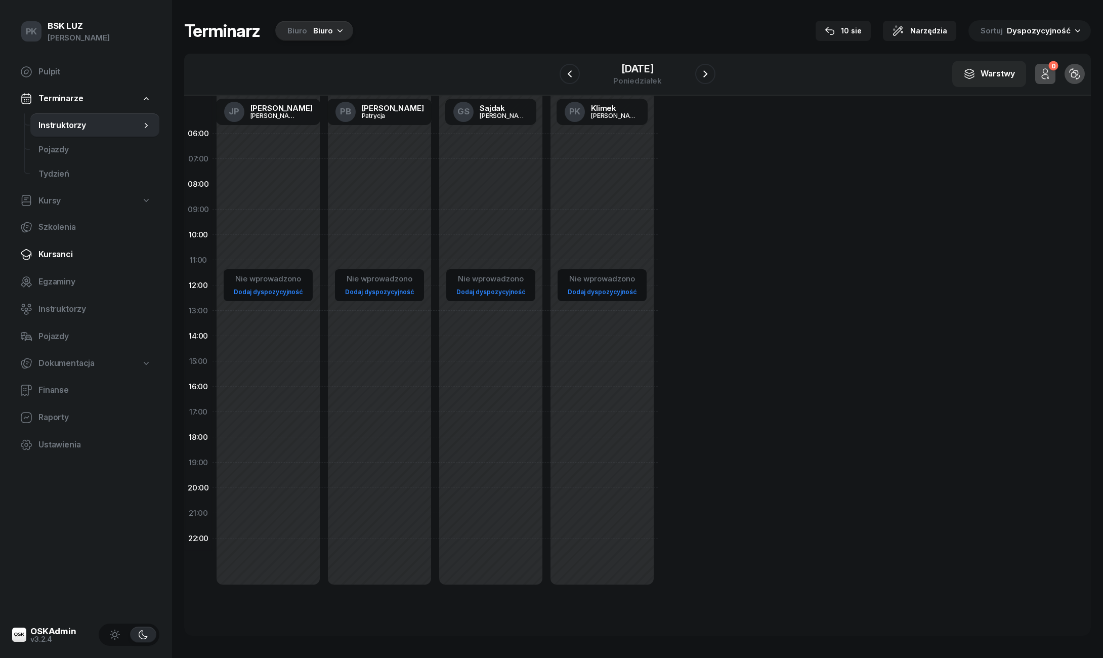
click at [46, 260] on span "Kursanci" at bounding box center [94, 254] width 113 height 13
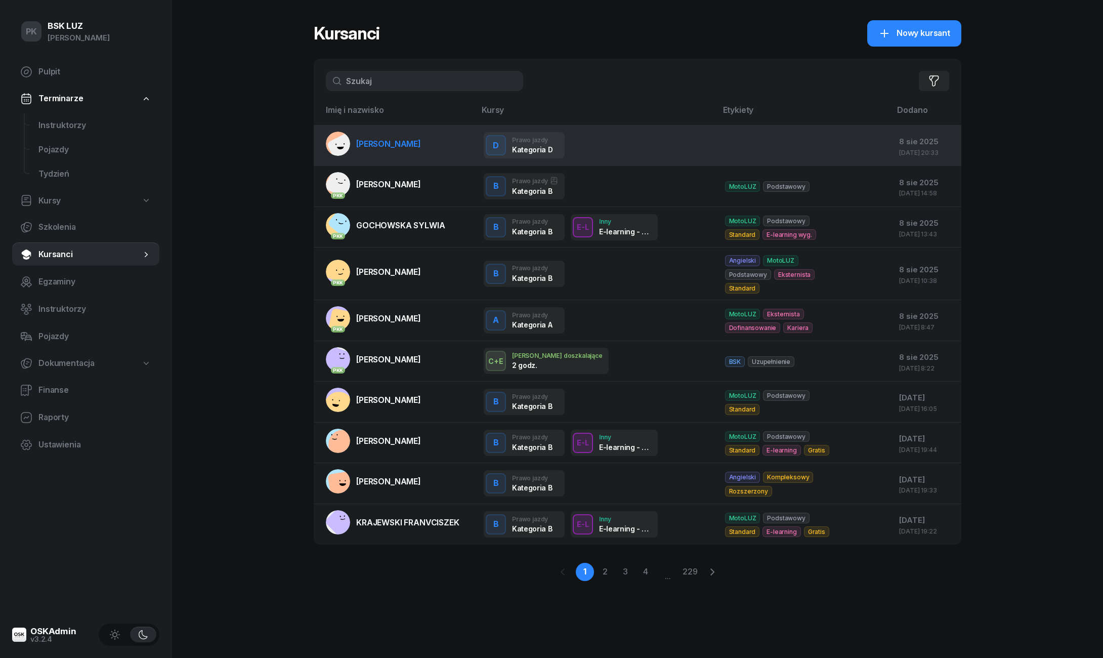
click at [411, 141] on span "[PERSON_NAME]" at bounding box center [388, 144] width 65 height 10
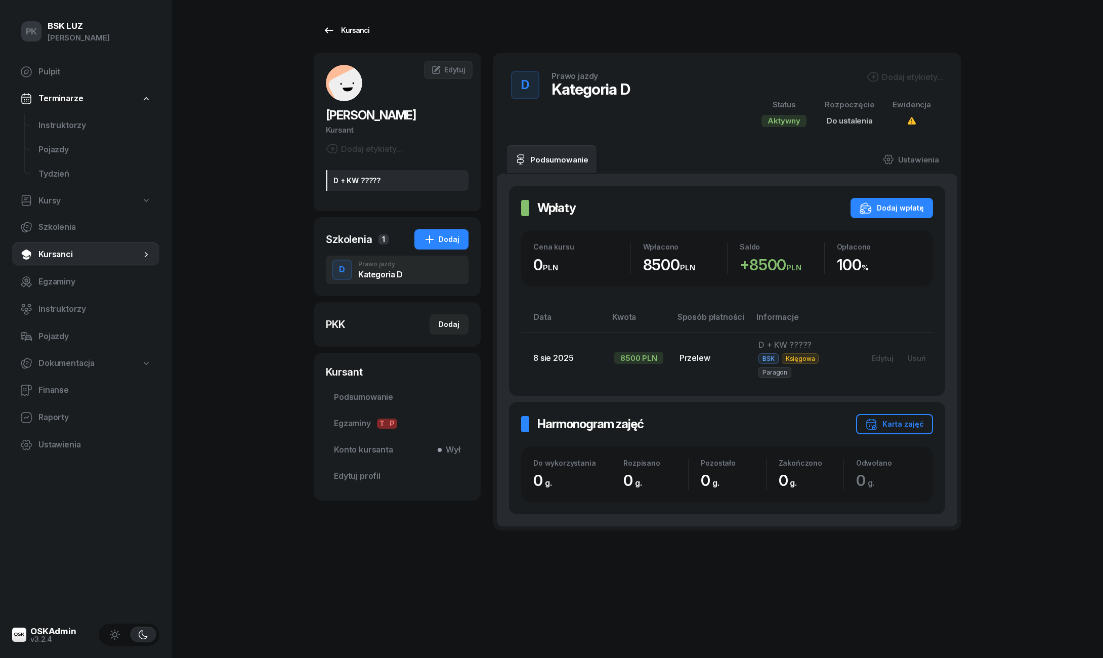
click at [341, 36] on link "Kursanci" at bounding box center [346, 30] width 65 height 20
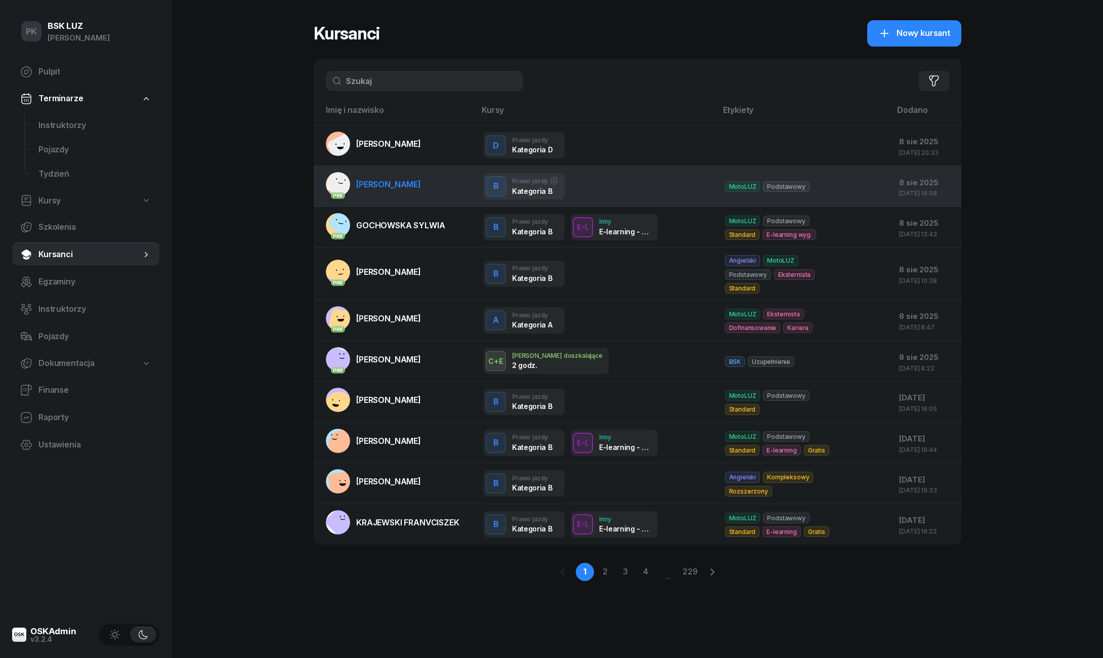
click at [380, 191] on link "PKK [PERSON_NAME]" at bounding box center [373, 184] width 95 height 24
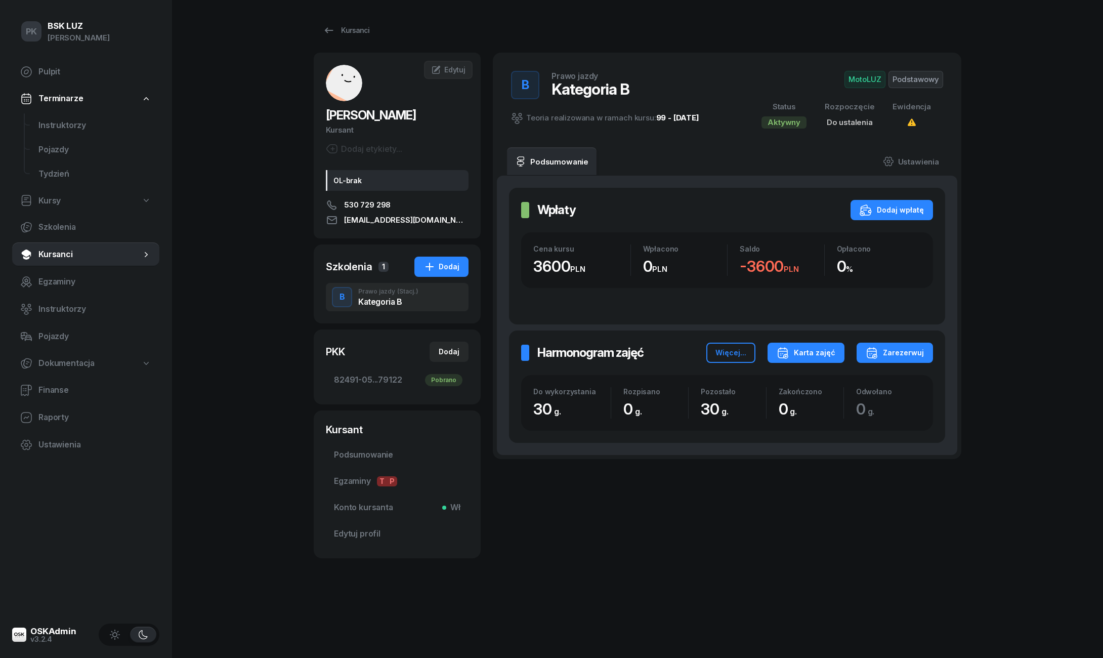
click at [792, 343] on button "Karta zajęć" at bounding box center [806, 353] width 77 height 20
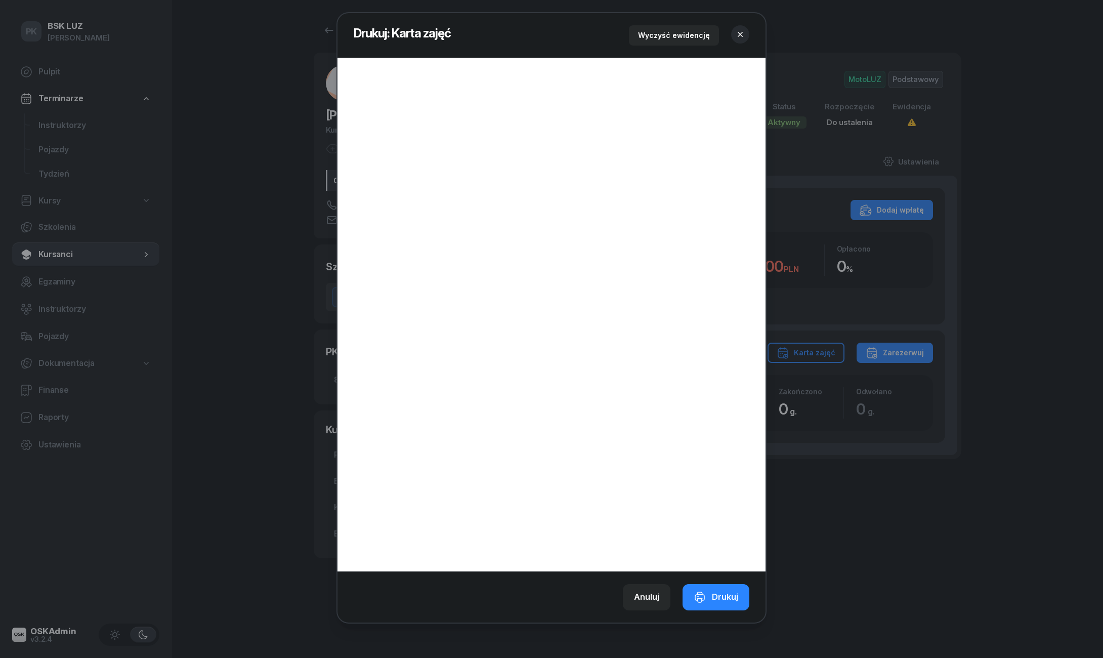
click at [746, 37] on button "button" at bounding box center [740, 34] width 18 height 18
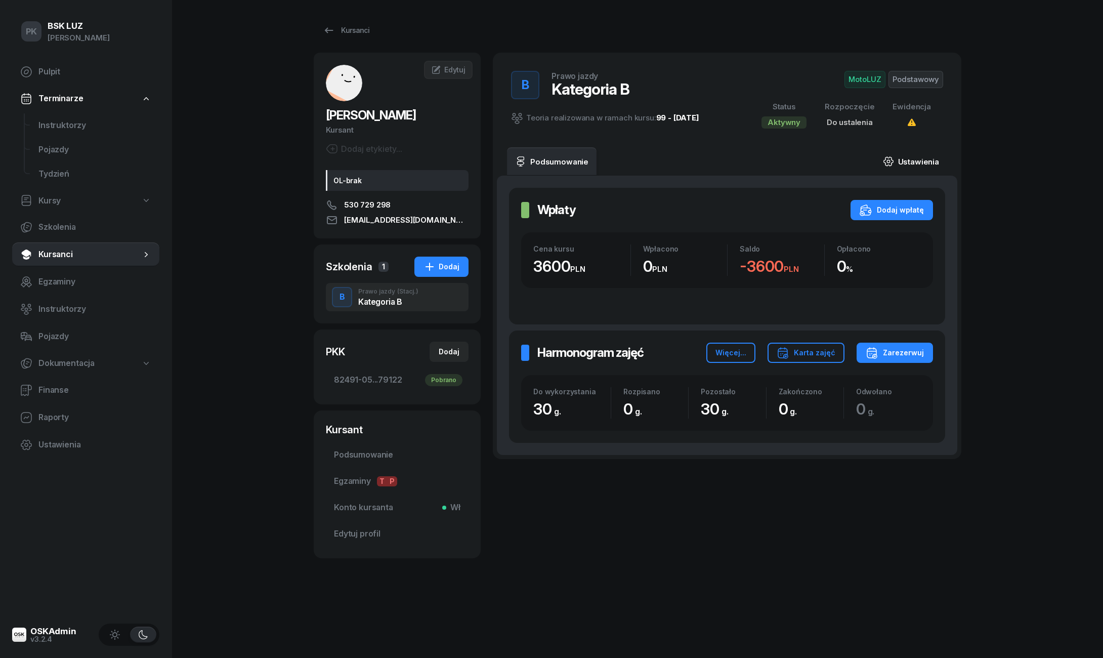
click at [924, 158] on link "Ustawienia" at bounding box center [911, 161] width 72 height 28
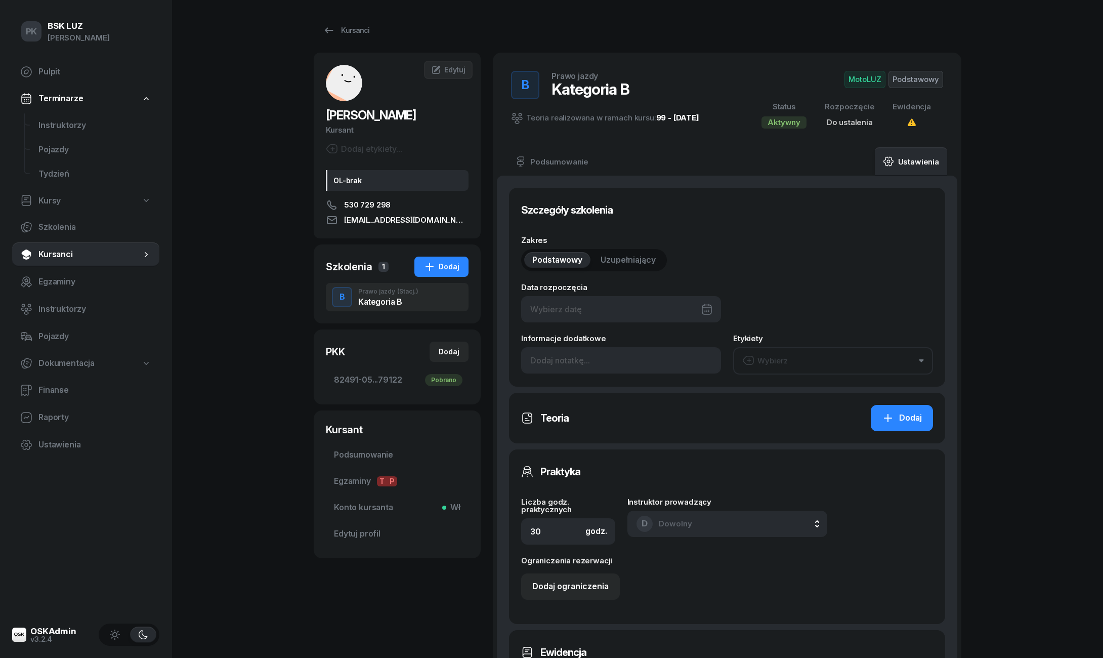
type input "82491"
type input "05289"
type input "18443"
type input "79122"
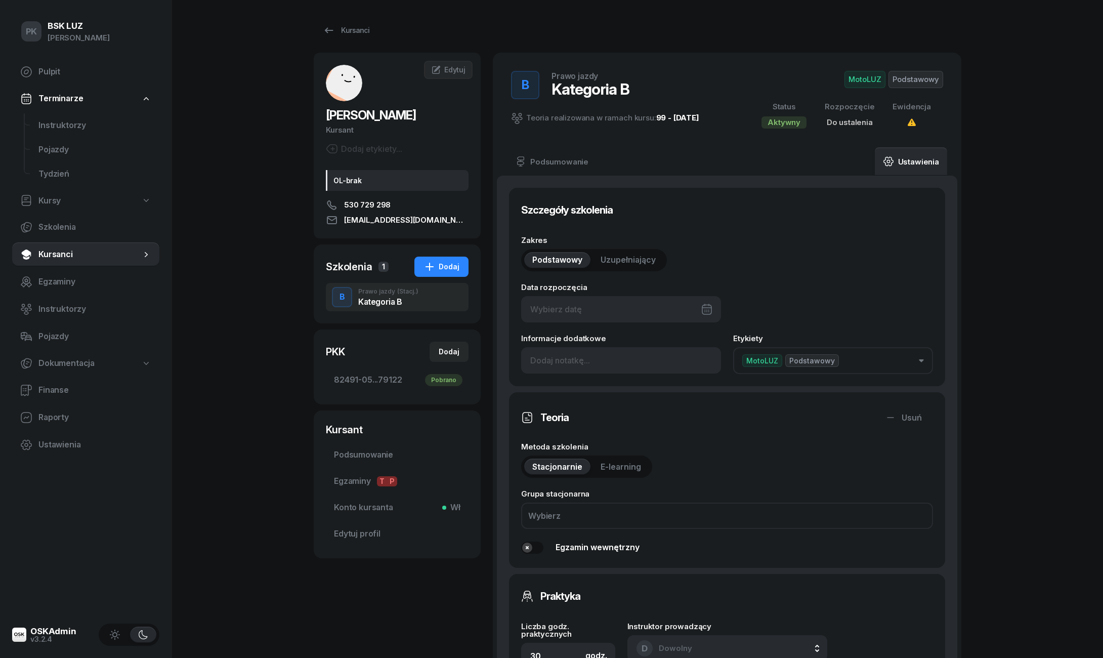
click at [639, 300] on div at bounding box center [621, 309] width 200 height 26
click at [667, 414] on div "8" at bounding box center [665, 408] width 16 height 16
type input "[DATE]"
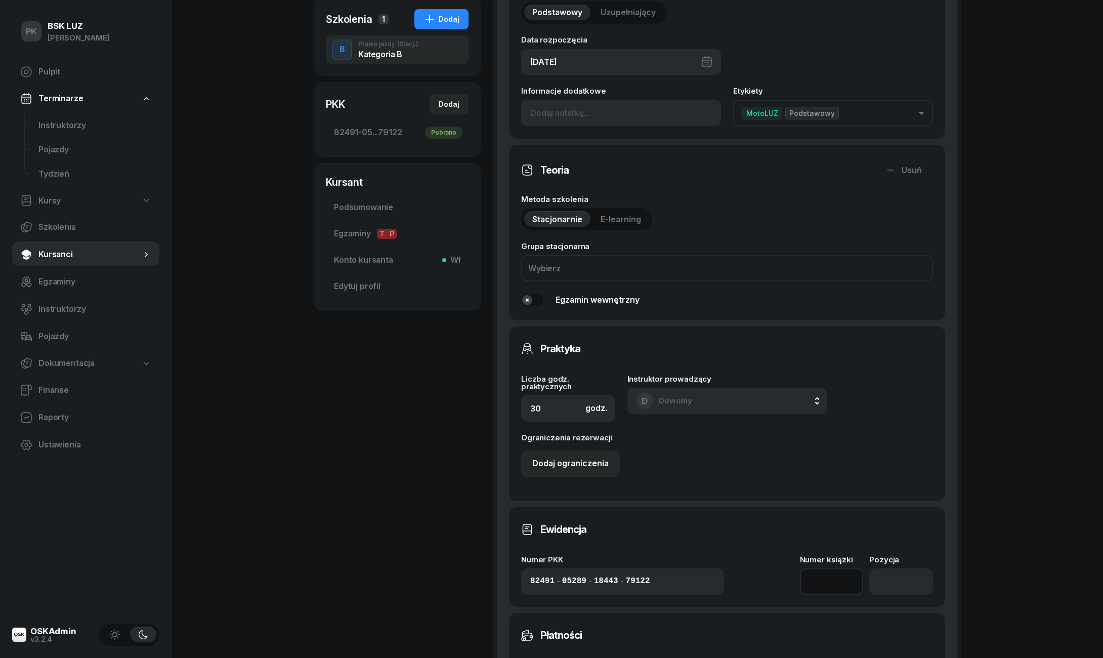
click at [836, 572] on input at bounding box center [832, 581] width 64 height 26
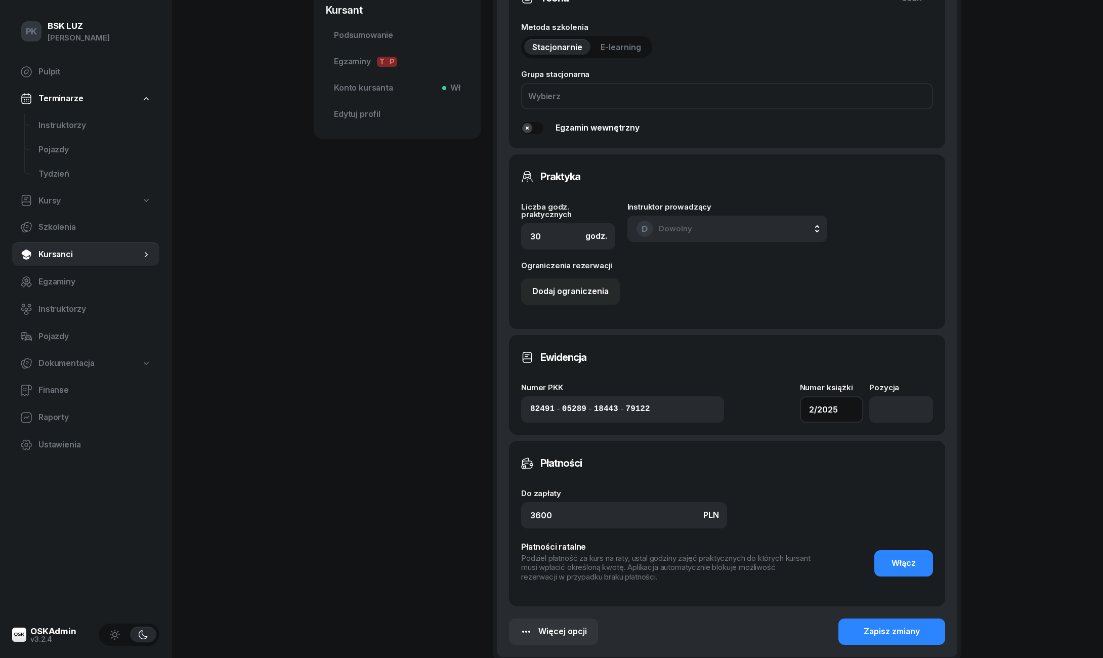
scroll to position [472, 0]
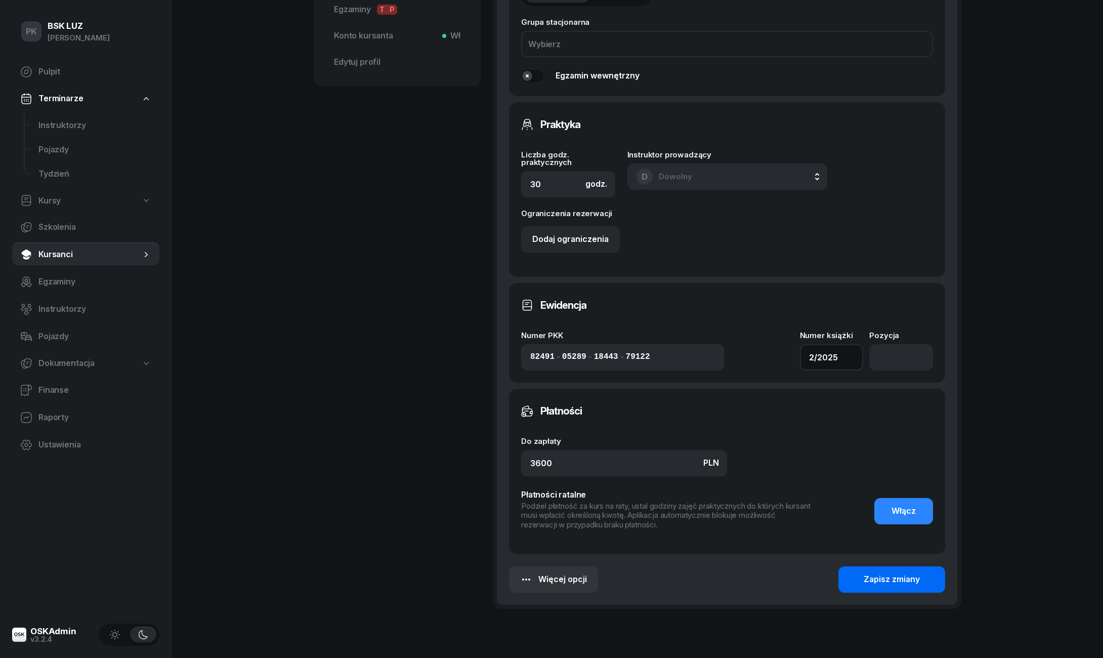
type input "2/2025"
click at [896, 573] on div "Zapisz zmiany" at bounding box center [892, 579] width 56 height 13
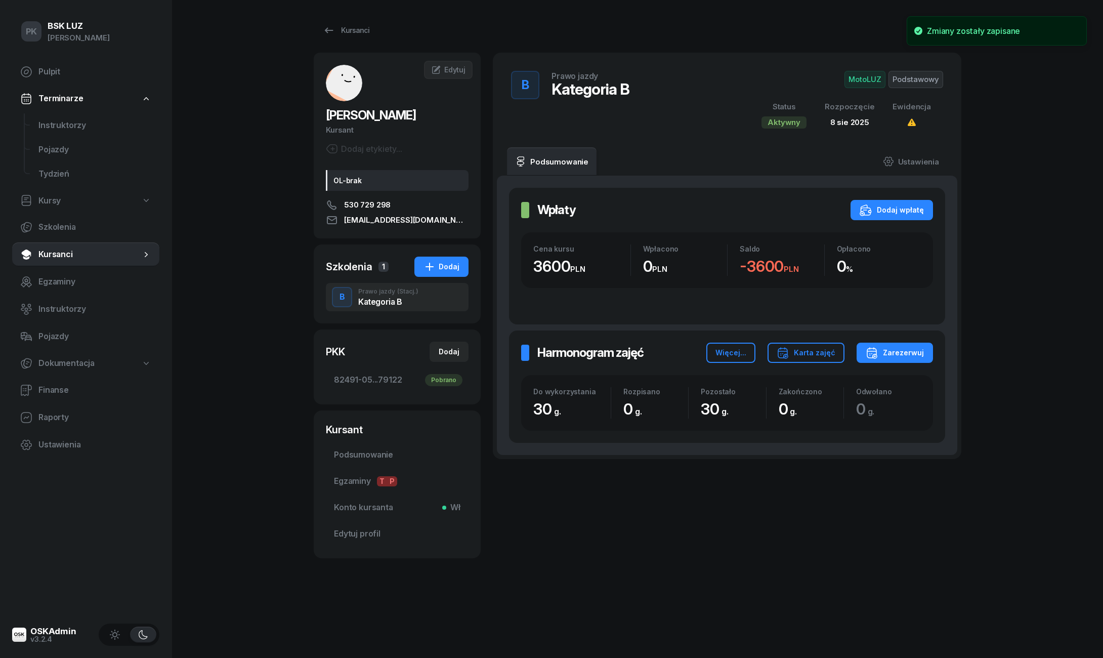
scroll to position [0, 0]
click at [812, 362] on div "Harmonogram zajęć Harmonogram zajęć Więcej... Karta zajęć Zarezerwuj Do wykorzy…" at bounding box center [727, 387] width 436 height 112
click at [810, 348] on div "Karta zajęć" at bounding box center [806, 353] width 59 height 12
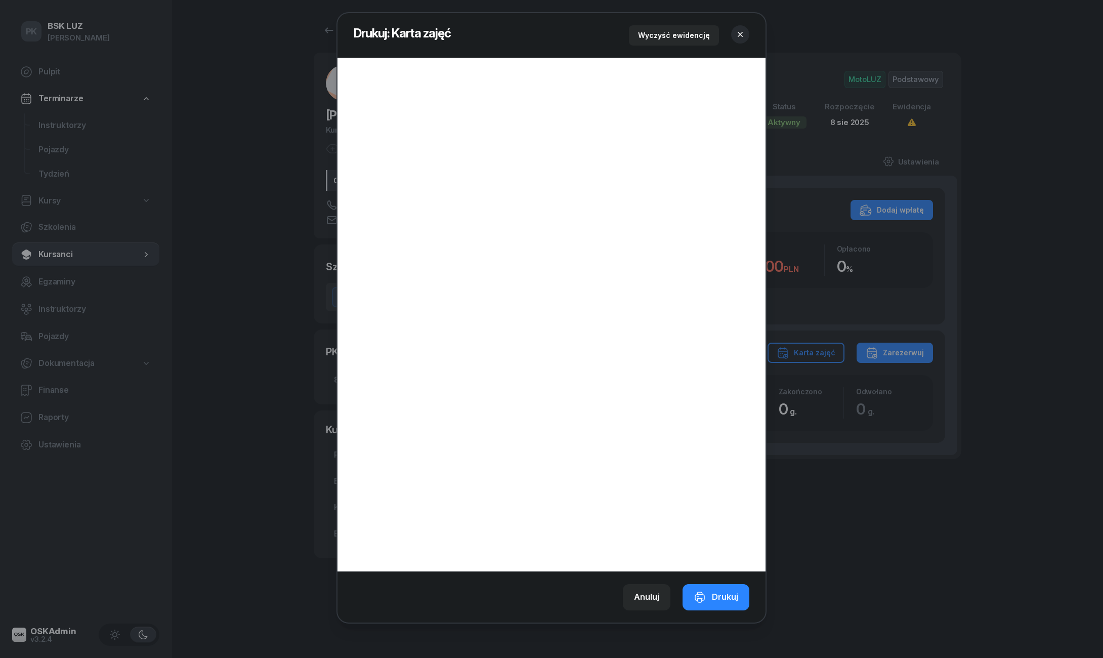
click at [748, 31] on button "button" at bounding box center [740, 34] width 18 height 18
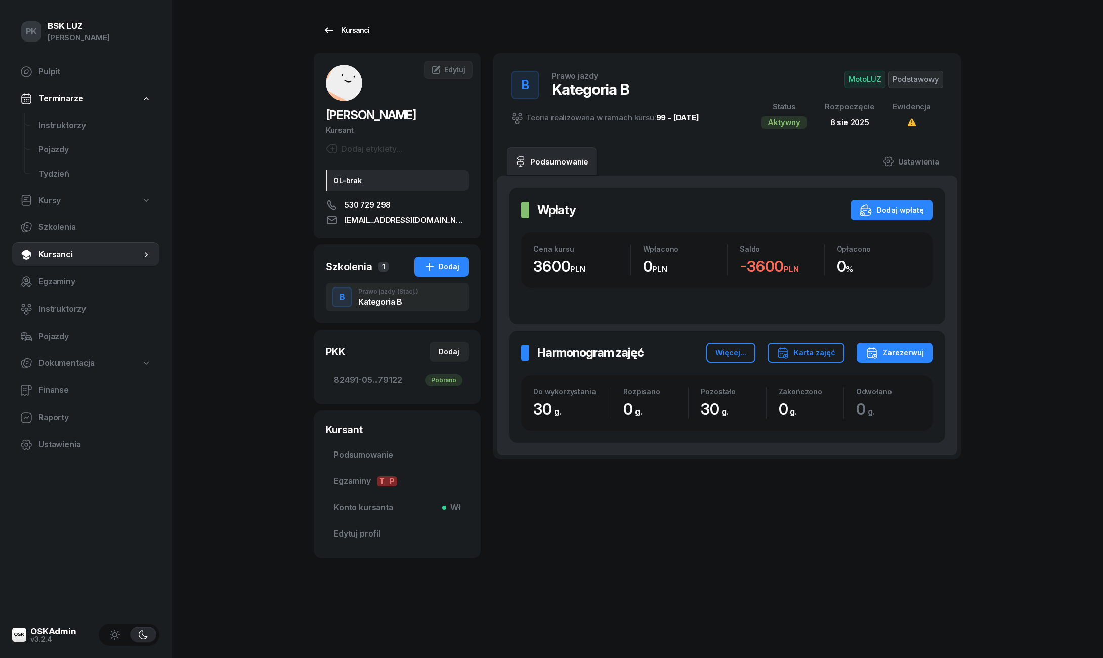
click at [360, 31] on div "Kursanci" at bounding box center [346, 30] width 47 height 12
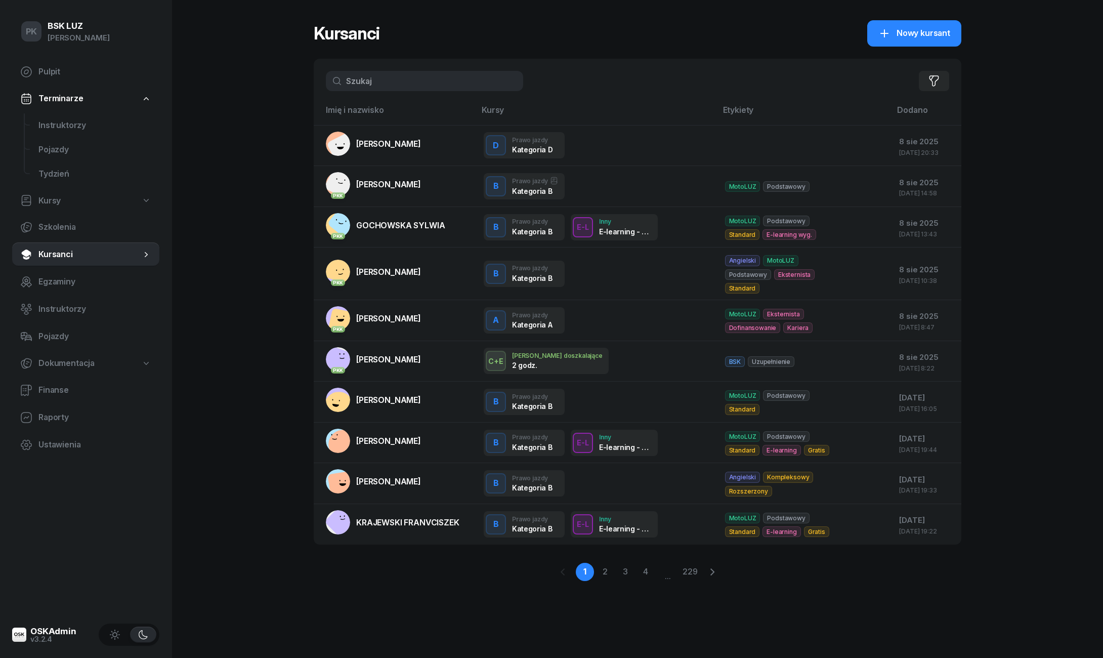
click at [427, 78] on input "text" at bounding box center [424, 81] width 197 height 20
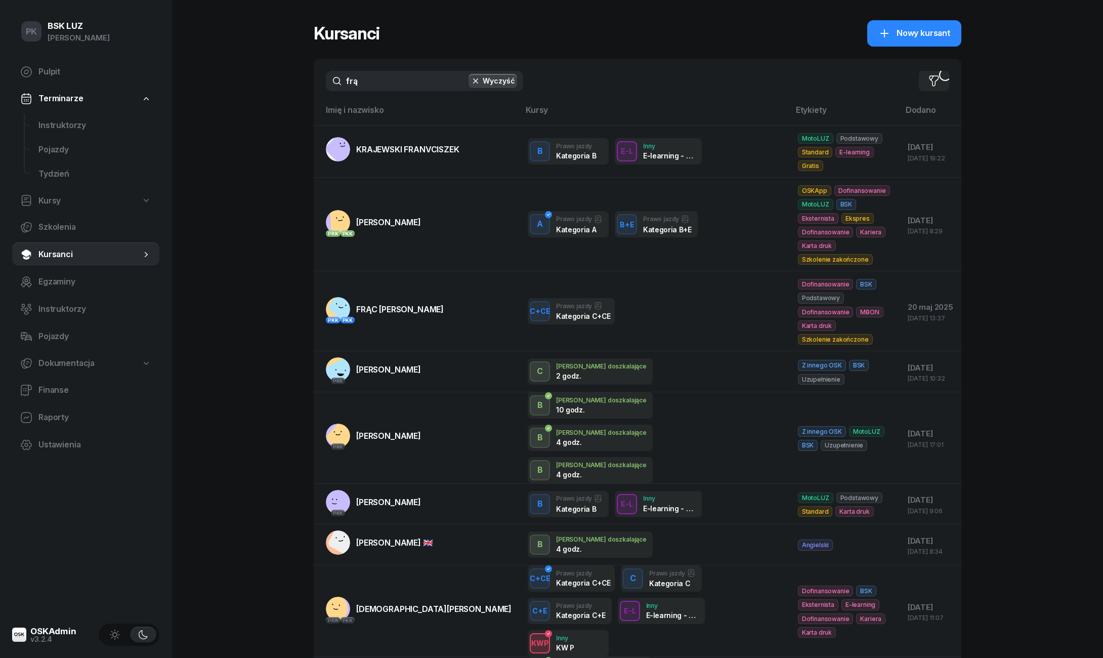
type input "frąc"
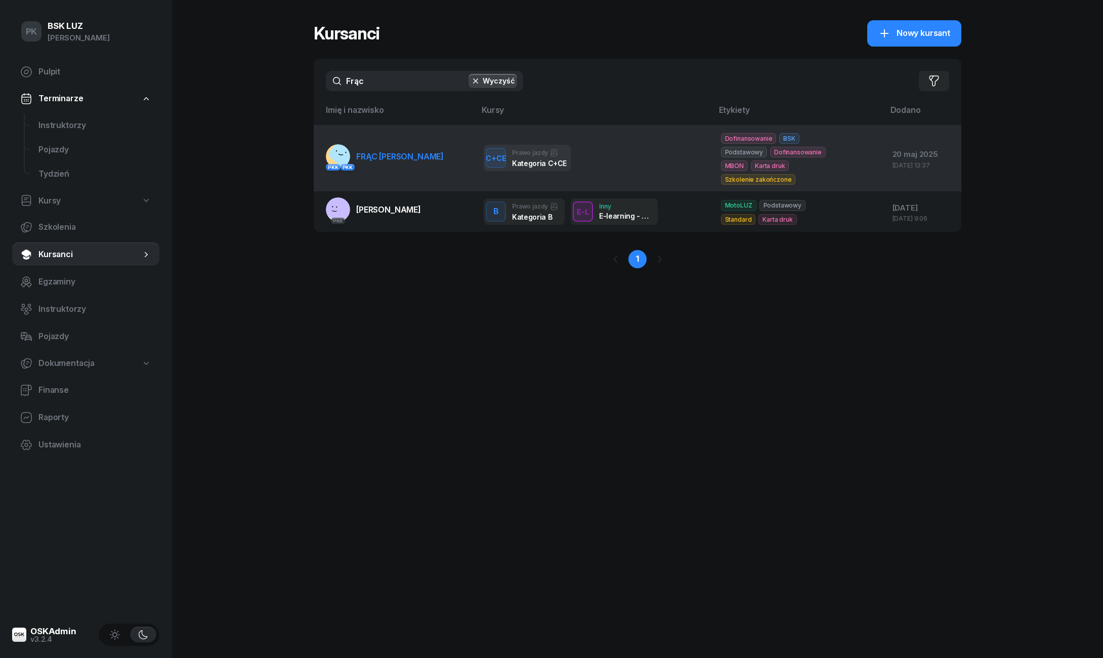
drag, startPoint x: 427, startPoint y: 78, endPoint x: 410, endPoint y: 152, distance: 76.4
click at [410, 152] on span "FRĄC [PERSON_NAME]" at bounding box center [400, 156] width 88 height 10
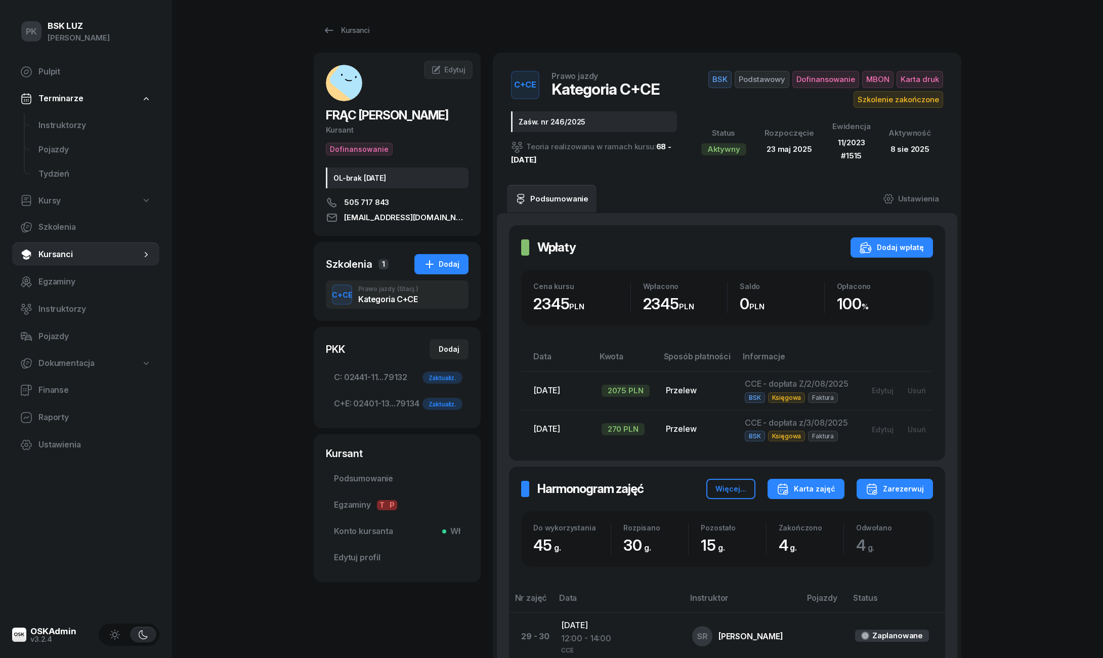
click at [800, 488] on div "Karta zajęć" at bounding box center [806, 489] width 59 height 12
click at [796, 515] on button "Kategoria C" at bounding box center [807, 519] width 133 height 25
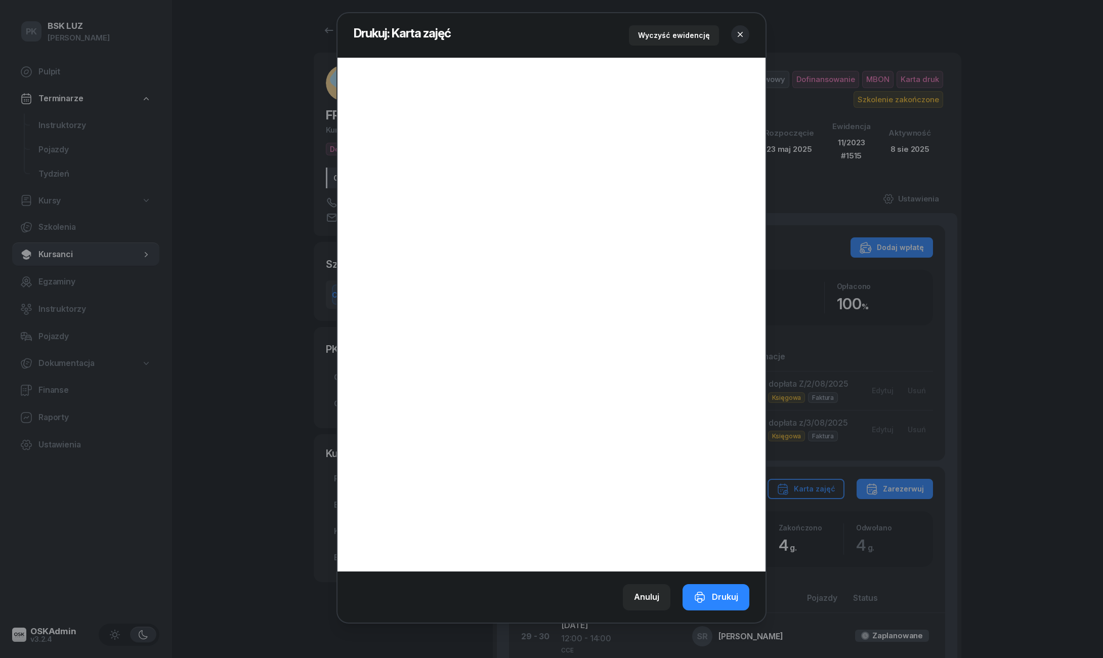
click at [740, 34] on icon "button" at bounding box center [740, 34] width 5 height 5
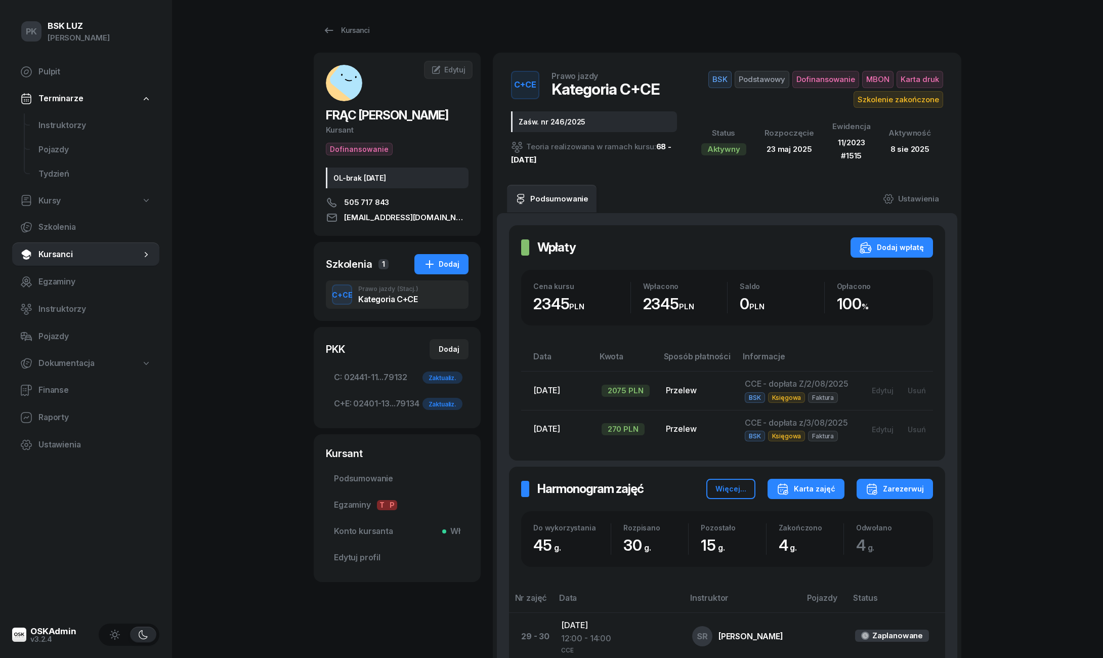
click at [789, 483] on icon "button" at bounding box center [783, 489] width 12 height 12
click at [807, 479] on button "Karta zajęć" at bounding box center [806, 489] width 77 height 20
click at [810, 488] on div "Karta zajęć" at bounding box center [806, 489] width 59 height 12
click at [778, 539] on div "Kategoria C+E" at bounding box center [774, 544] width 54 height 13
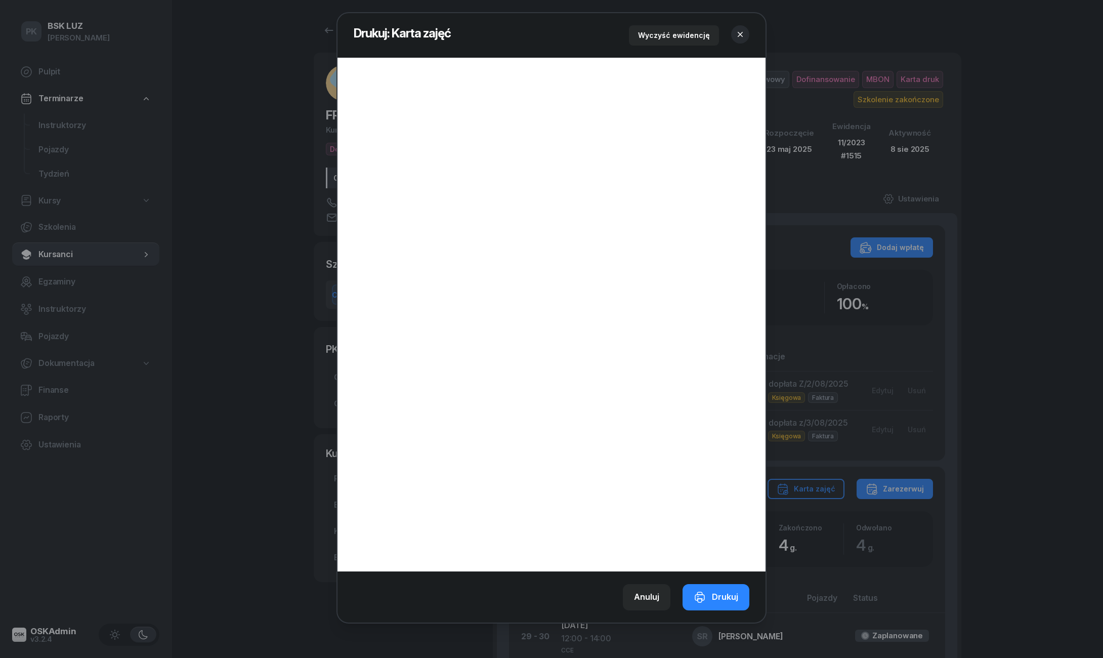
click at [740, 34] on icon "button" at bounding box center [740, 34] width 5 height 5
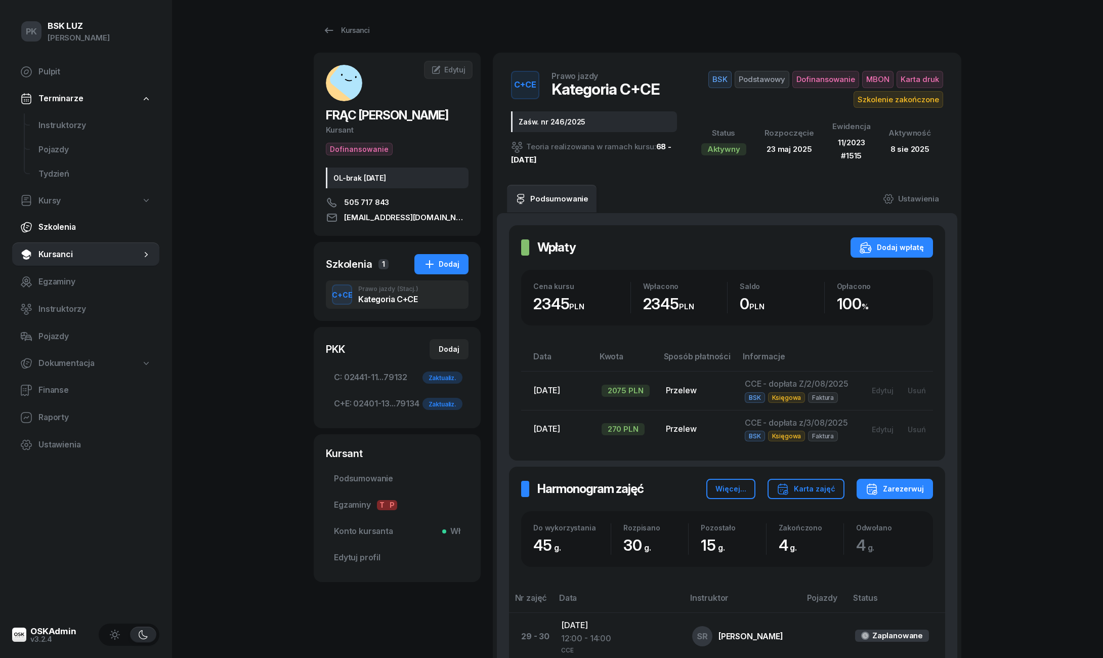
click at [132, 238] on link "Szkolenia" at bounding box center [85, 227] width 147 height 24
select select "createdAt-desc"
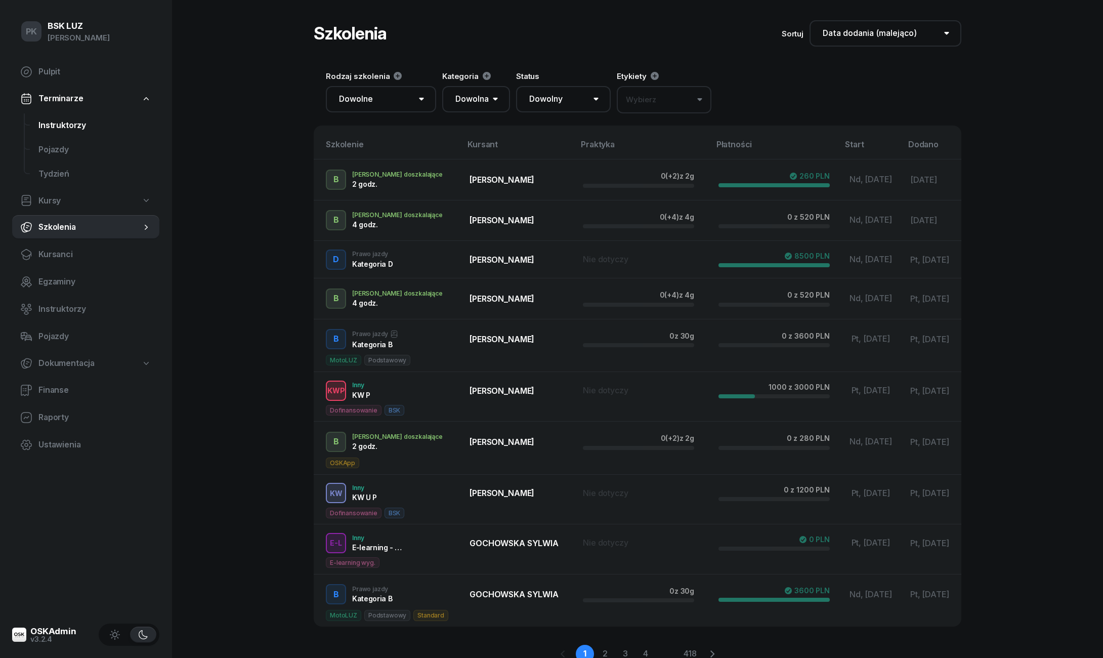
click at [69, 129] on span "Instruktorzy" at bounding box center [94, 125] width 113 height 13
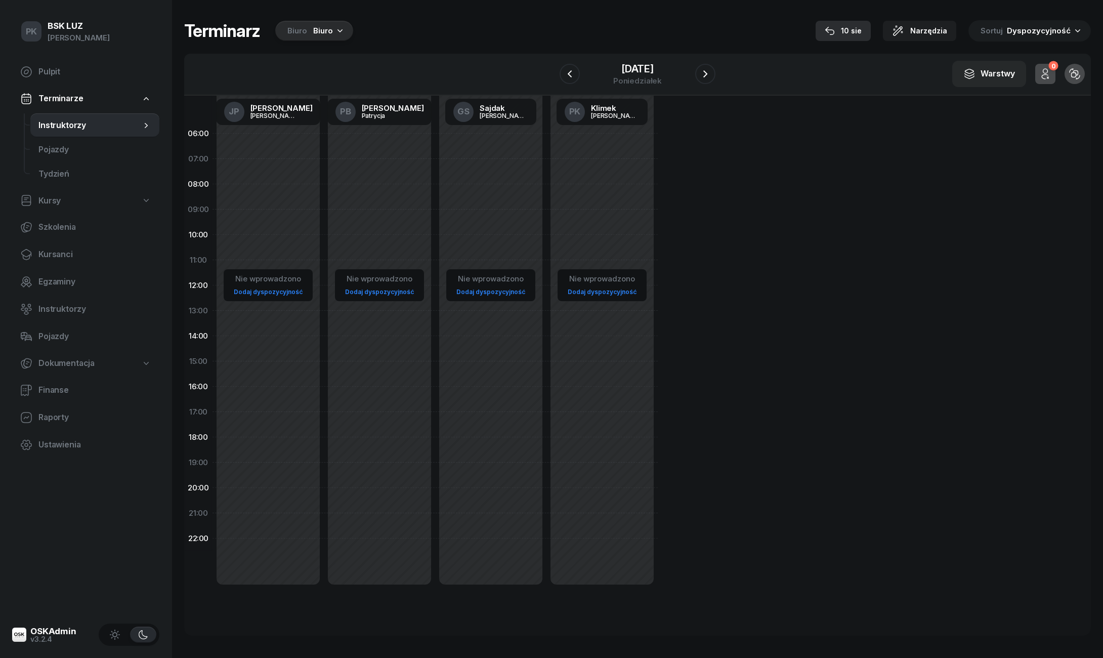
click at [853, 28] on div "10 sie" at bounding box center [843, 31] width 37 height 12
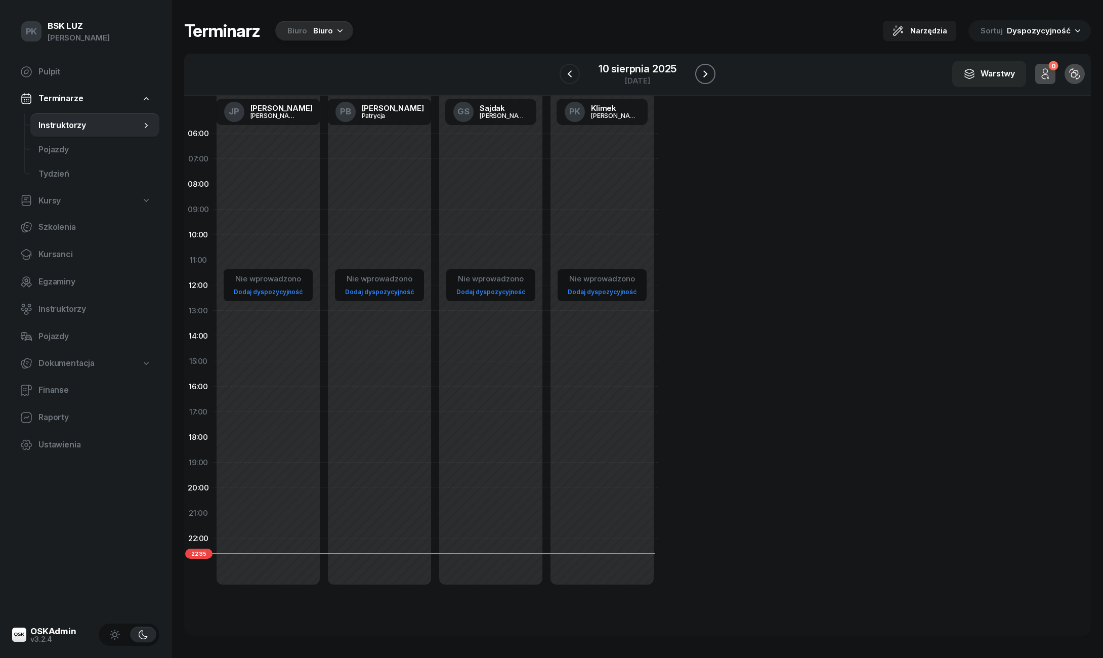
click at [707, 73] on icon "button" at bounding box center [705, 74] width 12 height 12
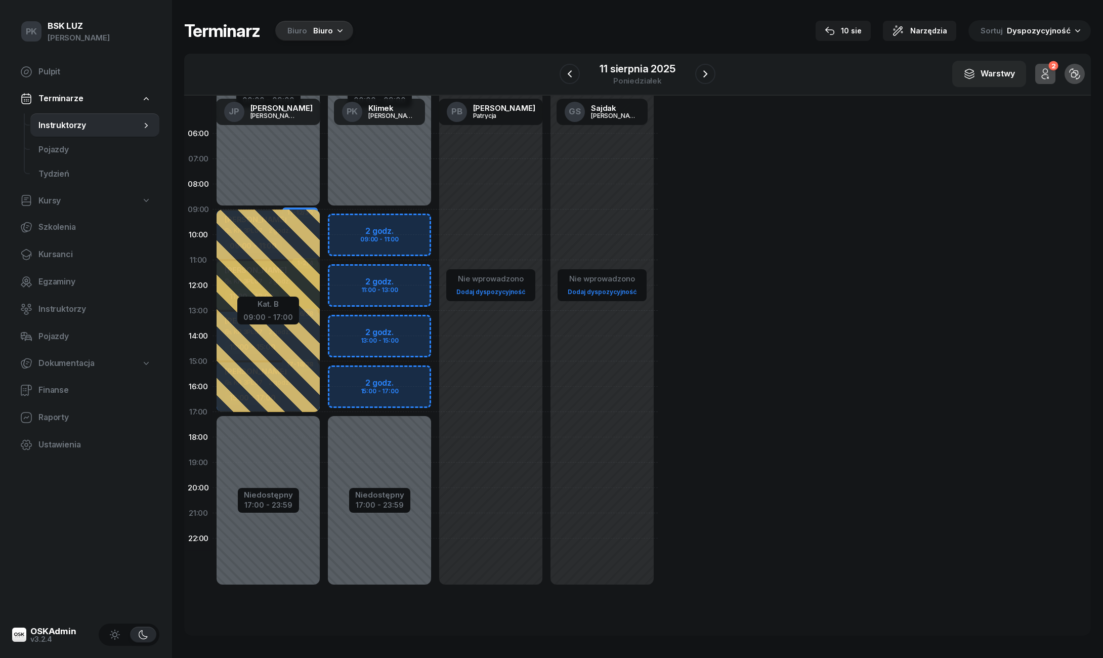
click at [324, 27] on div "Biuro" at bounding box center [323, 31] width 20 height 12
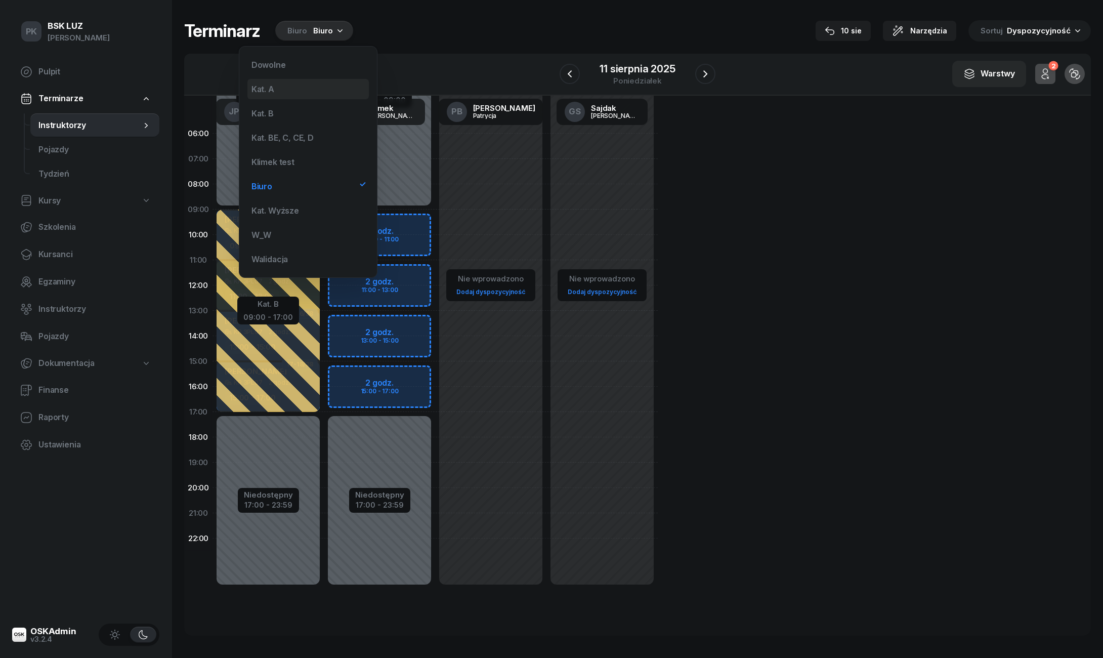
click at [294, 90] on div "Kat. A" at bounding box center [307, 89] width 121 height 20
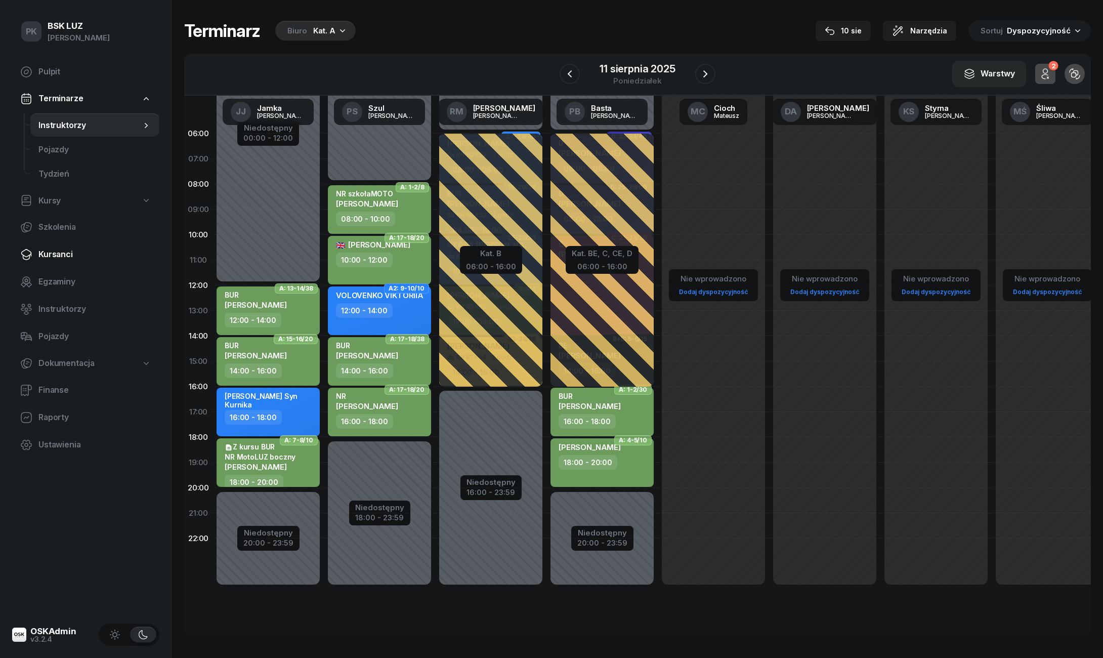
click at [53, 262] on link "Kursanci" at bounding box center [85, 254] width 147 height 24
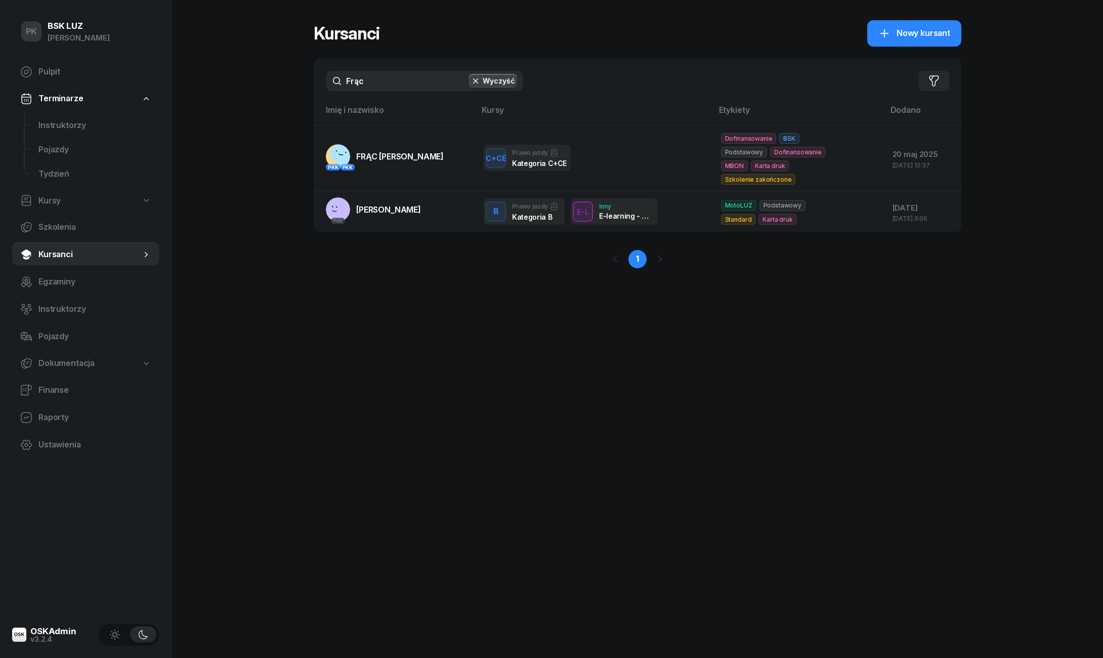
drag, startPoint x: 351, startPoint y: 83, endPoint x: 300, endPoint y: 85, distance: 51.2
click at [300, 85] on div "PK BSK [PERSON_NAME] Pulpit Terminarze Instruktorzy Pojazdy Tydzień Kursy Szkol…" at bounding box center [551, 329] width 1103 height 658
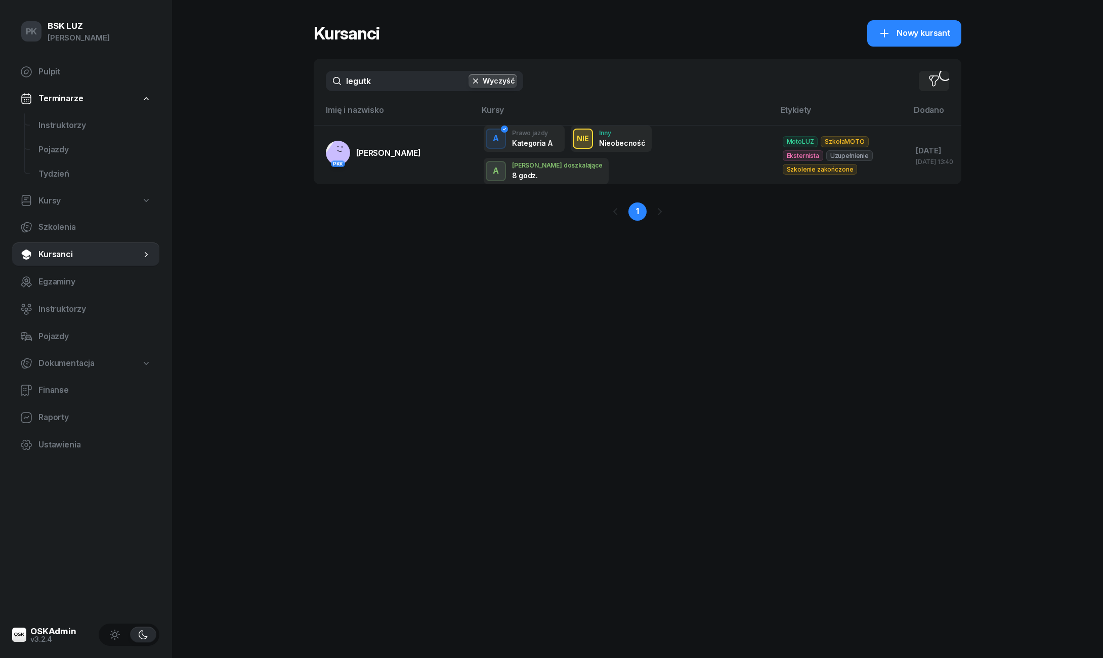
type input "[PERSON_NAME]"
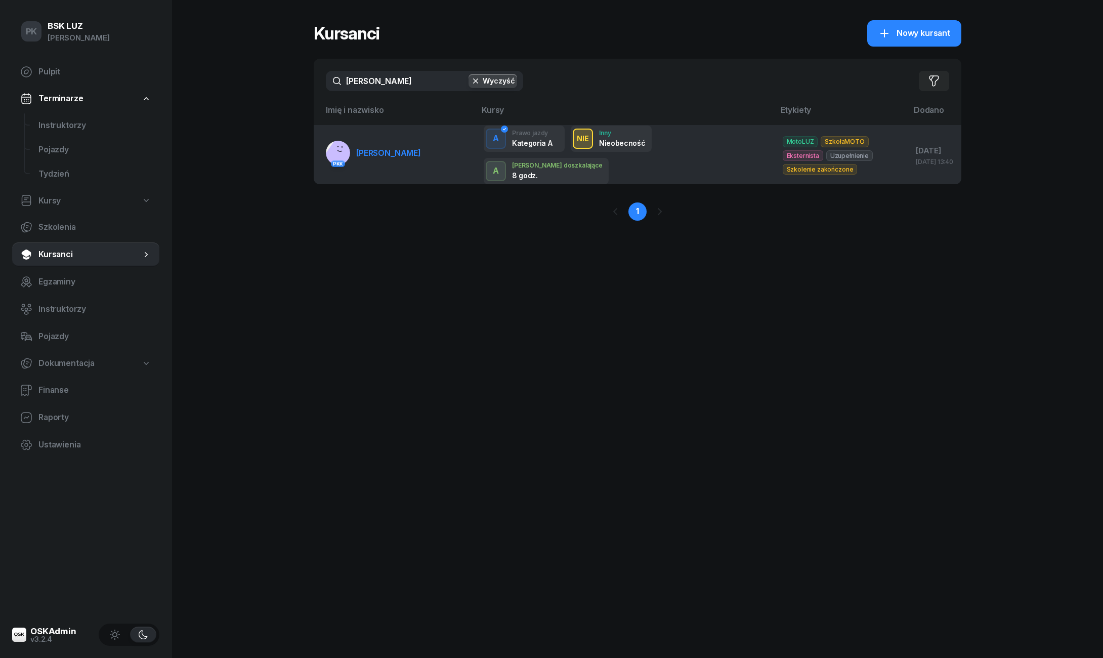
drag, startPoint x: 379, startPoint y: 104, endPoint x: 390, endPoint y: 151, distance: 47.8
click at [390, 151] on span "[PERSON_NAME]" at bounding box center [388, 153] width 65 height 10
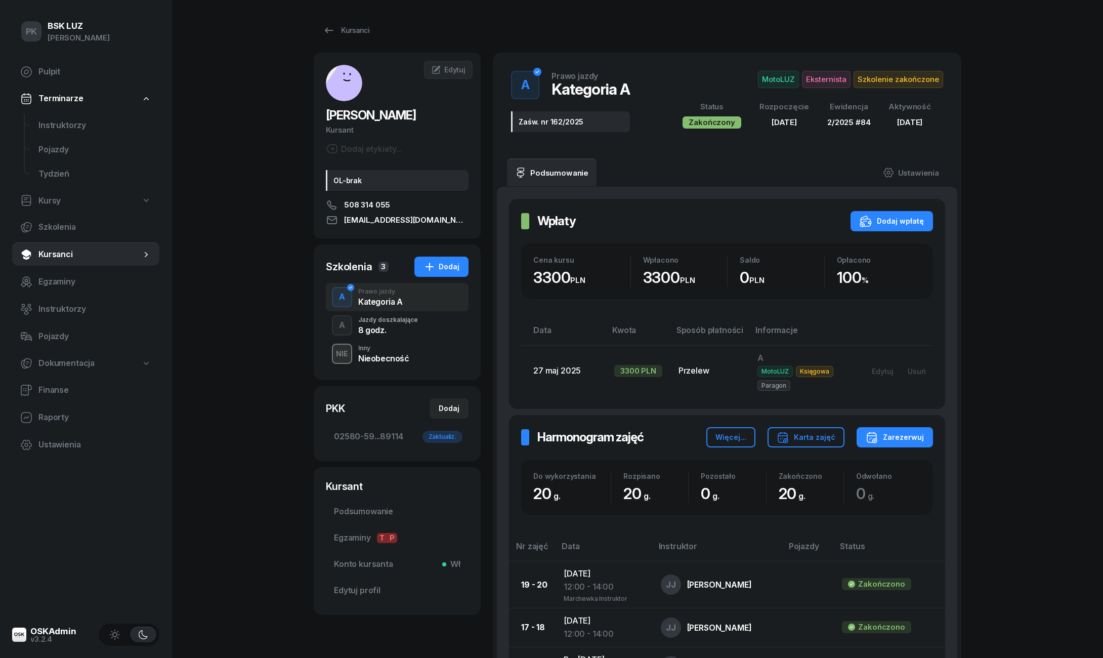
click at [383, 331] on div "8 godz." at bounding box center [388, 330] width 60 height 8
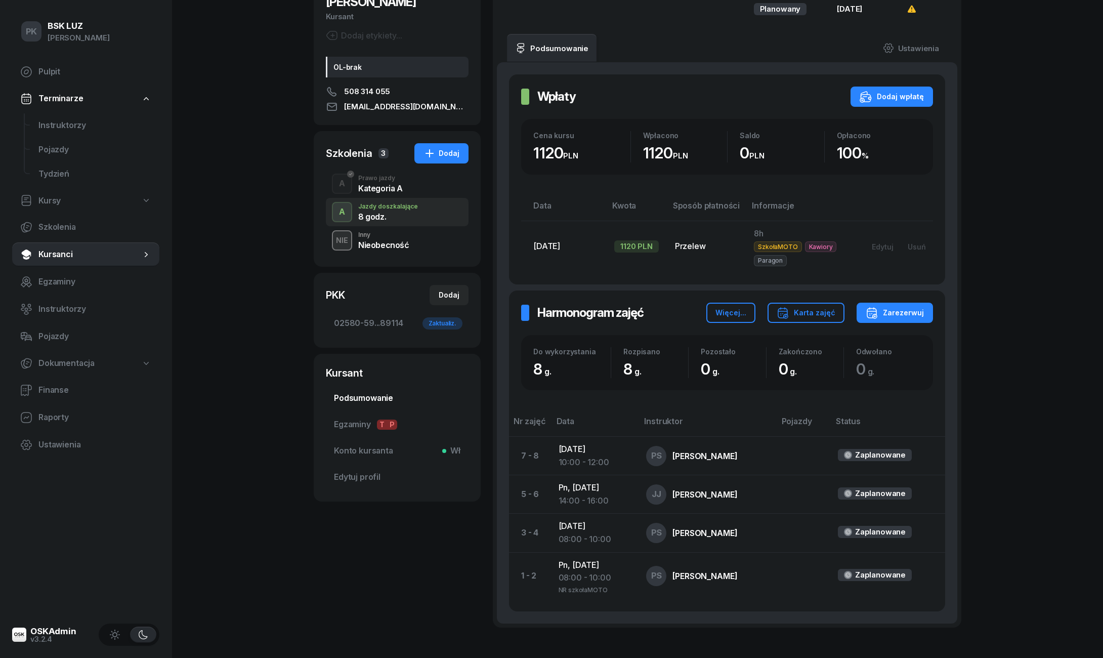
scroll to position [113, 0]
click at [393, 180] on div "Prawo jazdy" at bounding box center [380, 178] width 45 height 6
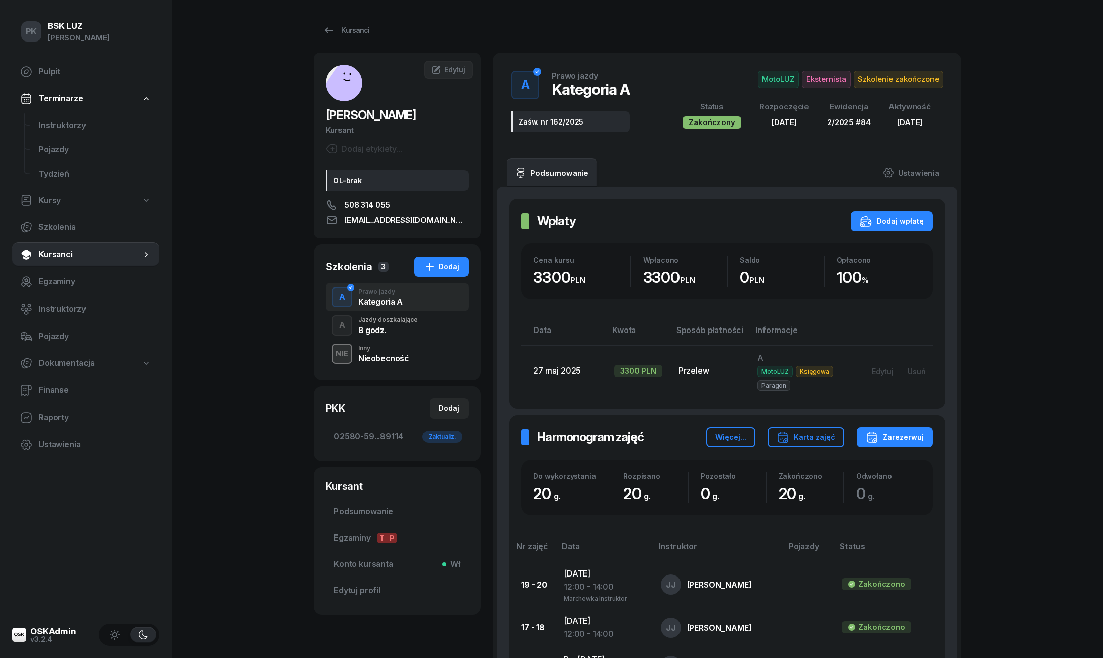
click at [397, 324] on div "8 godz." at bounding box center [388, 328] width 60 height 11
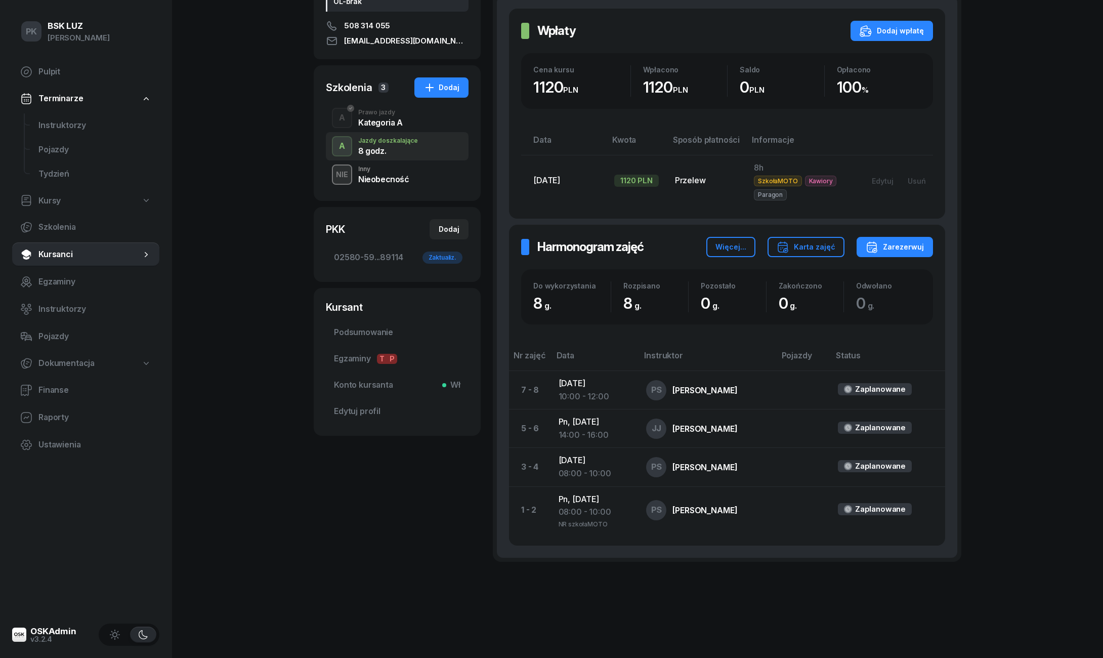
scroll to position [179, 0]
click at [361, 329] on span "Podsumowanie" at bounding box center [397, 332] width 127 height 13
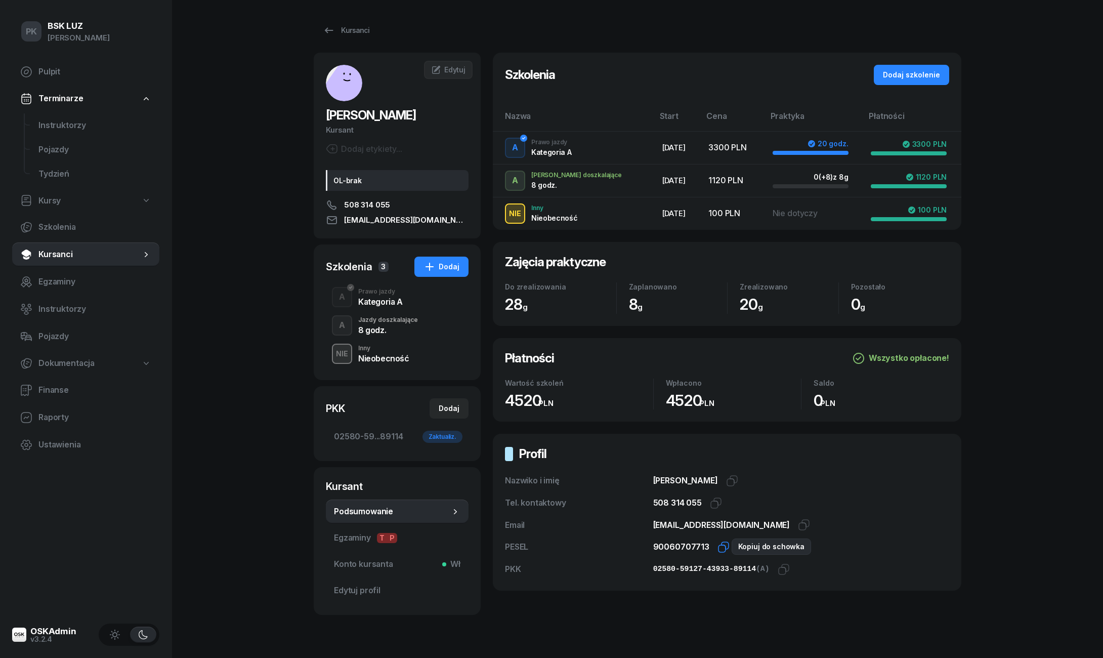
click at [720, 547] on icon "button" at bounding box center [724, 547] width 12 height 12
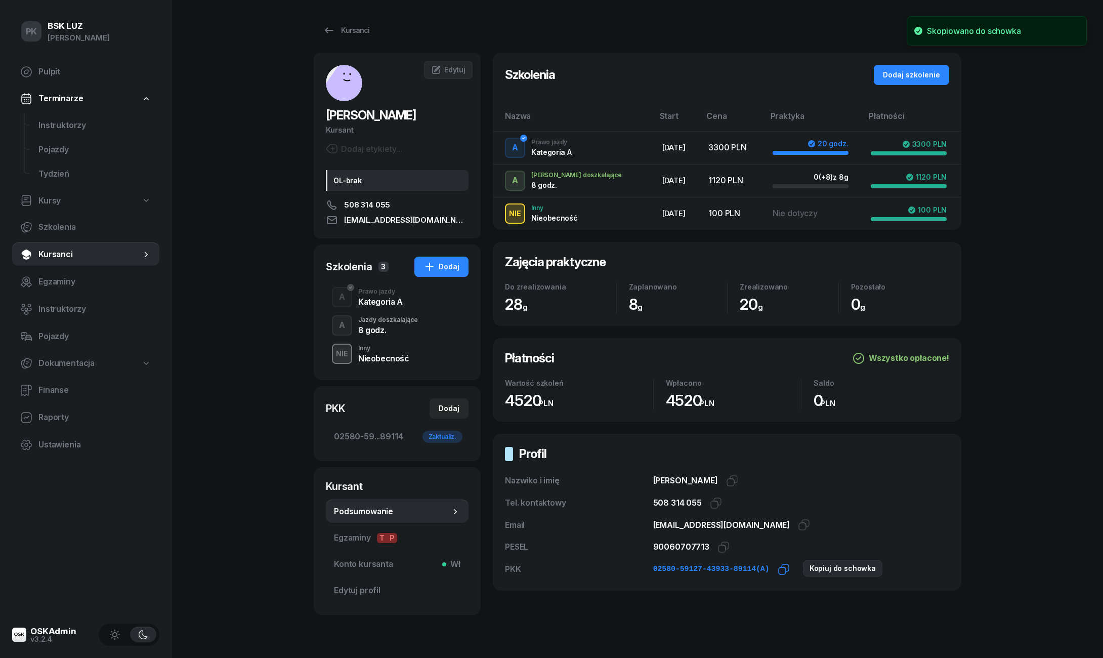
click at [790, 568] on icon "button" at bounding box center [784, 569] width 12 height 12
click at [448, 406] on div "Dodaj" at bounding box center [449, 408] width 21 height 12
select select
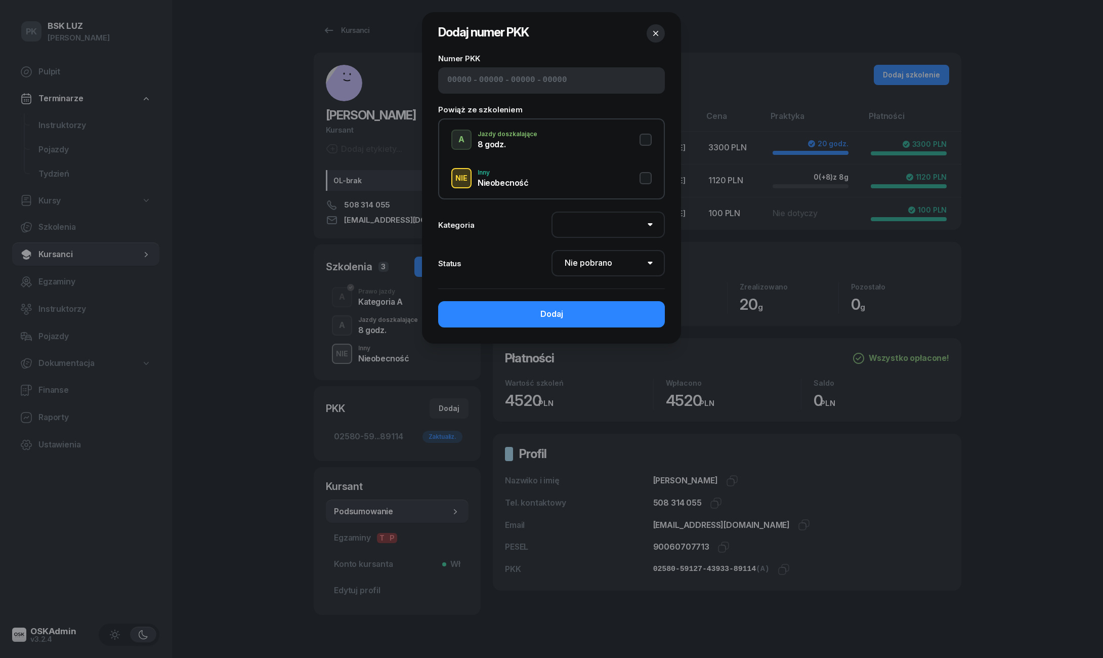
click at [506, 84] on span "-" at bounding box center [508, 80] width 4 height 13
click at [479, 79] on input at bounding box center [491, 80] width 24 height 13
paste input "02580"
type input "02580"
type input "59127"
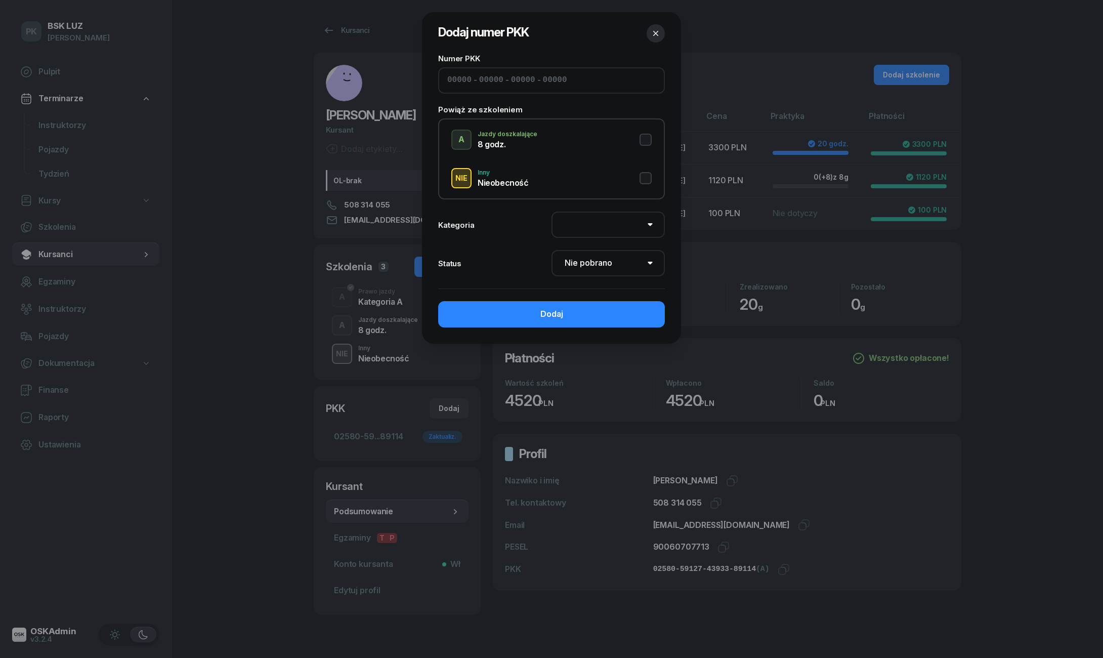
type input "43933"
type input "89114"
click at [645, 135] on button "A Jazdy doszkalające 8 godz." at bounding box center [551, 140] width 200 height 20
select select "A"
click at [613, 260] on select "Nie pobrano Pobrano Zwrócono Zaktualizowano" at bounding box center [608, 263] width 113 height 26
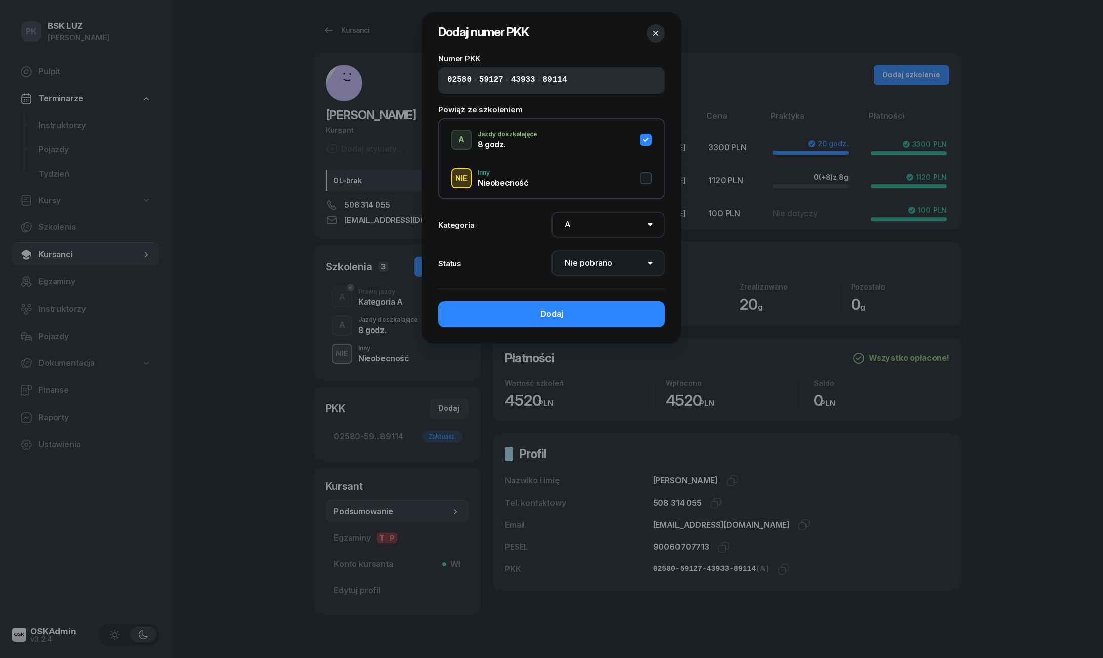
select select "Get"
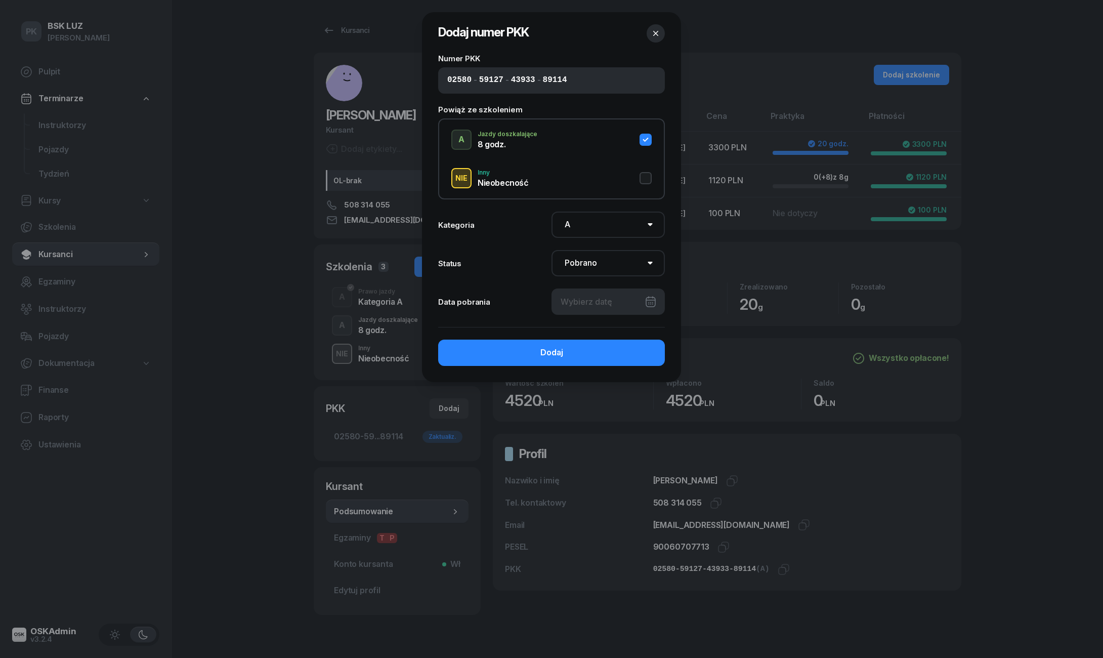
click at [618, 307] on div at bounding box center [608, 301] width 113 height 26
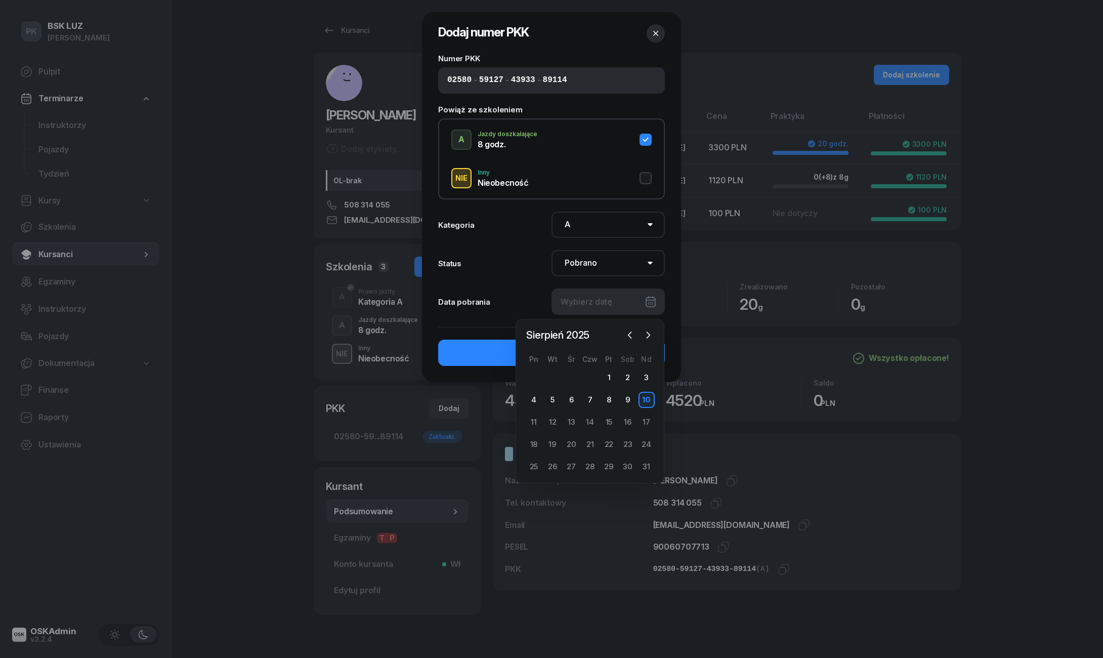
click at [646, 392] on div "10" at bounding box center [647, 400] width 16 height 16
type input "[DATE]"
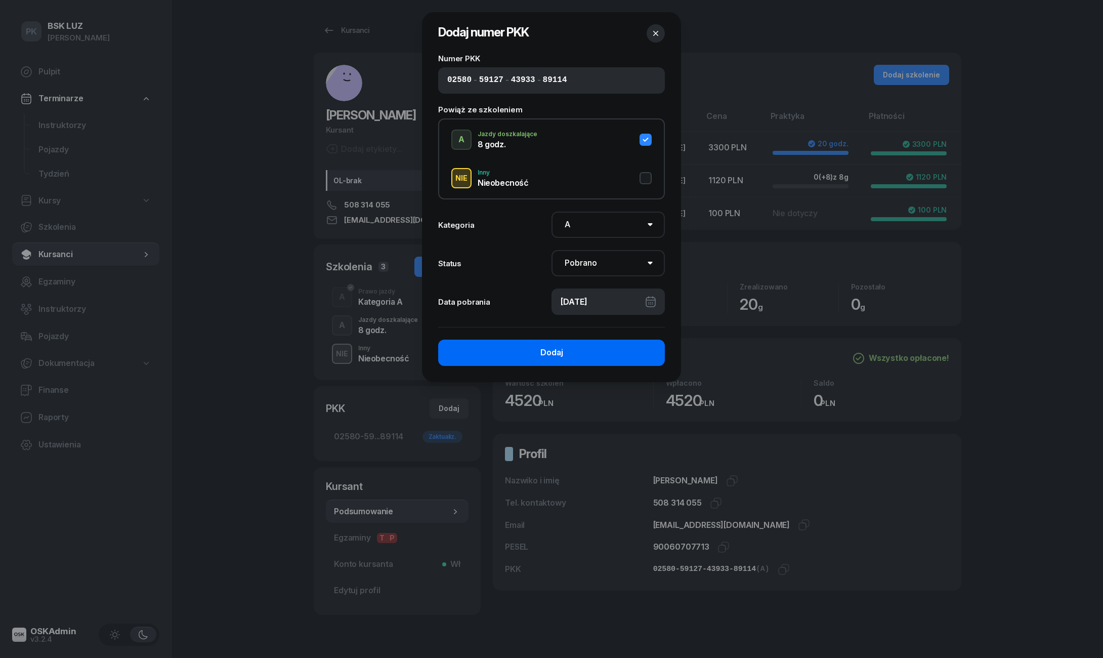
click at [598, 341] on button "Dodaj" at bounding box center [551, 353] width 227 height 26
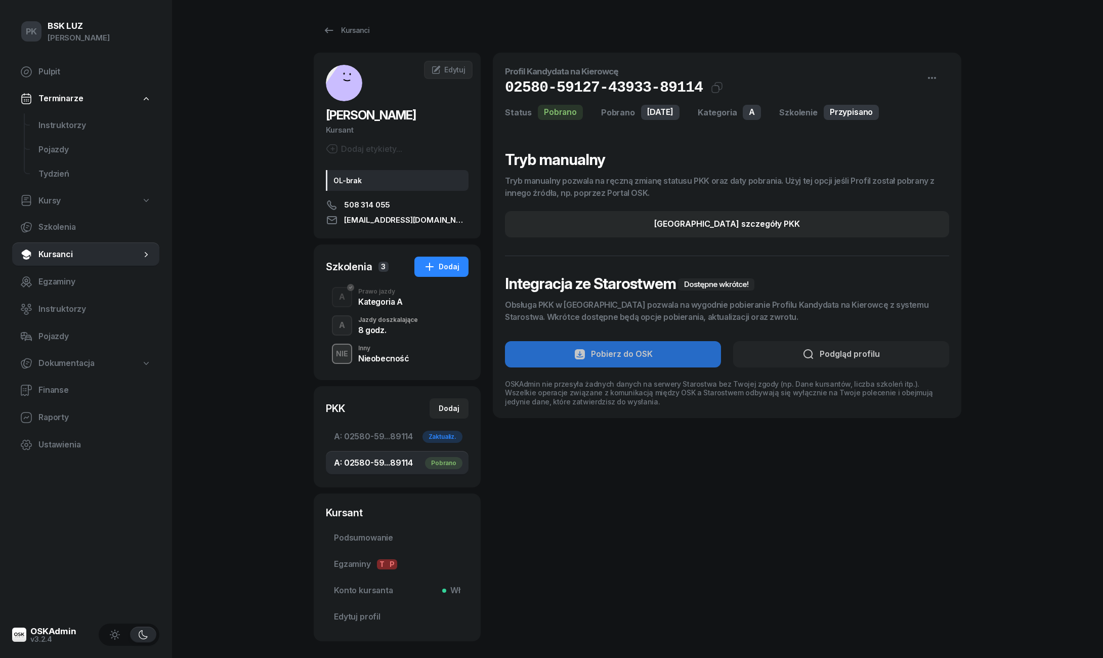
click at [396, 459] on span "A: 02580-59...89114 Pobrano" at bounding box center [397, 463] width 127 height 13
click at [391, 435] on span "A: 02580-59...89114 Zaktualiz." at bounding box center [397, 436] width 127 height 13
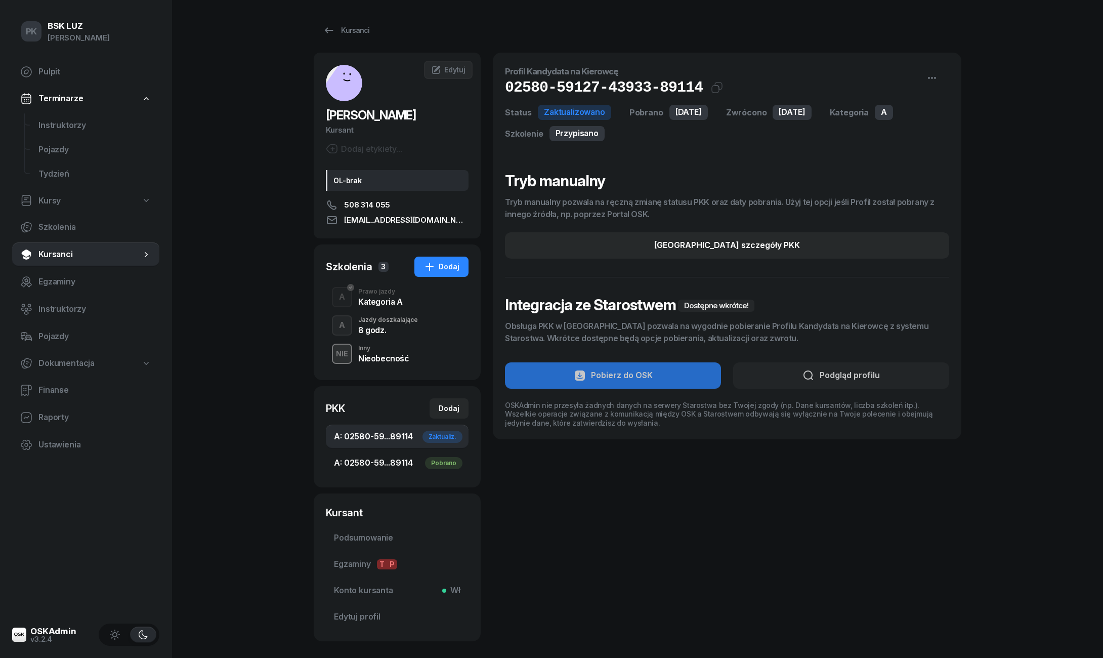
click at [393, 454] on link "A: 02580-59...89114 Pobrano" at bounding box center [397, 463] width 143 height 24
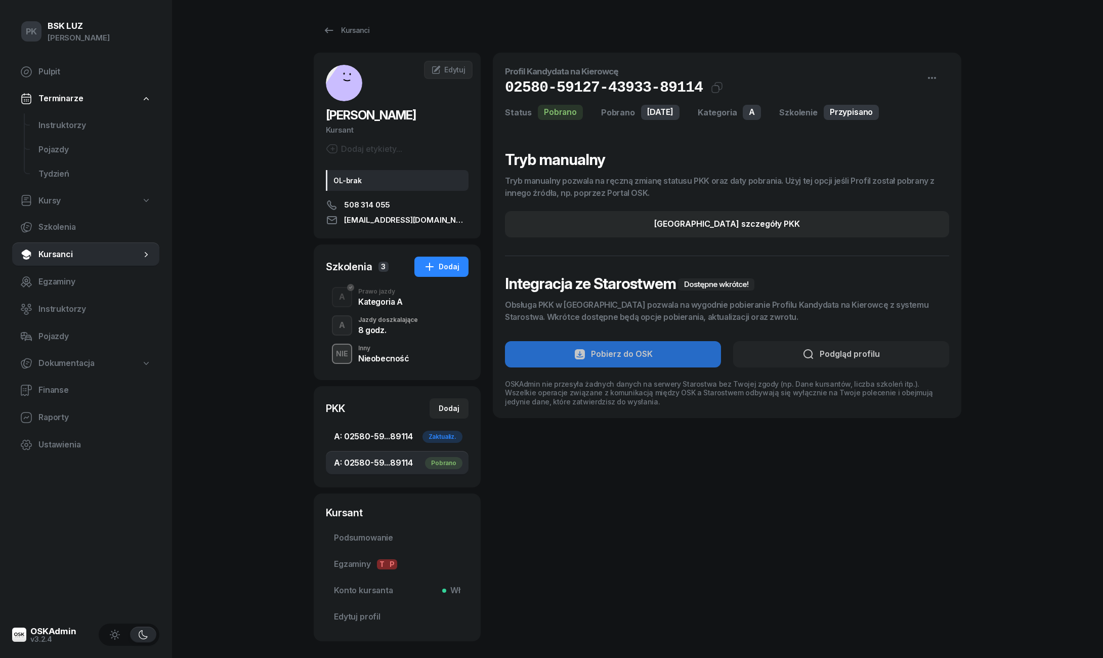
click at [396, 435] on span "A: 02580-59...89114 Zaktualiz." at bounding box center [397, 436] width 127 height 13
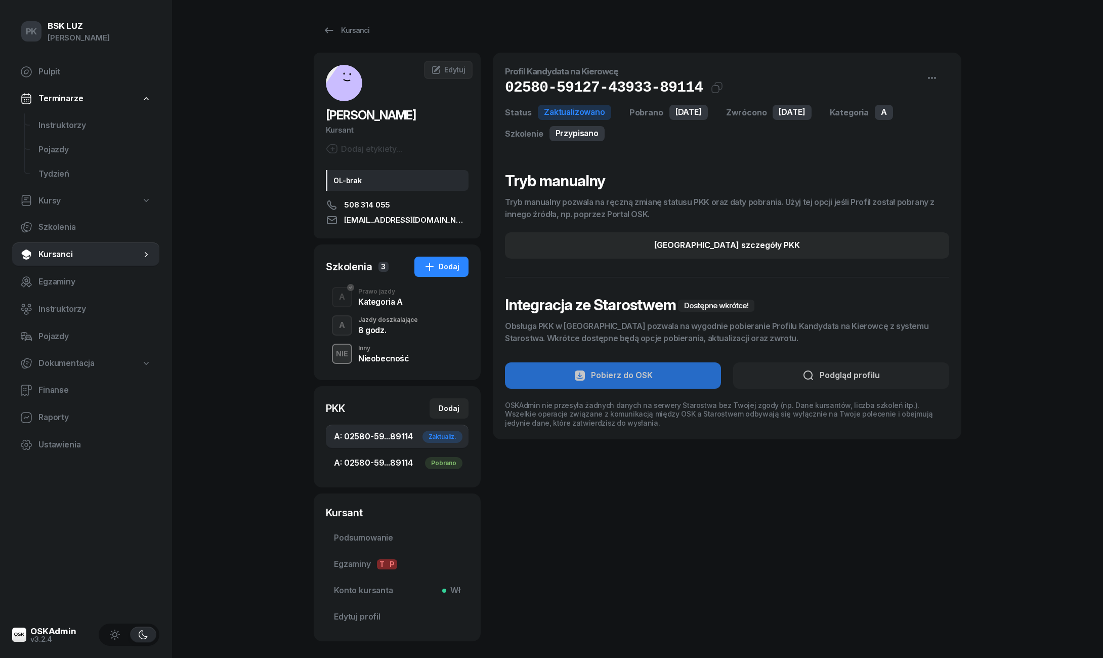
click at [395, 452] on link "A: 02580-59...89114 Pobrano" at bounding box center [397, 463] width 143 height 24
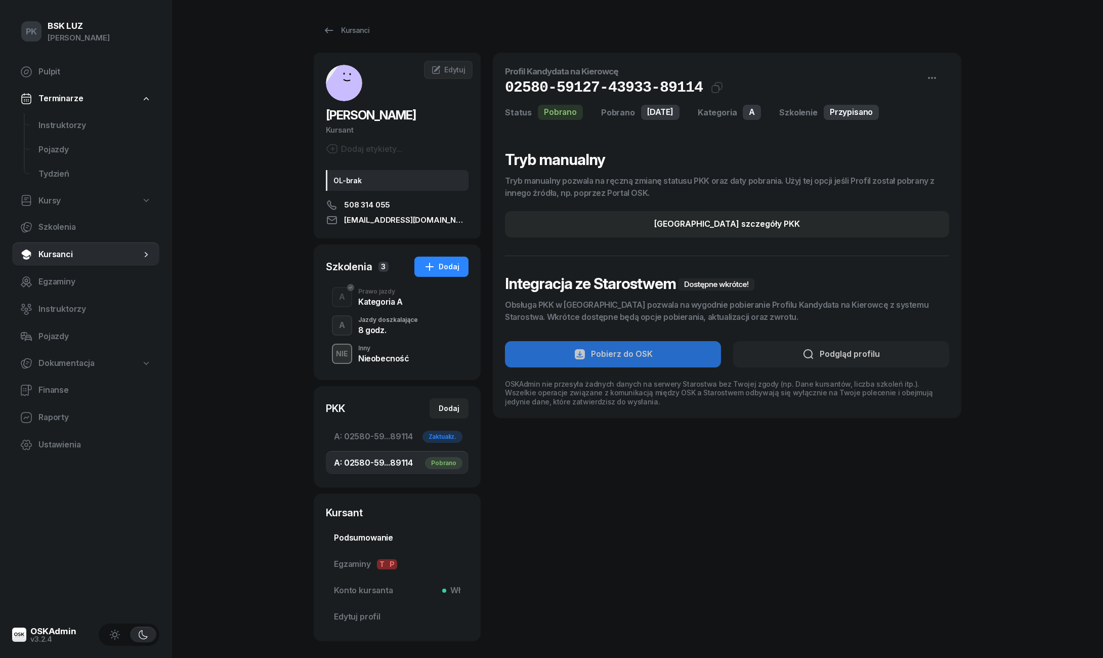
click at [381, 535] on span "Podsumowanie" at bounding box center [397, 537] width 127 height 13
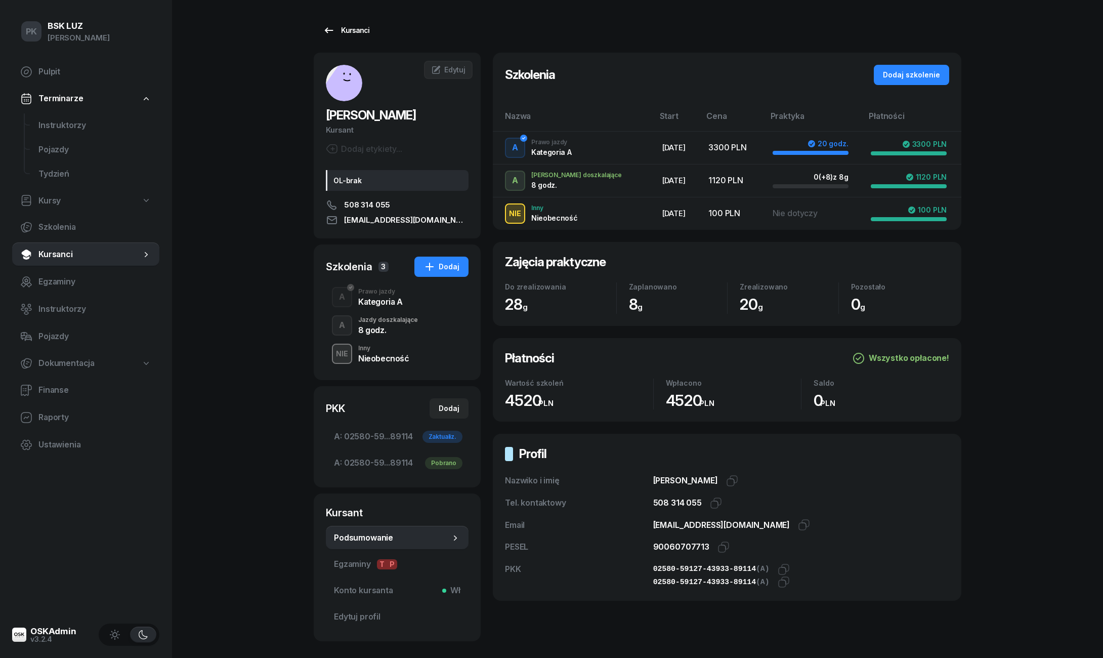
click at [350, 28] on div "Kursanci" at bounding box center [346, 30] width 47 height 12
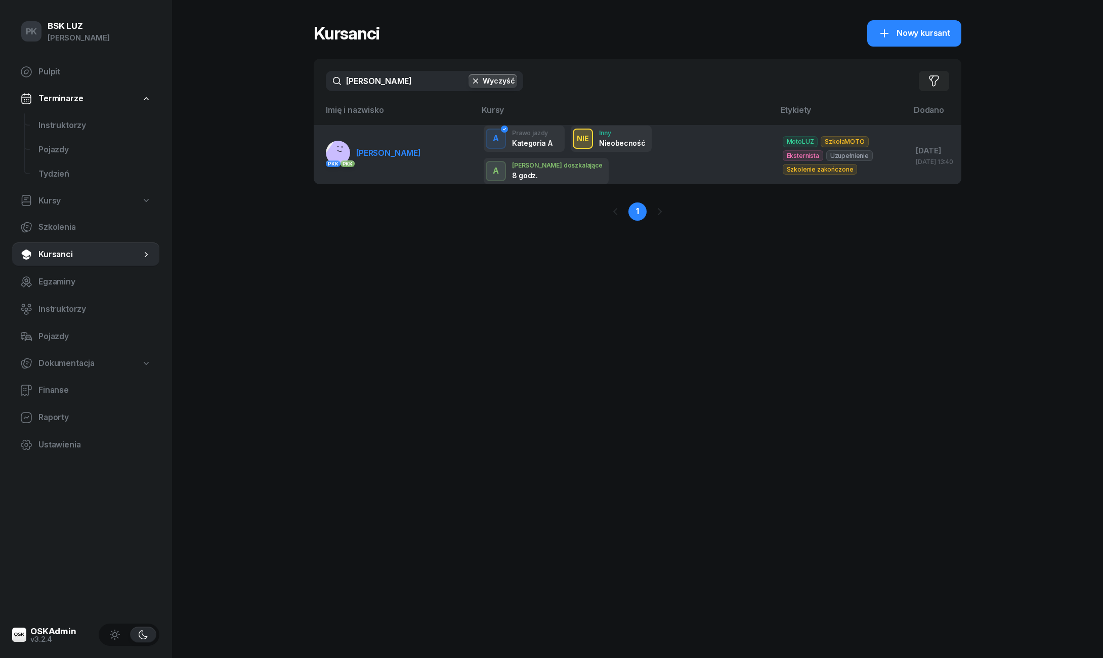
click at [391, 167] on td "PKK PKK [PERSON_NAME]" at bounding box center [395, 154] width 162 height 59
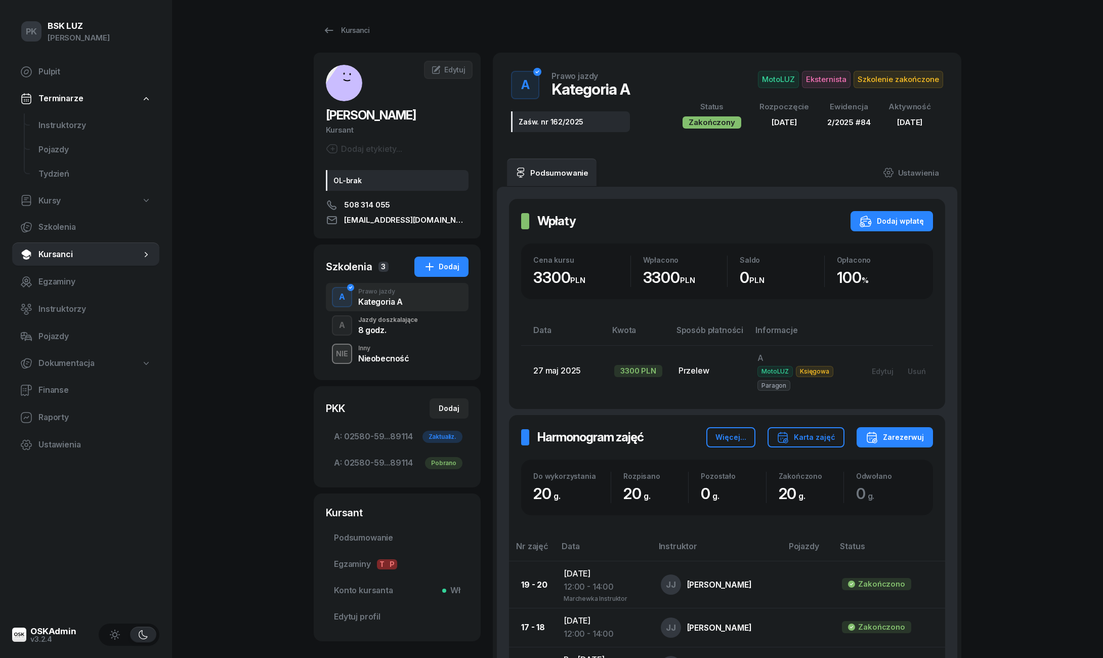
click at [418, 328] on div "A Jazdy doszkalające 8 godz." at bounding box center [397, 325] width 143 height 28
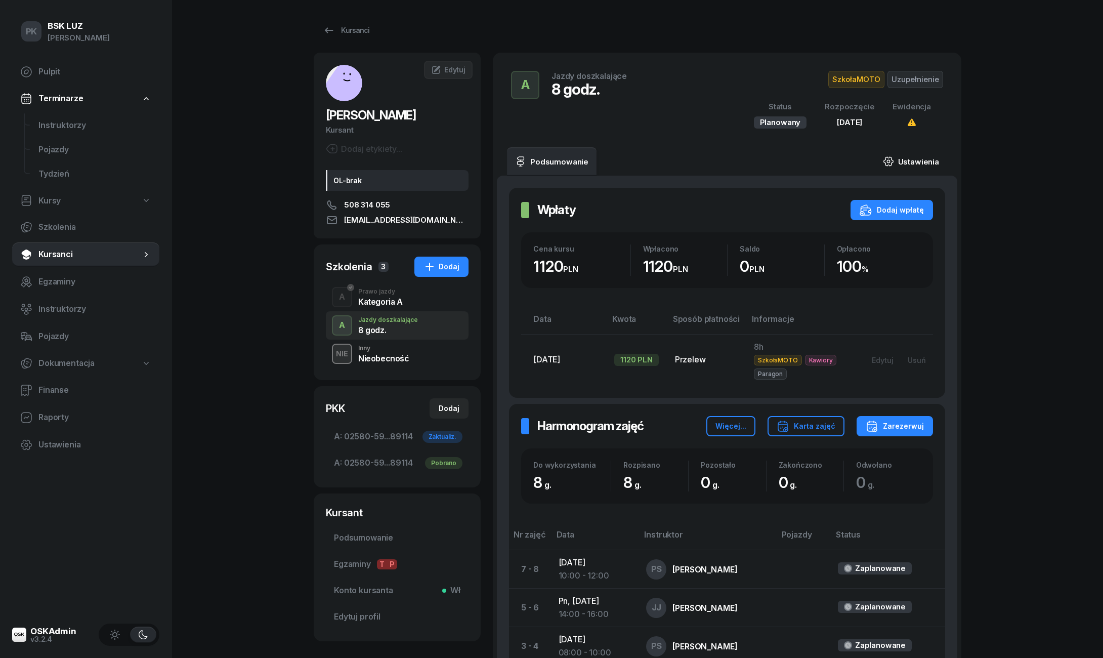
click at [912, 159] on link "Ustawienia" at bounding box center [911, 161] width 72 height 28
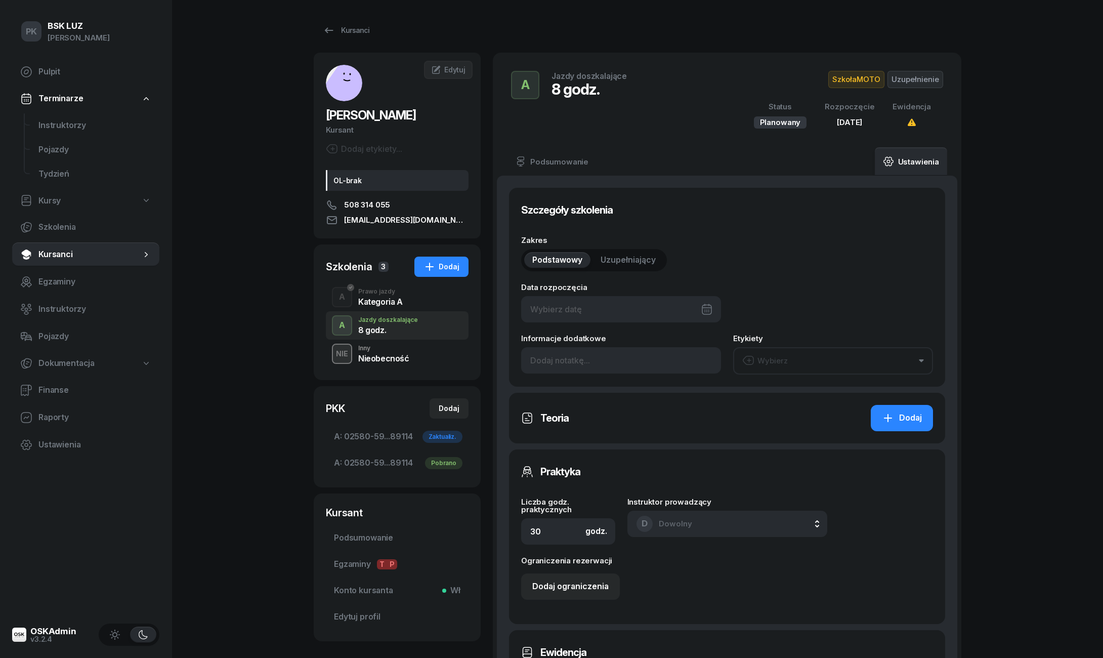
type input "[DATE]"
type input "8"
type input "02580"
type input "59127"
type input "43933"
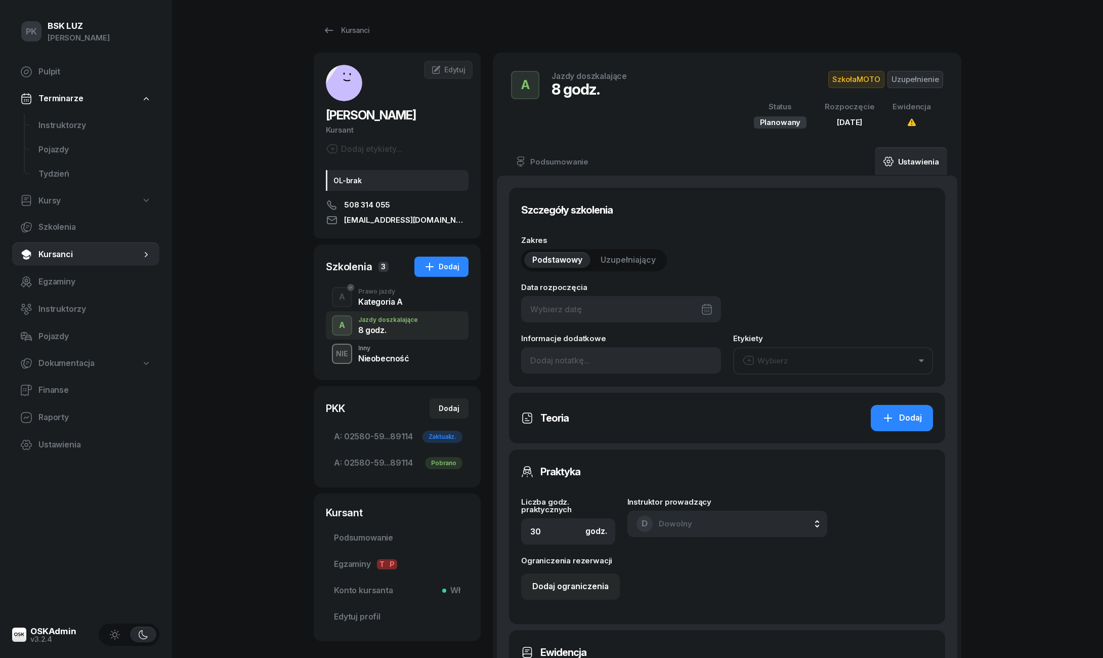
type input "89114"
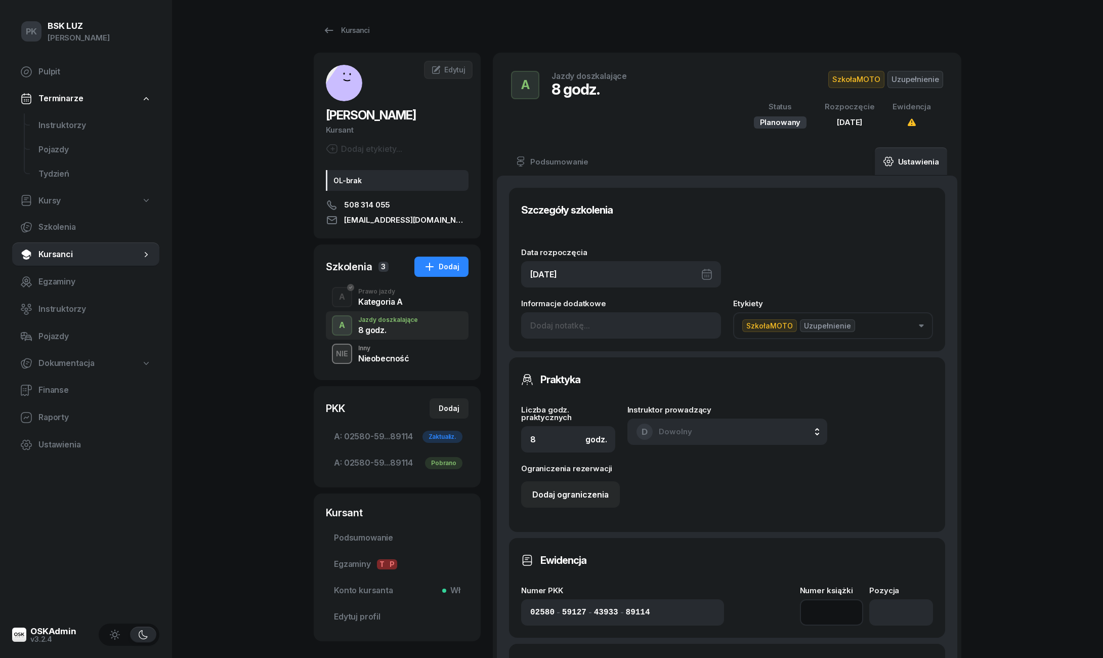
click at [818, 622] on input at bounding box center [832, 612] width 64 height 26
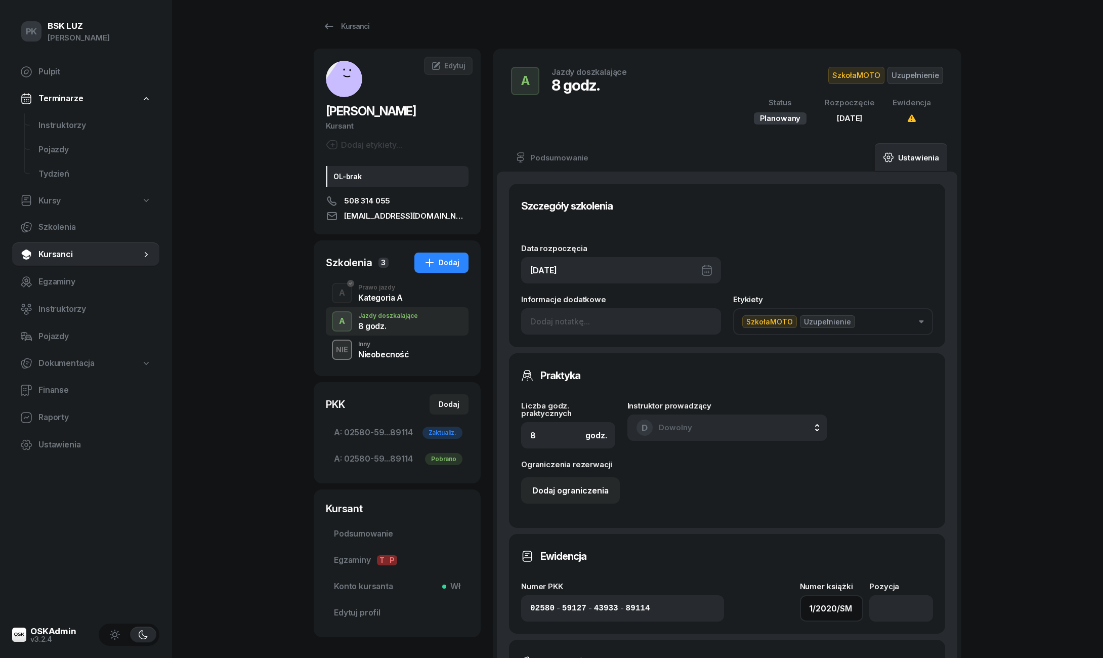
scroll to position [4, 0]
type input "1/2020/SM"
click at [885, 601] on input "number" at bounding box center [902, 608] width 64 height 26
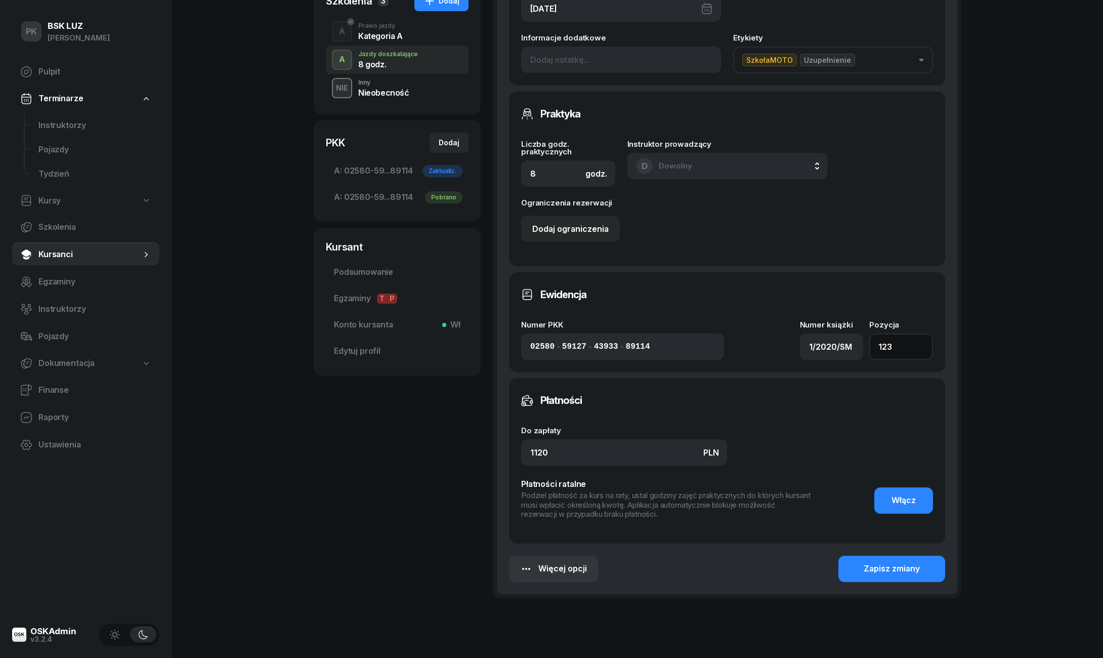
scroll to position [290, 0]
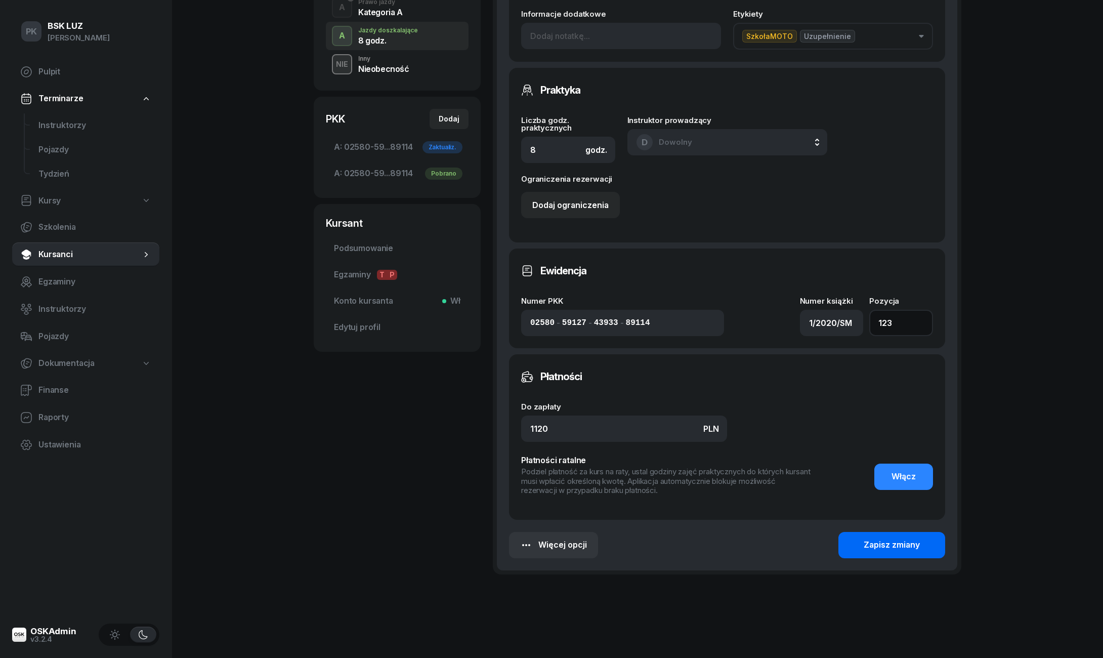
type input "123"
click at [884, 532] on button "Zapisz zmiany" at bounding box center [892, 545] width 107 height 26
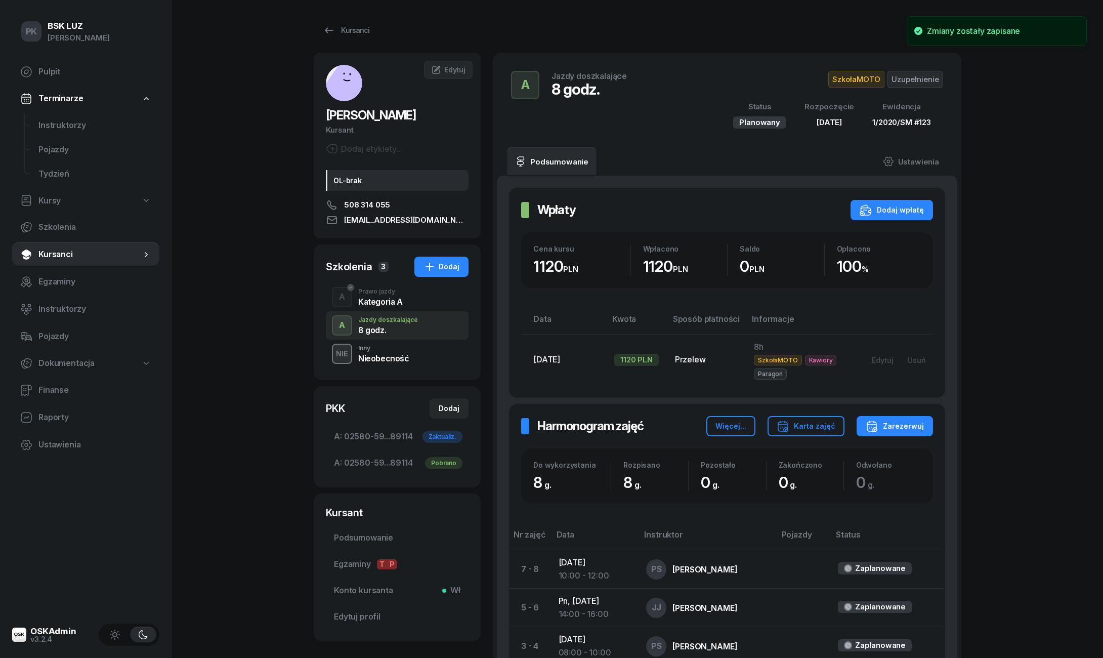
scroll to position [0, 0]
click at [346, 28] on div "Kursanci" at bounding box center [346, 30] width 47 height 12
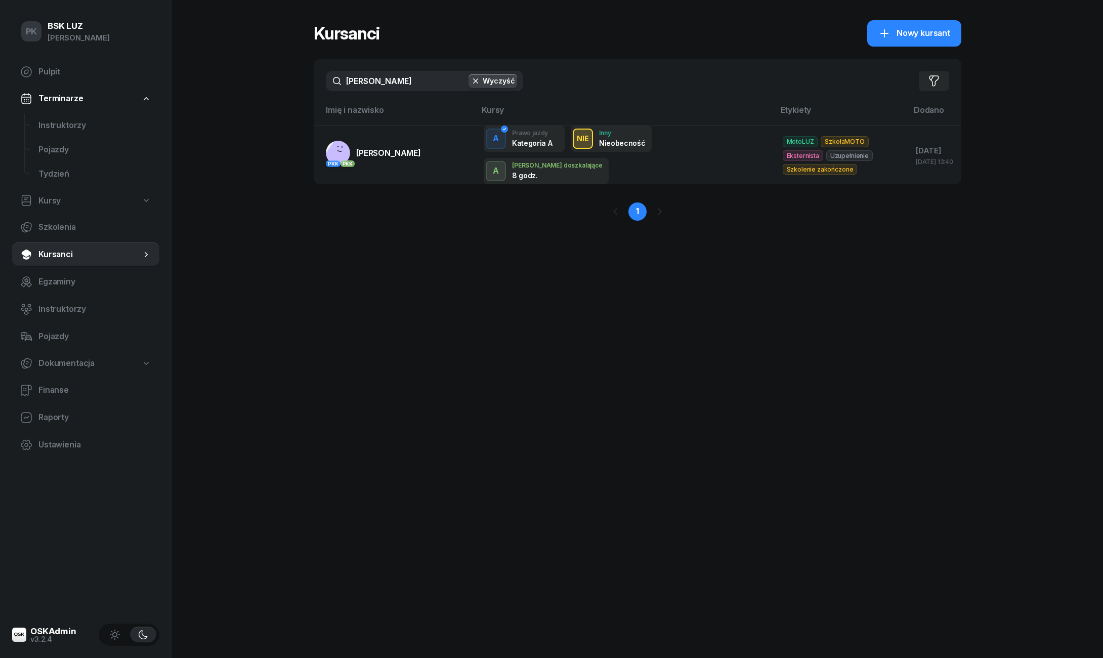
drag, startPoint x: 383, startPoint y: 83, endPoint x: 277, endPoint y: 83, distance: 105.8
click at [277, 83] on div "PK BSK [PERSON_NAME] Pulpit Terminarze Instruktorzy Pojazdy Tydzień Kursy Szkol…" at bounding box center [551, 329] width 1103 height 658
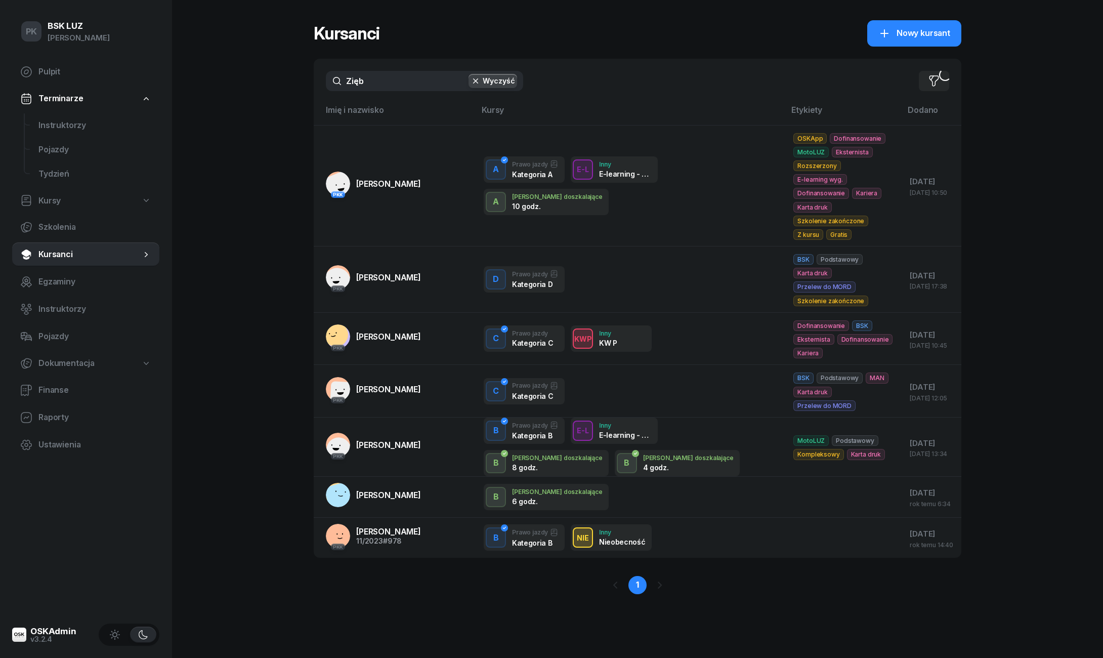
type input "[PERSON_NAME]"
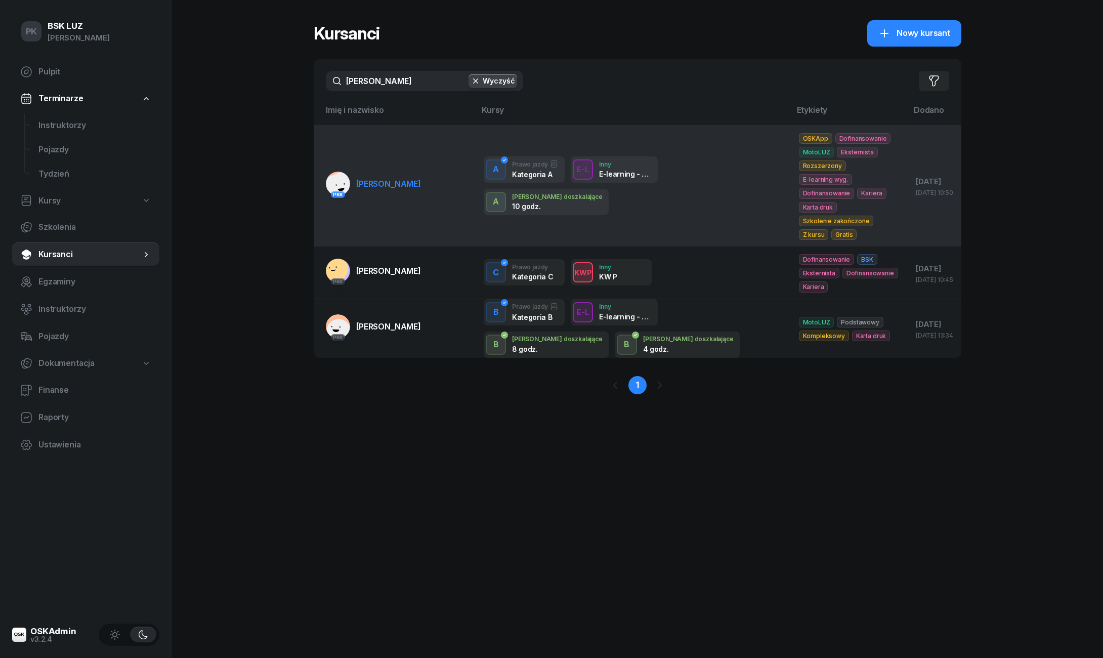
click at [369, 189] on link "PKK [PERSON_NAME]" at bounding box center [373, 184] width 95 height 24
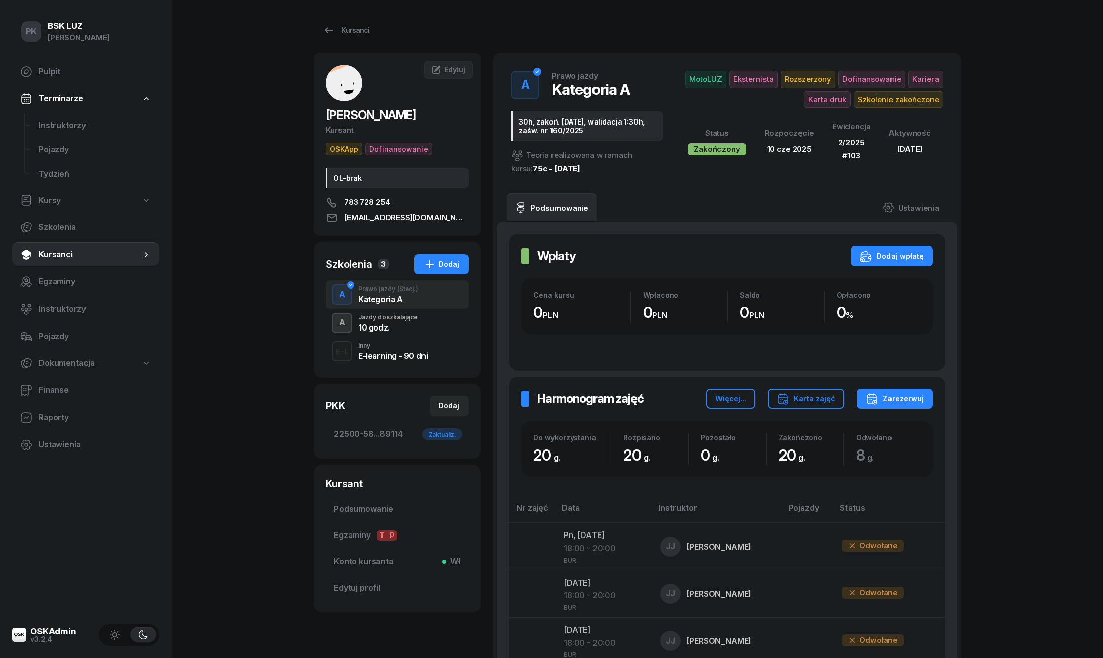
click at [343, 326] on div "A" at bounding box center [342, 322] width 14 height 17
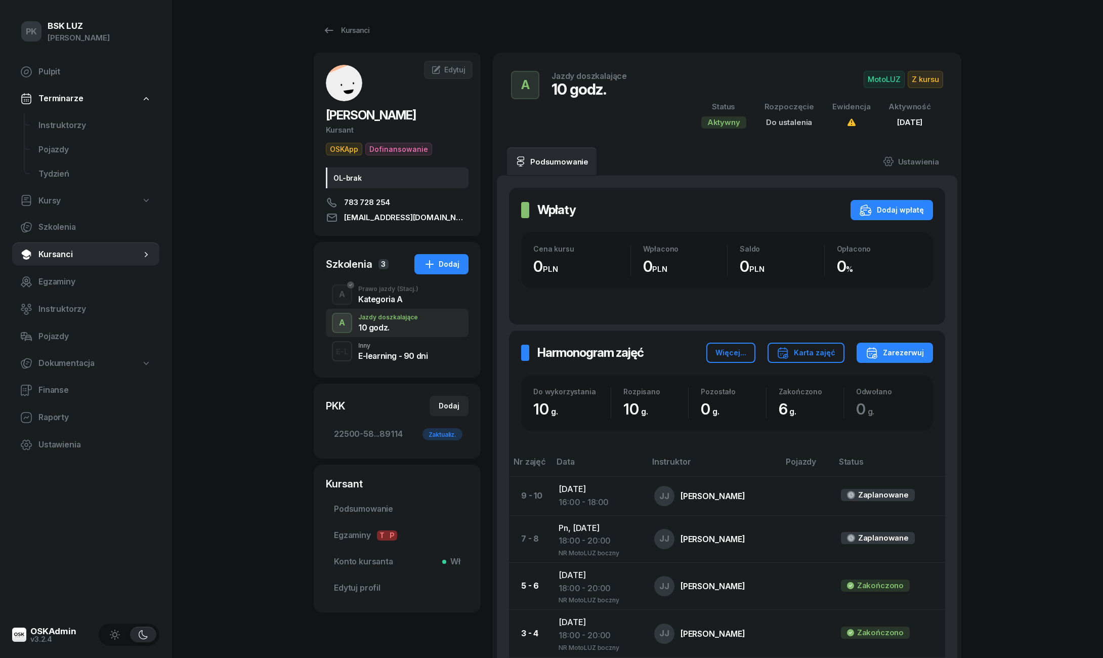
click at [378, 296] on div "Kategoria A" at bounding box center [388, 299] width 60 height 8
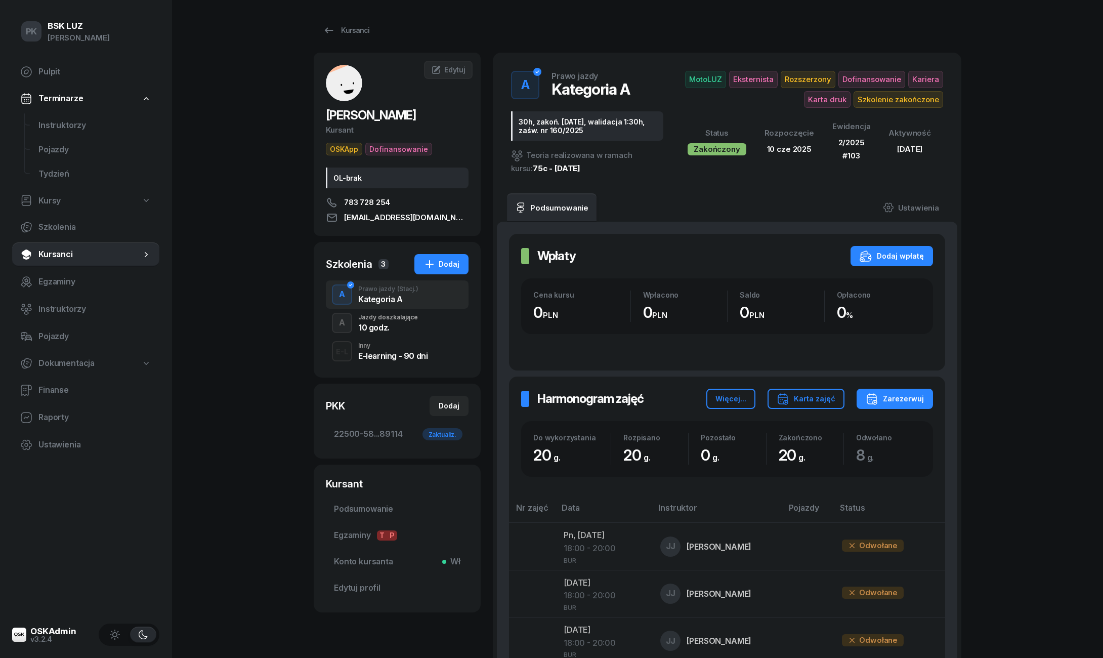
click at [380, 310] on div "A Jazdy doszkalające 10 godz." at bounding box center [397, 323] width 143 height 28
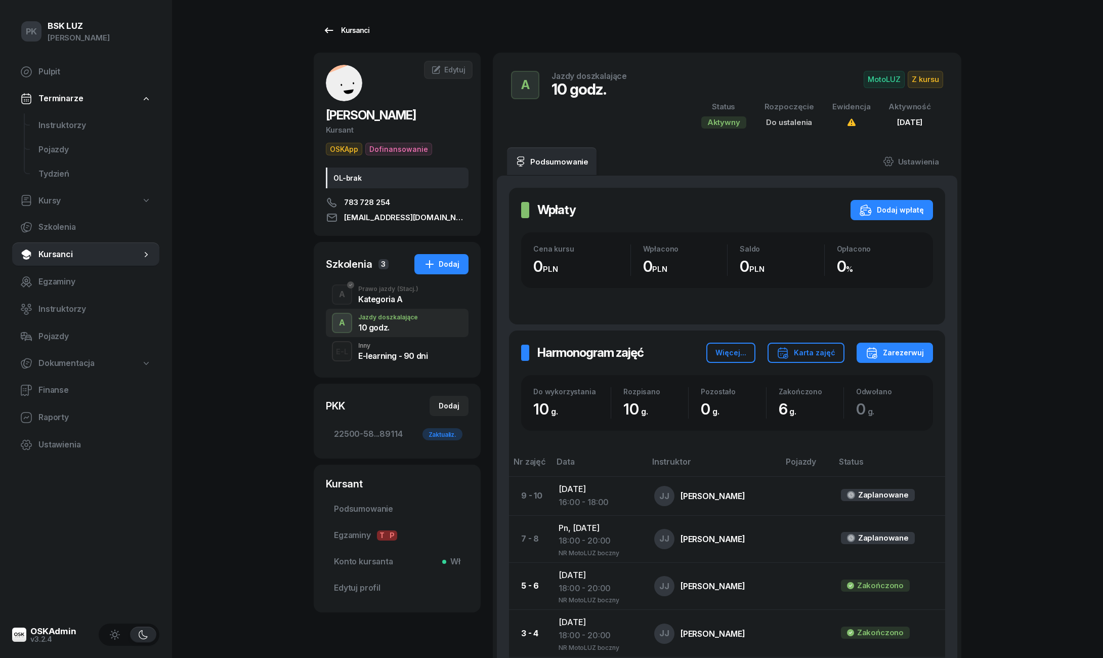
click at [328, 34] on icon at bounding box center [329, 30] width 12 height 12
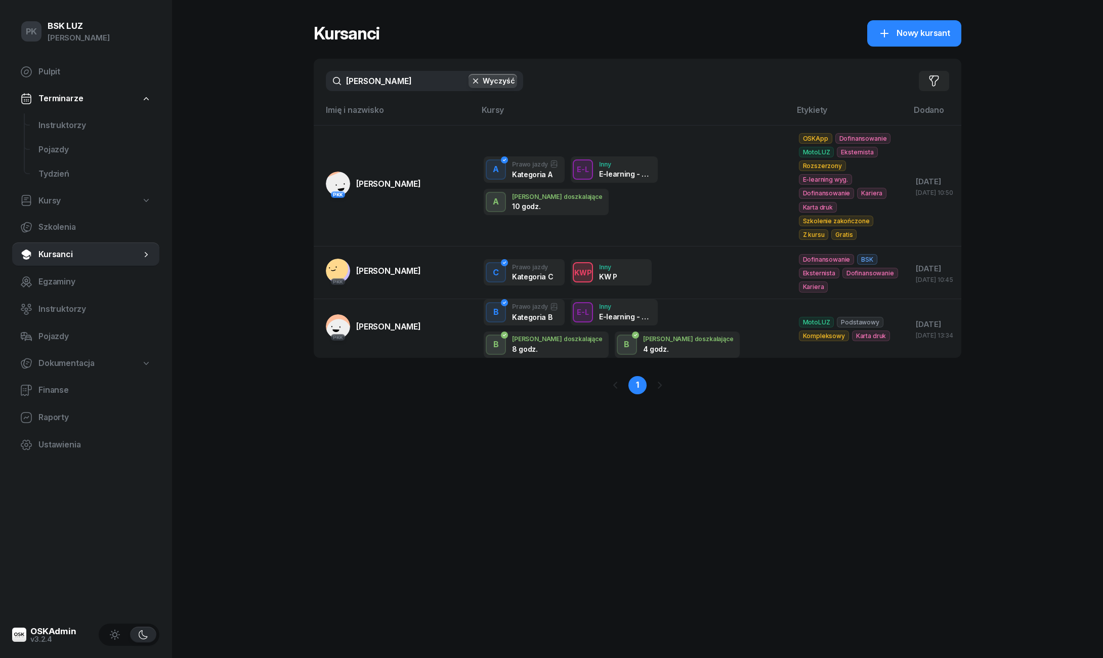
drag, startPoint x: 348, startPoint y: 75, endPoint x: 292, endPoint y: 77, distance: 56.7
click at [294, 75] on div "PK BSK [PERSON_NAME] Pulpit Terminarze Instruktorzy Pojazdy Tydzień Kursy Szkol…" at bounding box center [551, 329] width 1103 height 658
click at [363, 84] on input "[PERSON_NAME]" at bounding box center [424, 81] width 197 height 20
drag, startPoint x: 375, startPoint y: 84, endPoint x: 292, endPoint y: 83, distance: 83.5
click at [292, 83] on div "PK BSK [PERSON_NAME] Pulpit Terminarze Instruktorzy Pojazdy Tydzień Kursy Szkol…" at bounding box center [551, 329] width 1103 height 658
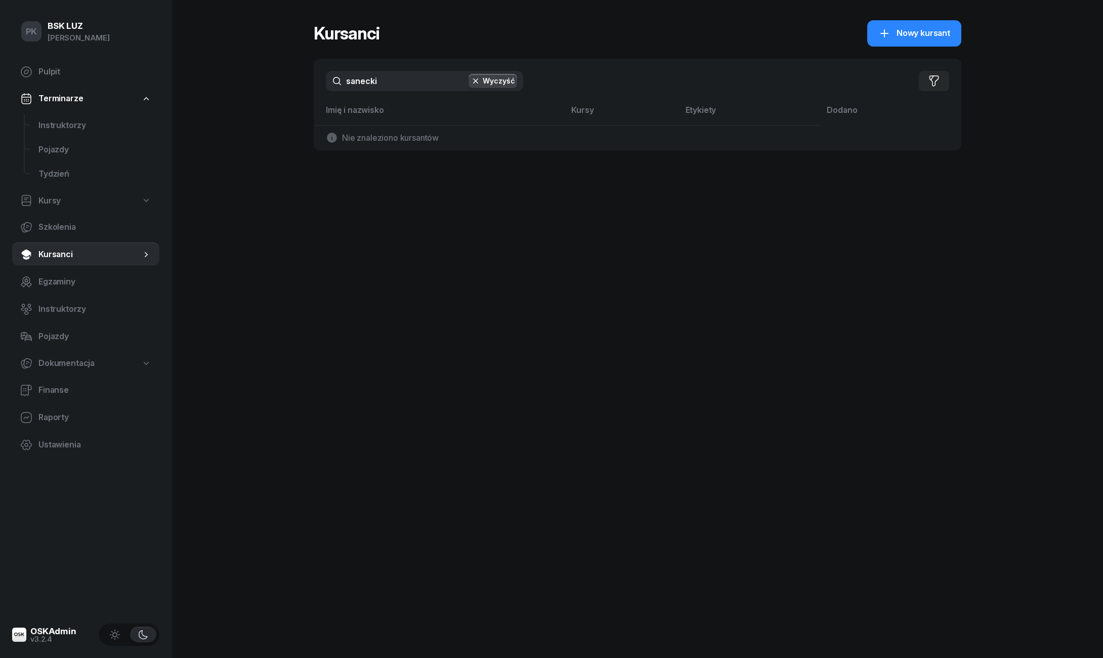
type input "sanecki"
click at [673, 205] on div "Kursanci Nowy kursant sanecki Wyczyść Filtruj Imię i nazwisko Kursy Etykiety [P…" at bounding box center [638, 329] width 648 height 658
click at [871, 43] on link "Nowy kursant" at bounding box center [915, 33] width 94 height 26
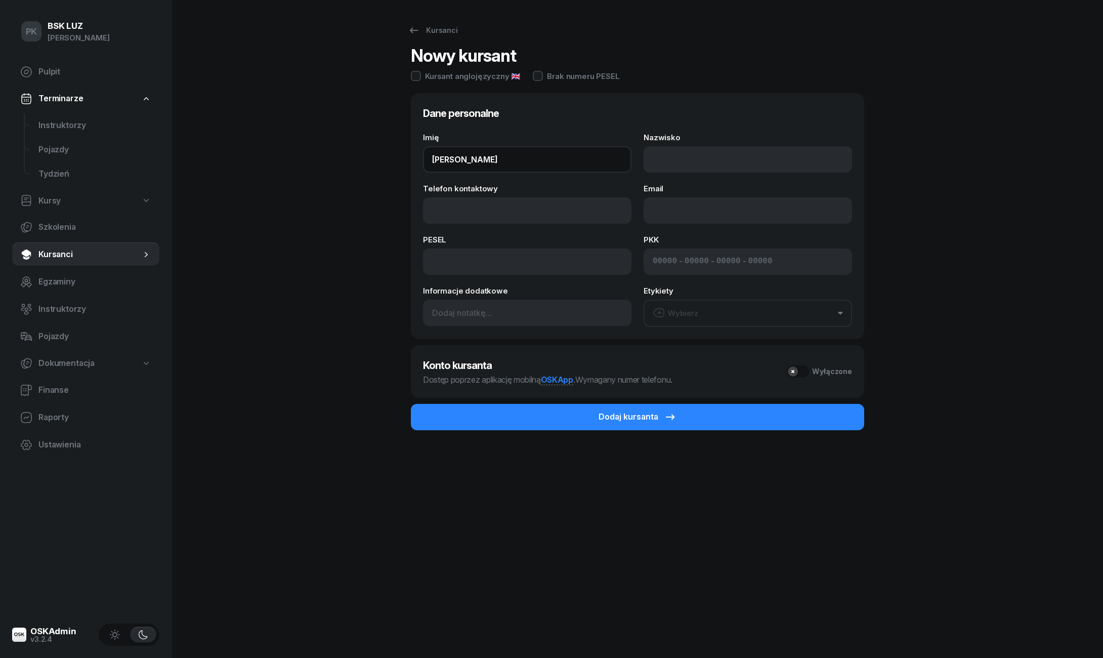
type input "[PERSON_NAME]"
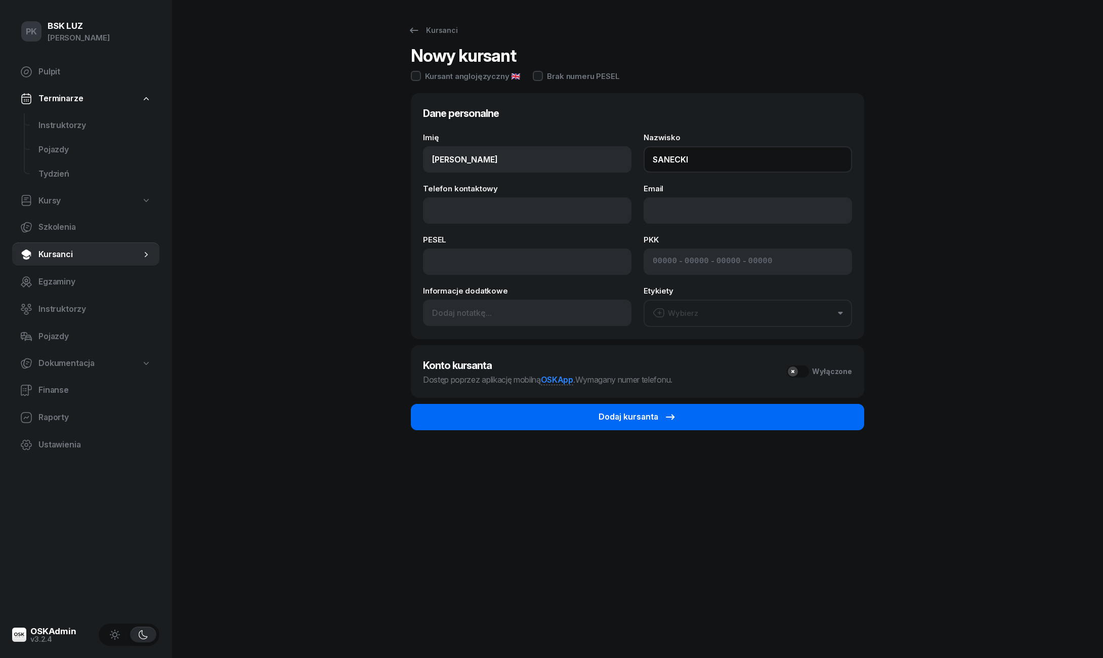
type input "SANECKI"
click at [610, 413] on div "Dodaj kursanta" at bounding box center [638, 416] width 78 height 13
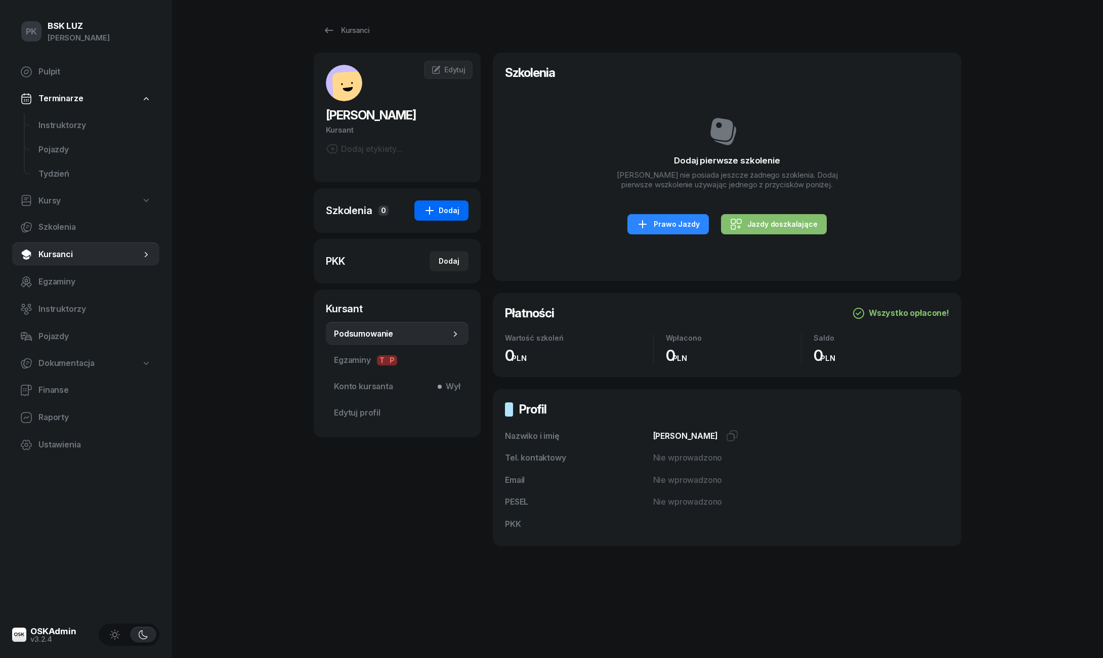
click at [462, 211] on button "Dodaj" at bounding box center [442, 210] width 54 height 20
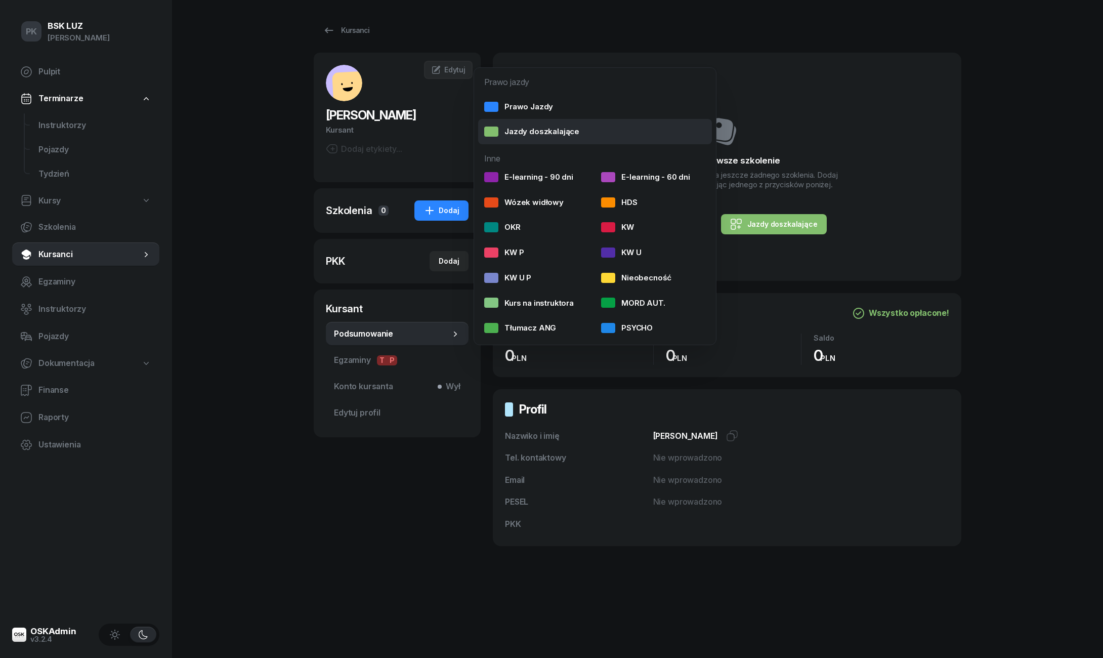
click at [525, 131] on div "Jazdy doszkalające" at bounding box center [531, 131] width 95 height 13
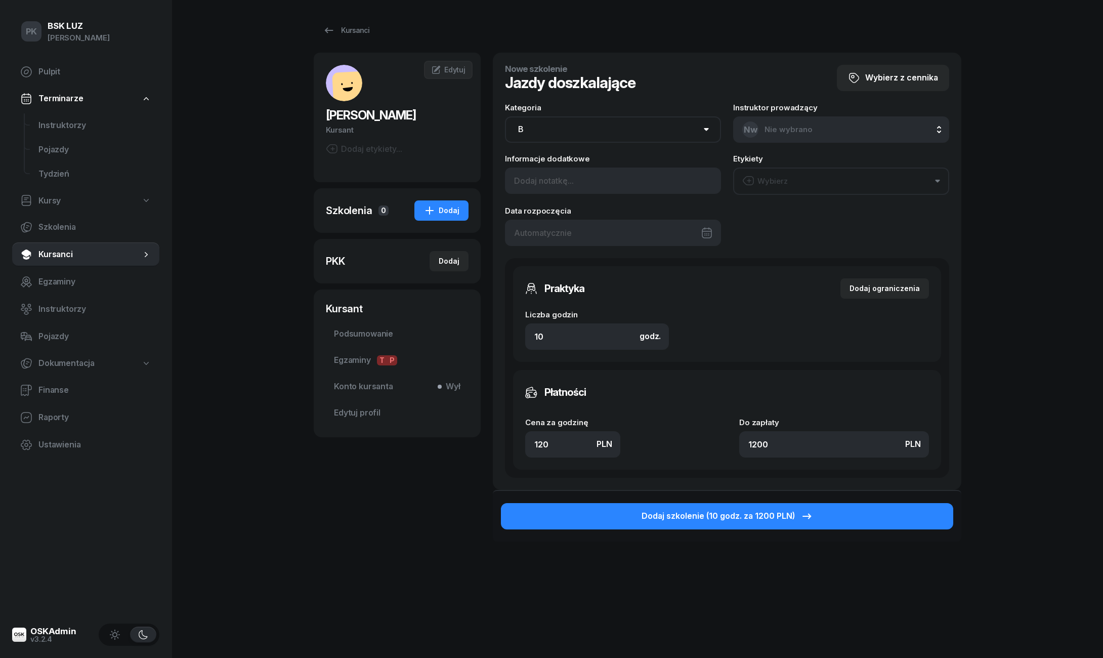
select select "AM"
drag, startPoint x: 553, startPoint y: 442, endPoint x: 523, endPoint y: 443, distance: 29.9
click at [524, 443] on div "Płatności Cena za godzinę PLN 120 Do zapłaty PLN 1200" at bounding box center [727, 420] width 428 height 100
type input "1"
type input "10"
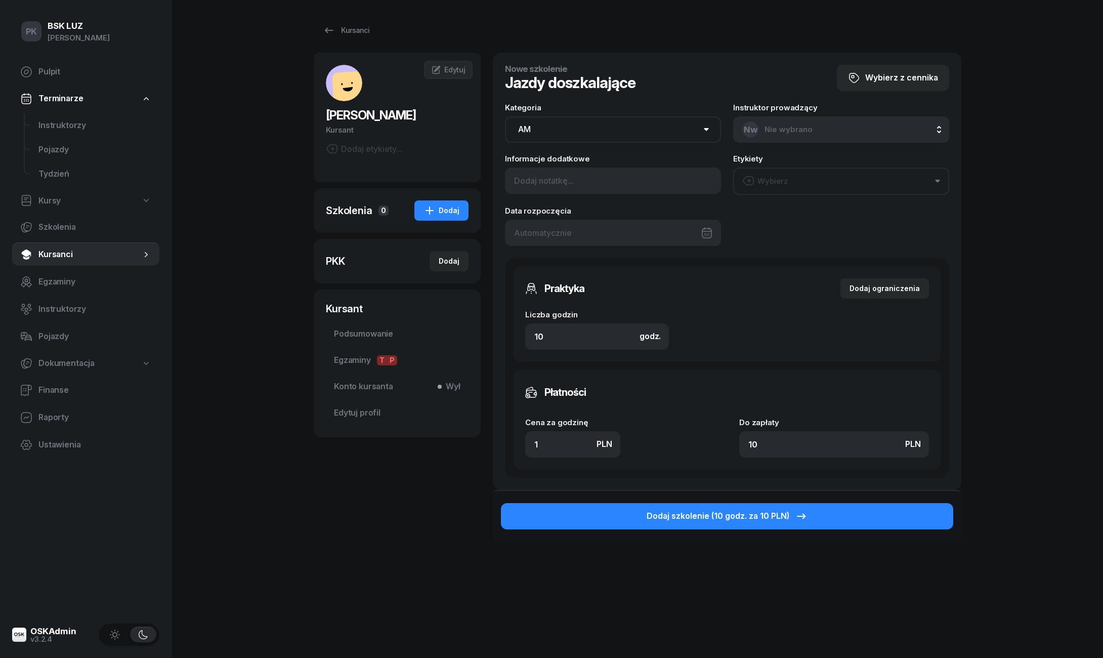
type input "14"
type input "140"
type input "1400"
type input "140"
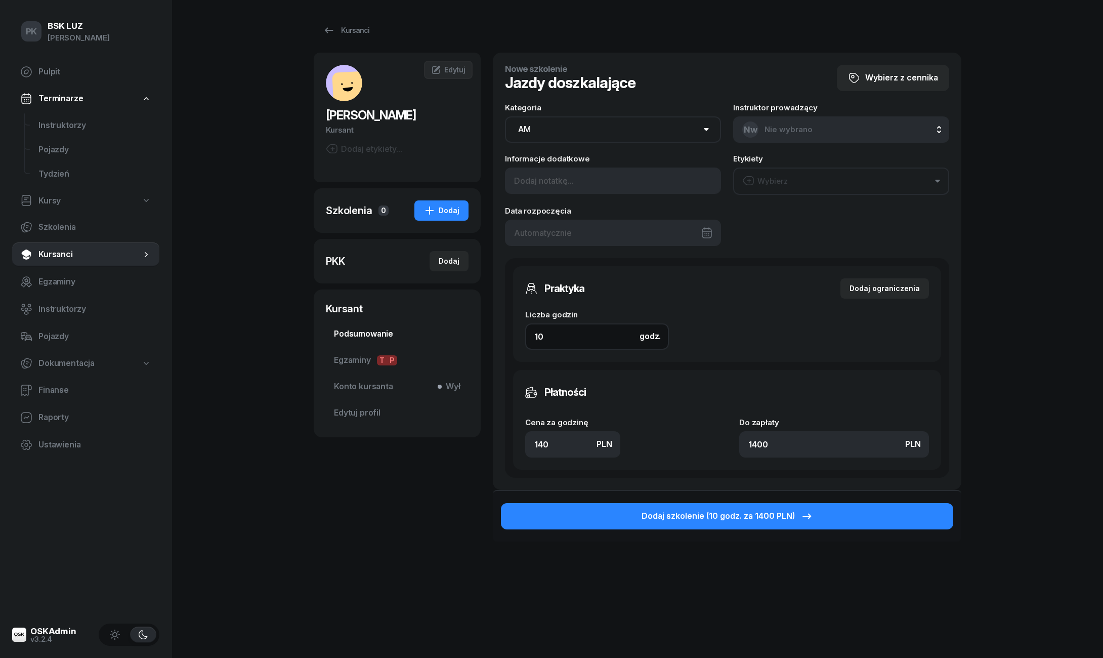
drag, startPoint x: 548, startPoint y: 339, endPoint x: 457, endPoint y: 339, distance: 91.1
click at [460, 339] on div "[PERSON_NAME] Kursant Dodaj etykiety... BS [PERSON_NAME] Kursant Edytuj Szkolen…" at bounding box center [638, 325] width 648 height 544
type input "1"
type input "140"
type input "2"
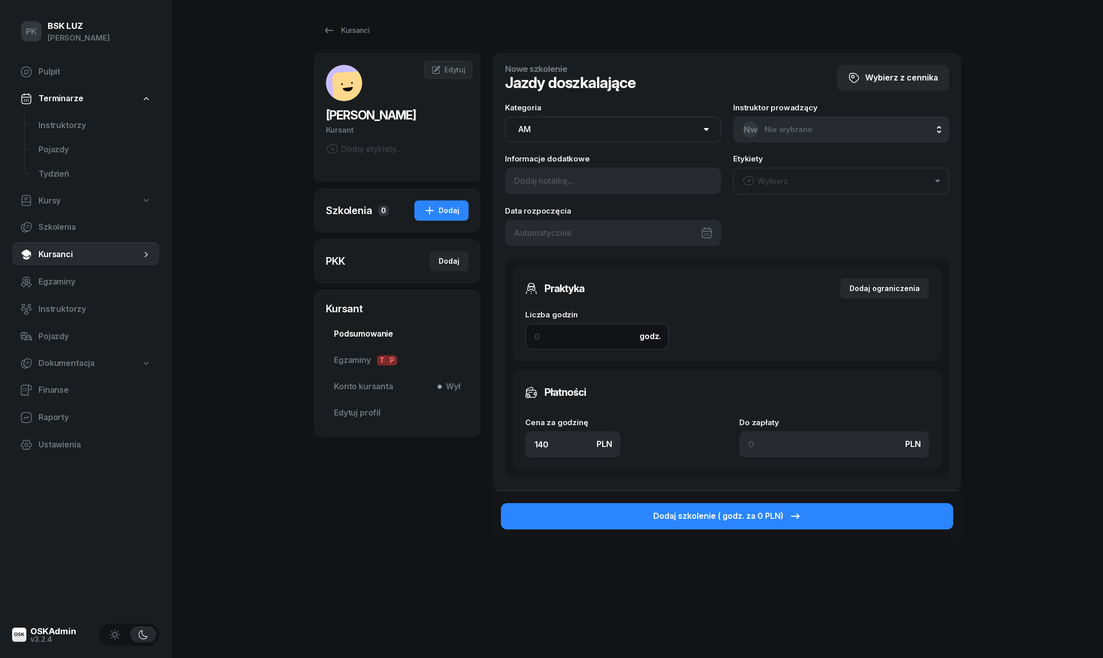
type input "280"
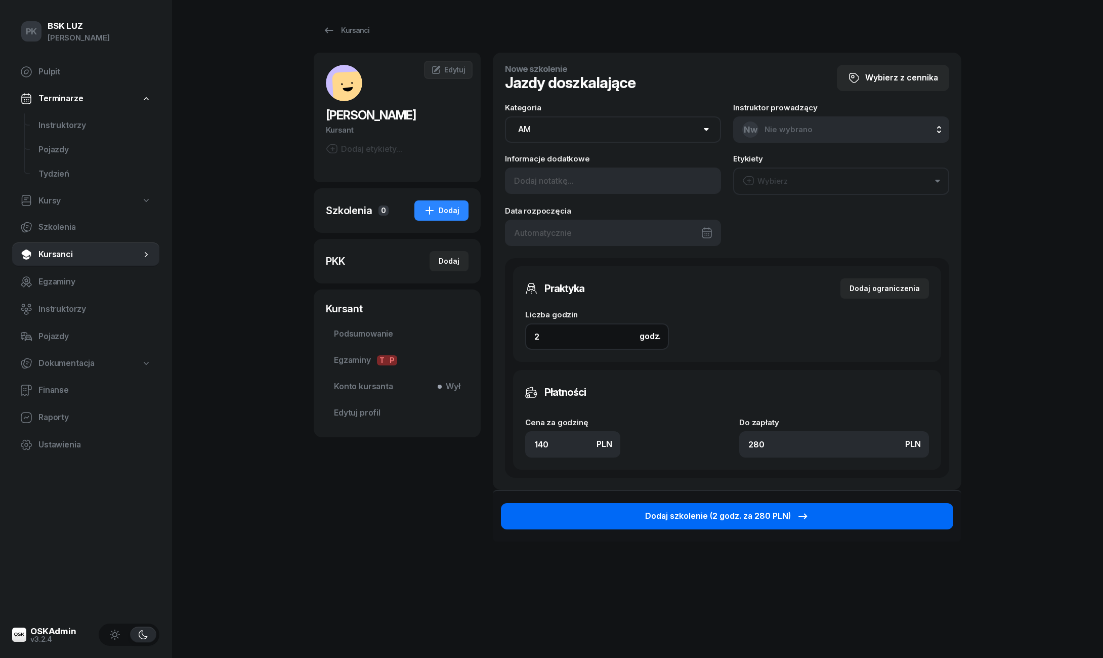
type input "2"
click at [658, 519] on div "Dodaj szkolenie (2 godz. za 280 PLN)" at bounding box center [727, 516] width 164 height 13
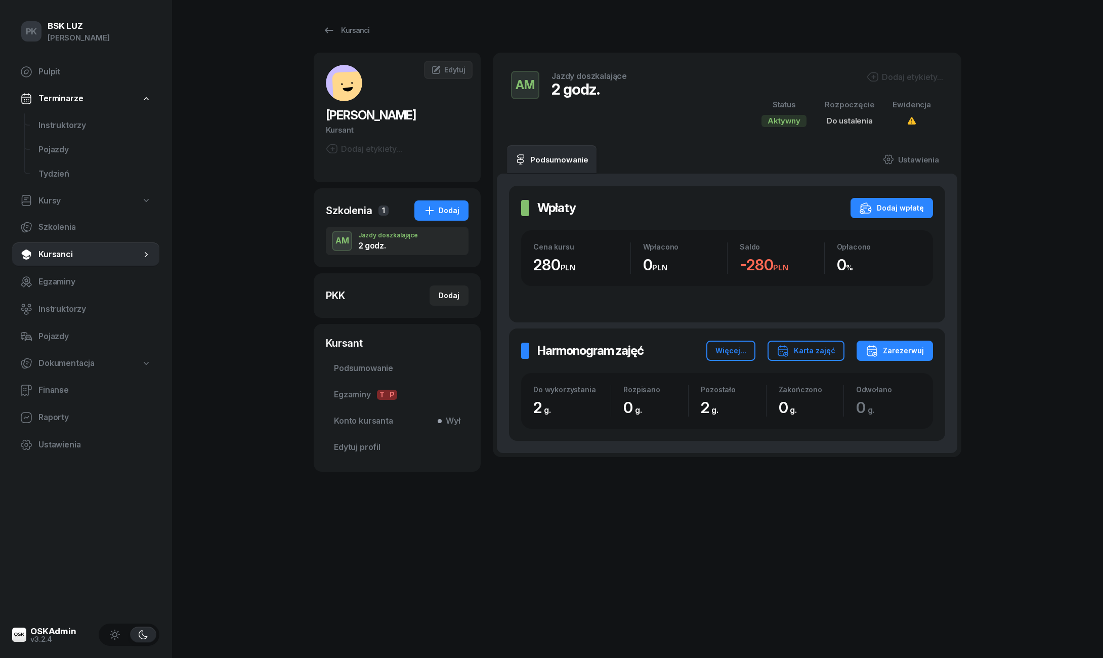
click at [892, 74] on div "Dodaj etykiety..." at bounding box center [905, 77] width 76 height 12
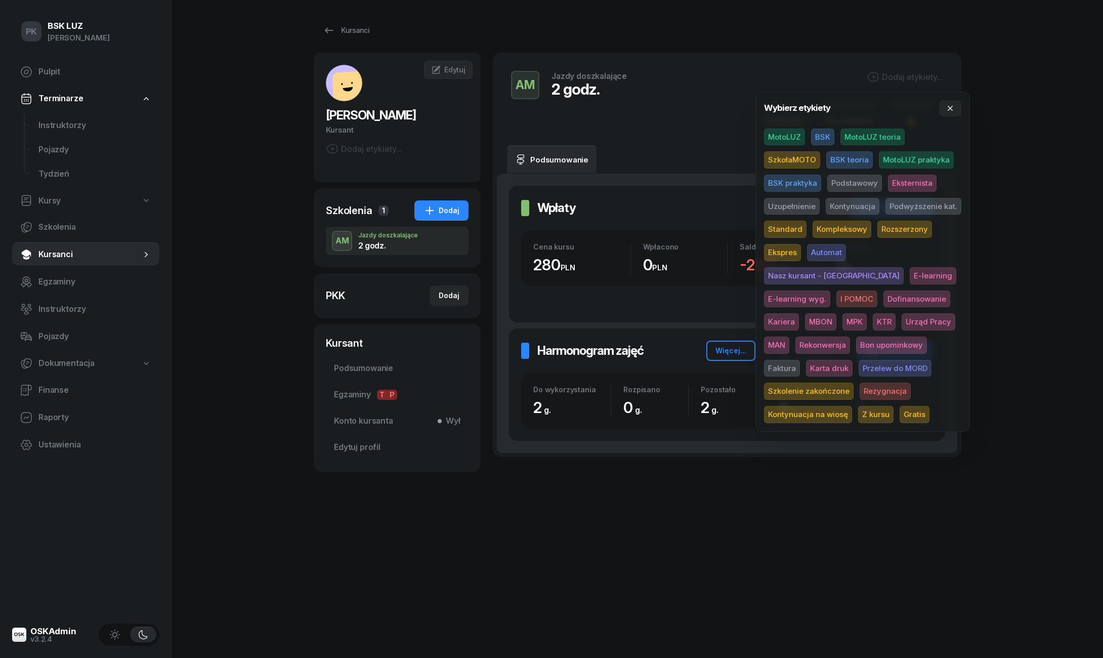
click at [800, 156] on span "SzkołaMOTO" at bounding box center [792, 159] width 56 height 17
click at [797, 213] on span "Uzupełnienie" at bounding box center [792, 207] width 56 height 17
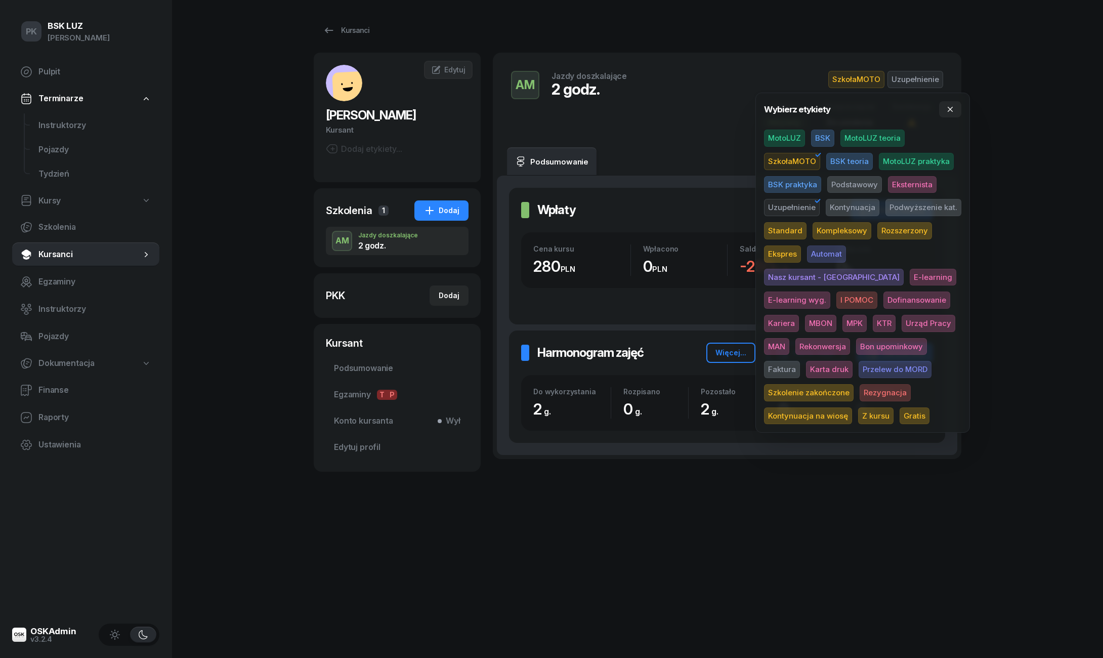
click at [998, 149] on div "PK BSK [PERSON_NAME] Pulpit Terminarze Instruktorzy Pojazdy Tydzień Kursy Szkol…" at bounding box center [551, 329] width 1103 height 658
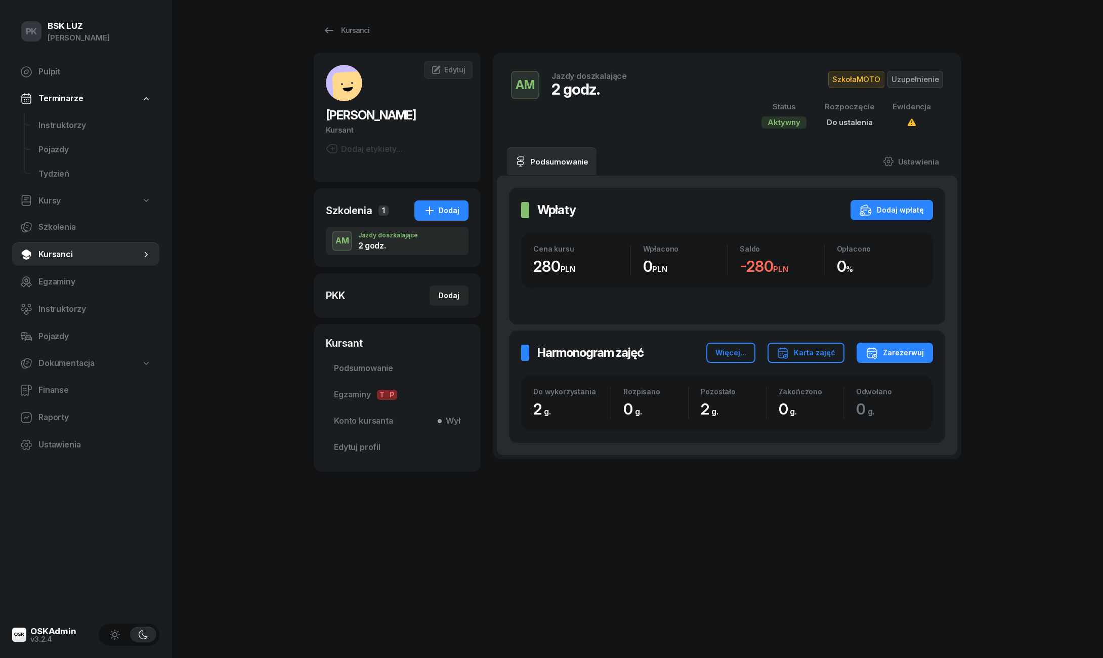
click at [361, 144] on div "Dodaj etykiety..." at bounding box center [364, 149] width 76 height 12
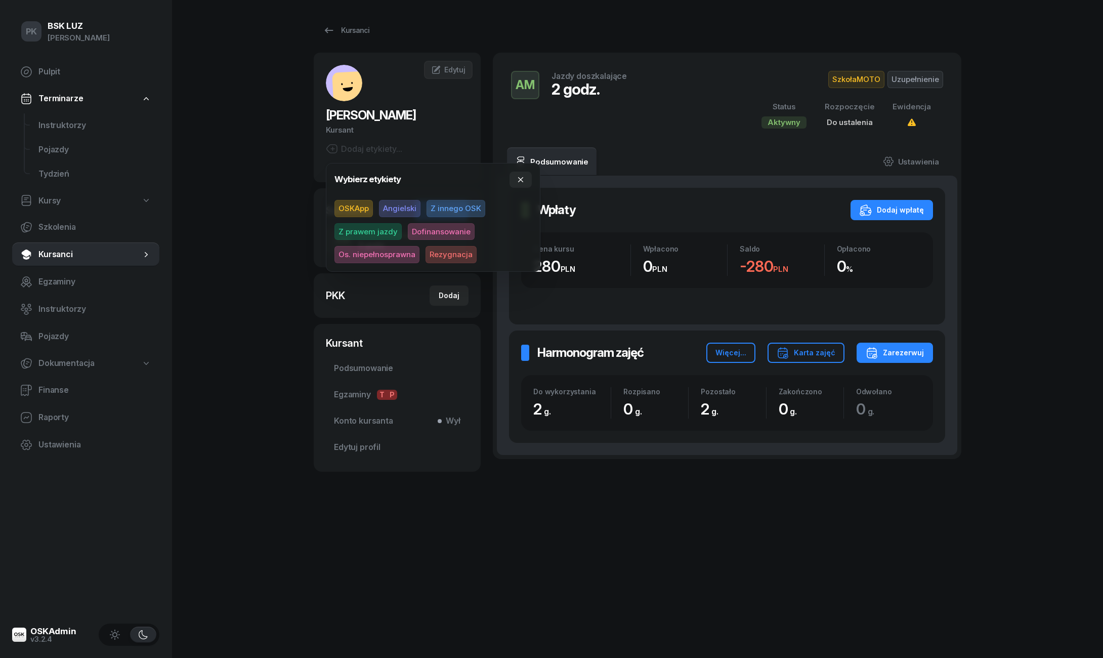
click at [432, 208] on span "Z innego OSK" at bounding box center [456, 208] width 59 height 17
click at [448, 103] on div "[PERSON_NAME] Kursant Z innego OSK" at bounding box center [397, 116] width 167 height 103
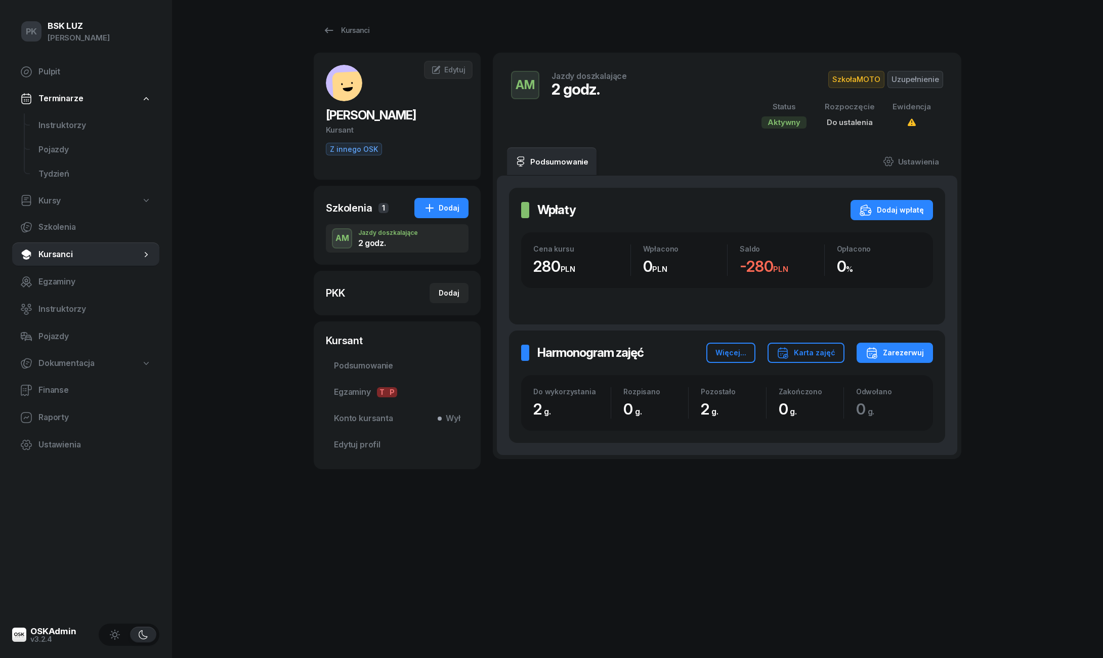
click at [455, 58] on div "[PERSON_NAME] Kursant Z innego OSK BS [PERSON_NAME] Kursant" at bounding box center [397, 116] width 167 height 127
click at [455, 61] on link "Edytuj" at bounding box center [448, 70] width 49 height 18
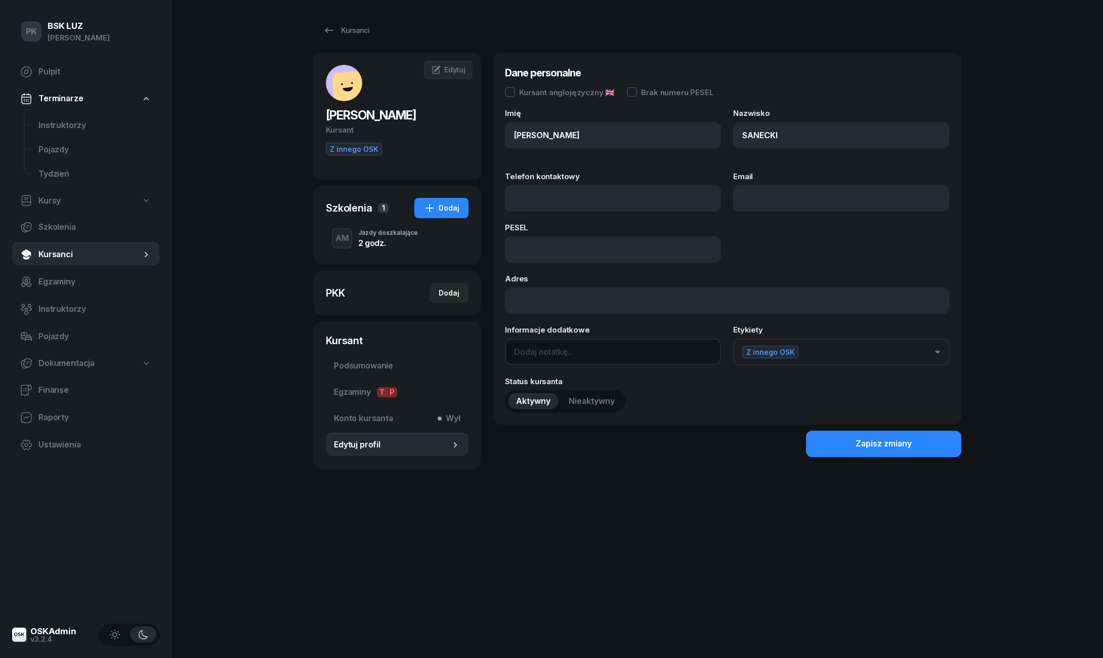
click at [544, 353] on input at bounding box center [613, 352] width 216 height 26
type input "Syn Kurnika"
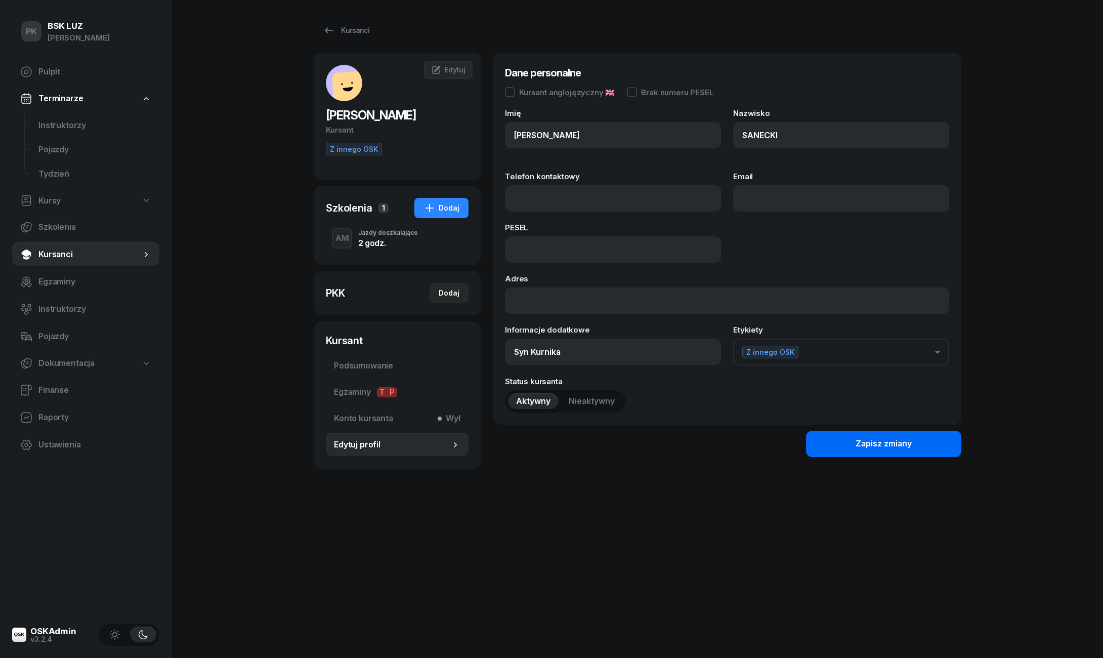
click at [836, 432] on button "Zapisz zmiany" at bounding box center [883, 444] width 155 height 26
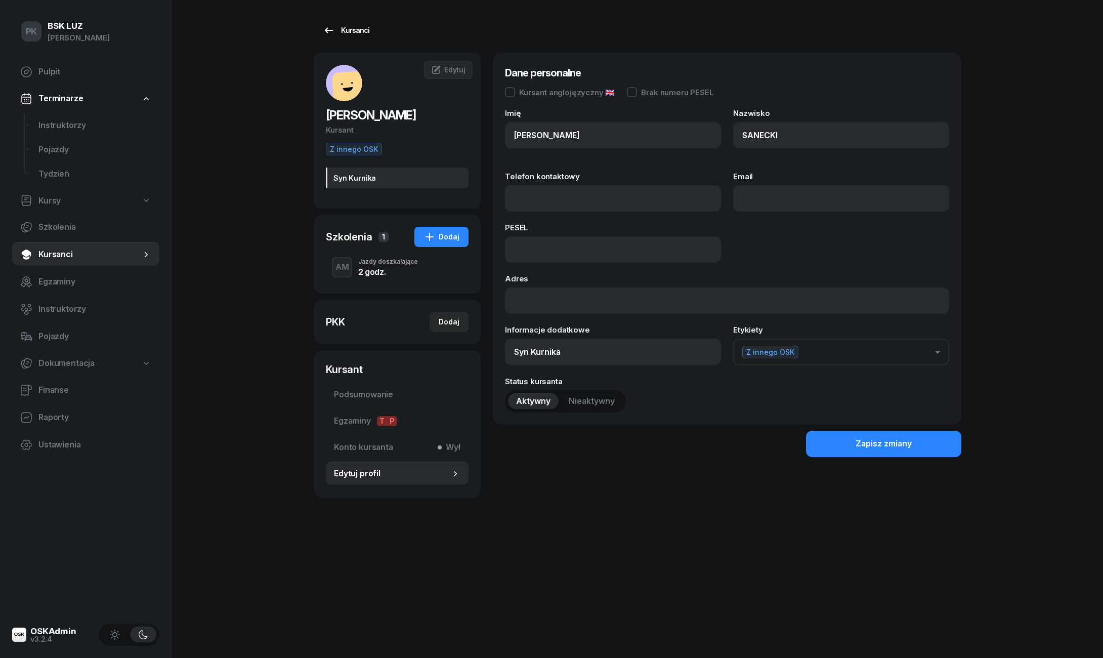
click at [353, 32] on div "Kursanci" at bounding box center [346, 30] width 47 height 12
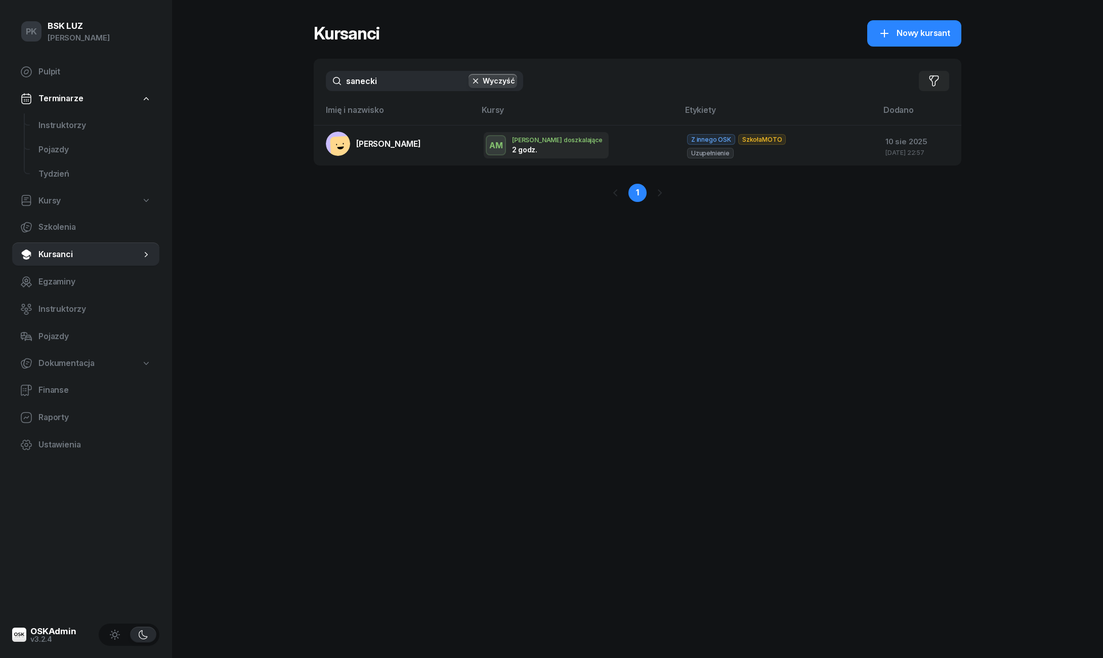
drag, startPoint x: 400, startPoint y: 75, endPoint x: 288, endPoint y: 77, distance: 111.4
click at [288, 77] on div "PK BSK [PERSON_NAME] Pulpit Terminarze Instruktorzy Pojazdy Tydzień Kursy Szkol…" at bounding box center [551, 329] width 1103 height 658
drag, startPoint x: 401, startPoint y: 86, endPoint x: 293, endPoint y: 86, distance: 108.8
click at [293, 86] on div "PK BSK [PERSON_NAME] Pulpit Terminarze Instruktorzy Pojazdy Tydzień Kursy Szkol…" at bounding box center [551, 329] width 1103 height 658
drag, startPoint x: 412, startPoint y: 79, endPoint x: 342, endPoint y: 81, distance: 69.9
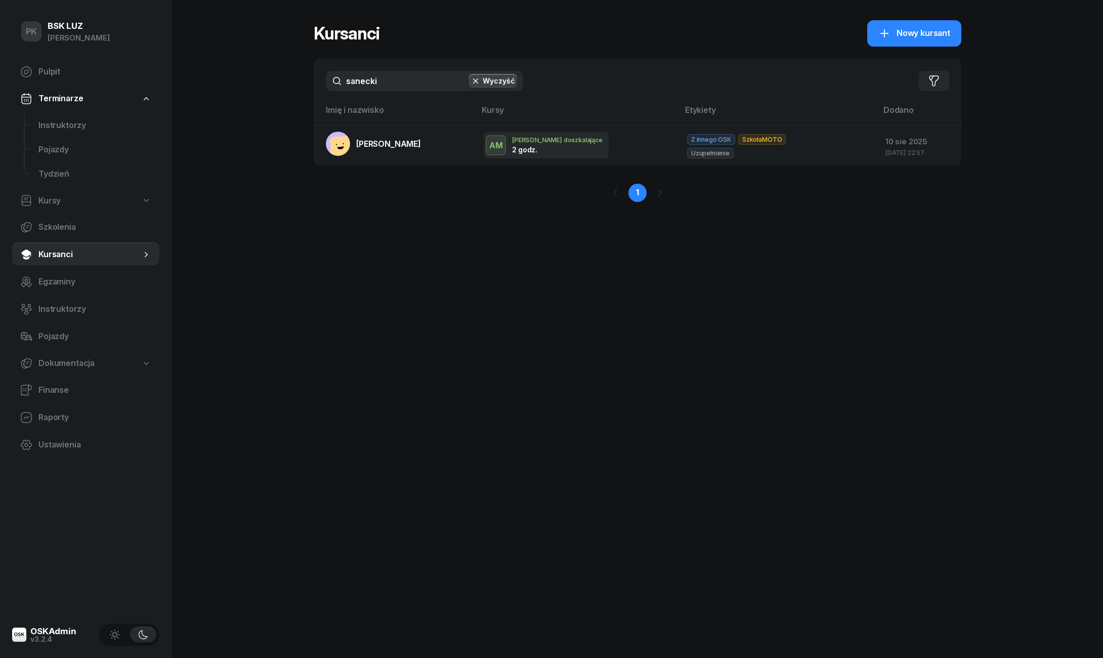
click at [342, 81] on input "sanecki" at bounding box center [424, 81] width 197 height 20
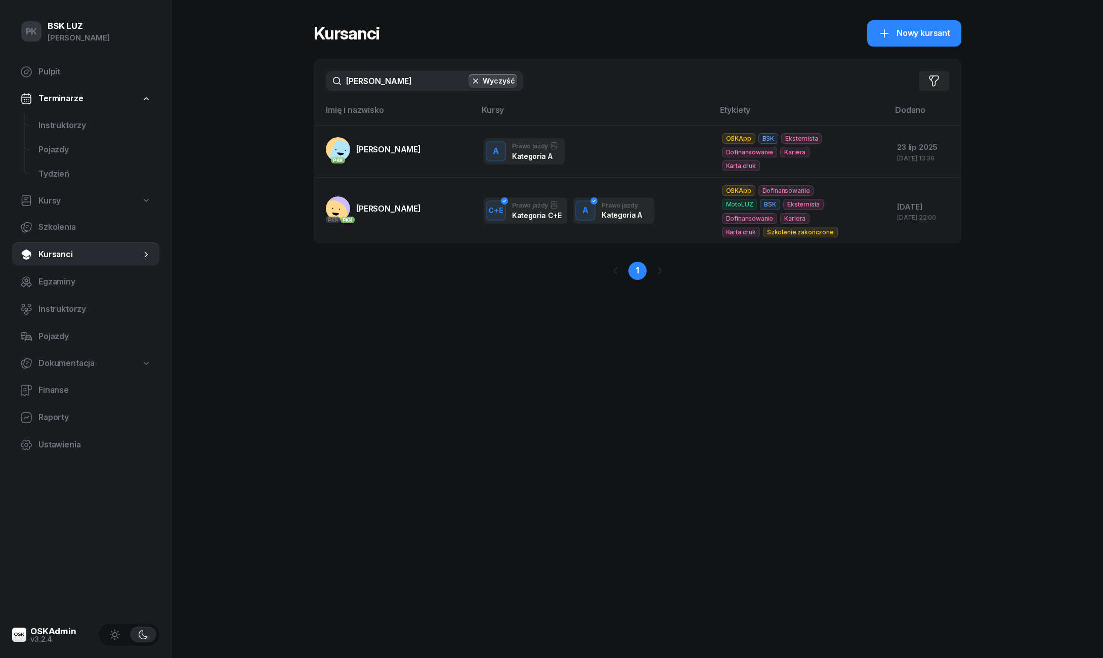
type input "[PERSON_NAME]"
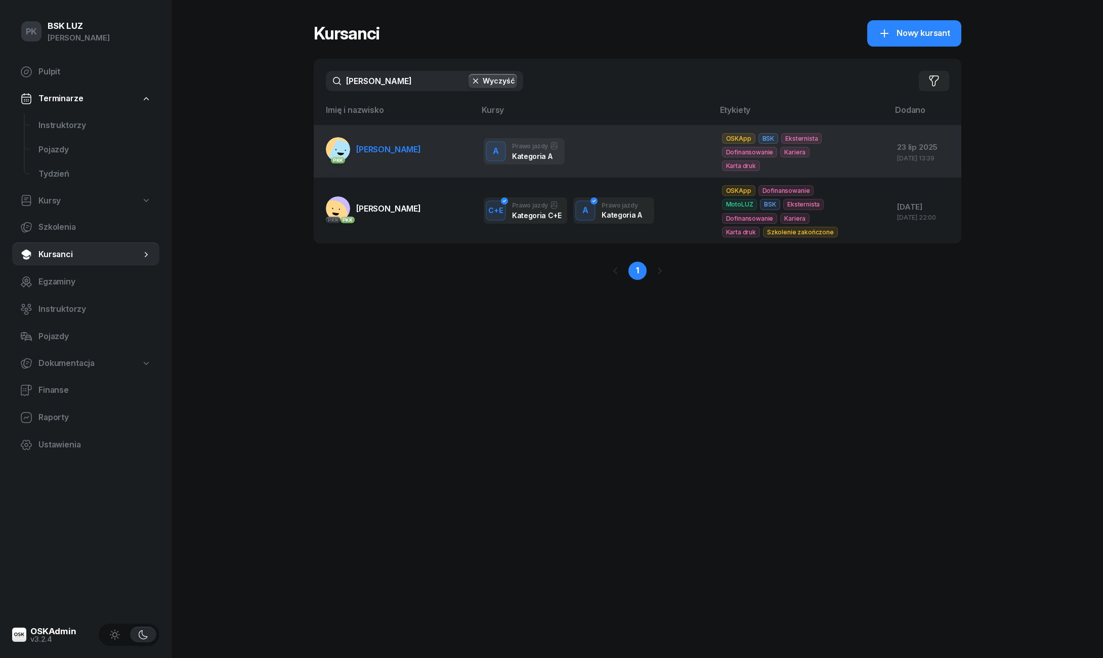
drag, startPoint x: 400, startPoint y: 98, endPoint x: 386, endPoint y: 143, distance: 47.2
click at [386, 144] on span "[PERSON_NAME]" at bounding box center [388, 149] width 65 height 10
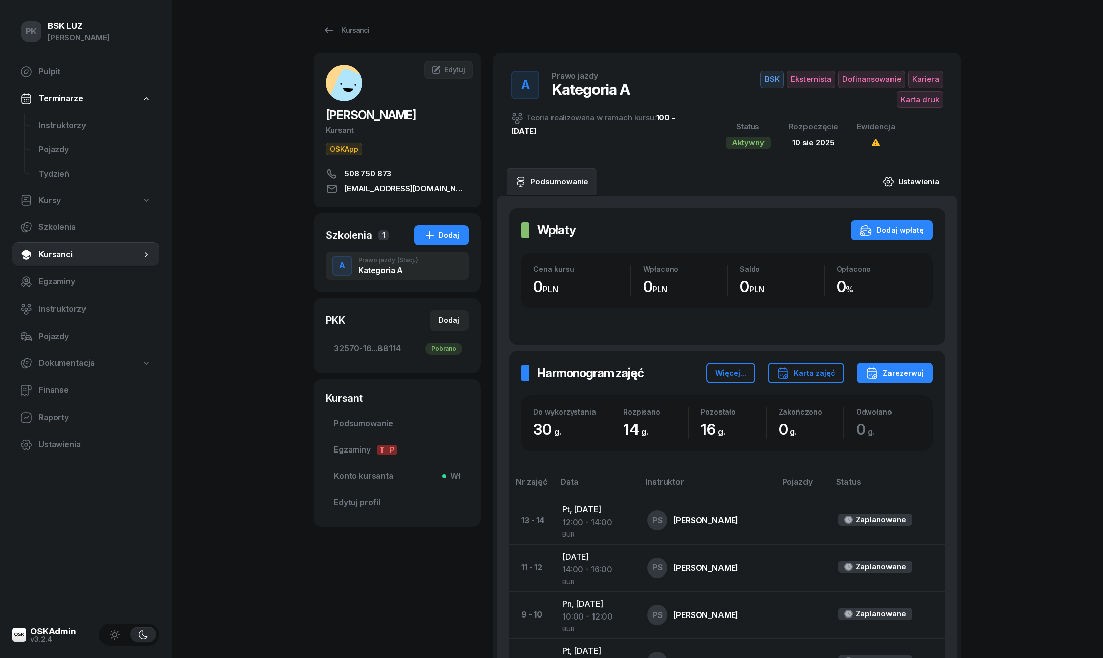
click at [907, 179] on link "Ustawienia" at bounding box center [911, 182] width 72 height 28
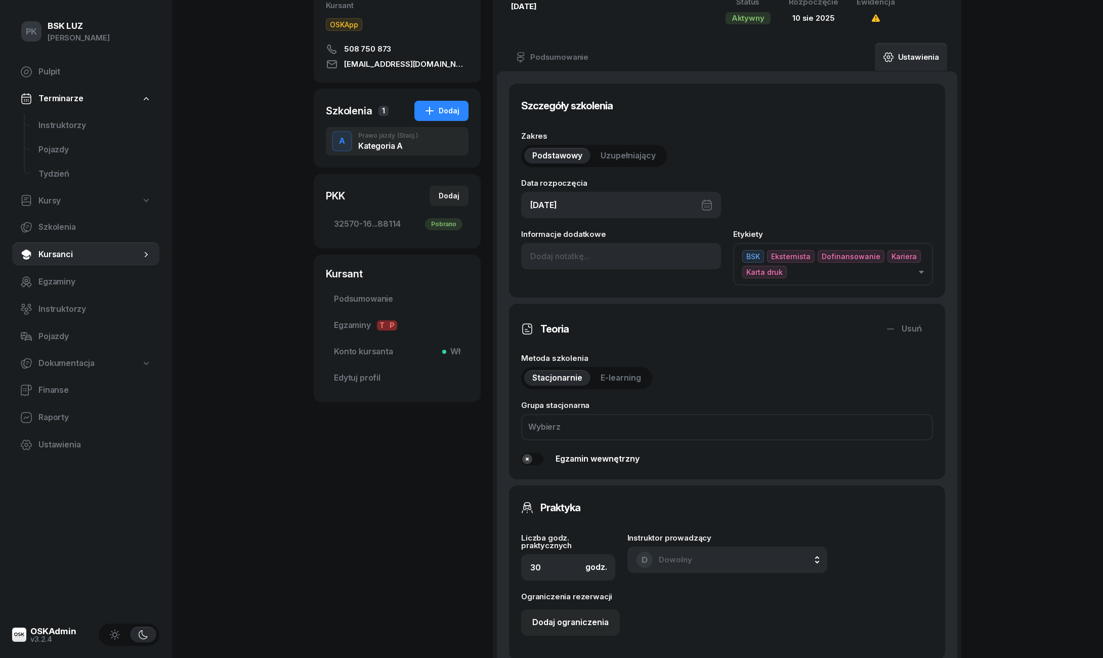
scroll to position [308, 0]
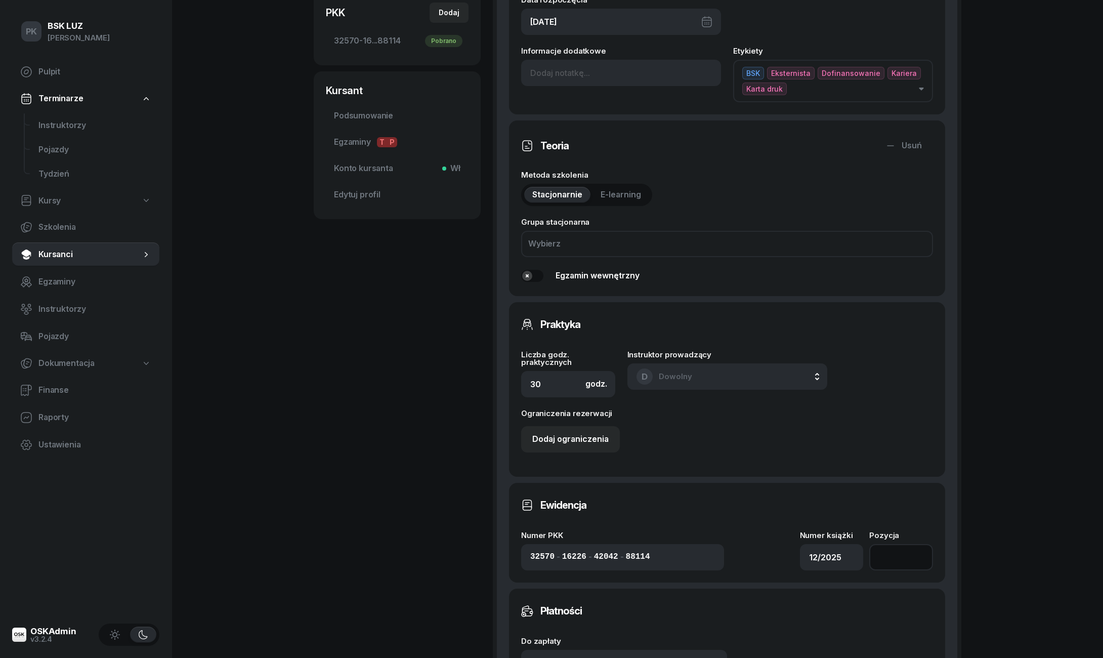
click at [879, 554] on input "number" at bounding box center [902, 557] width 64 height 26
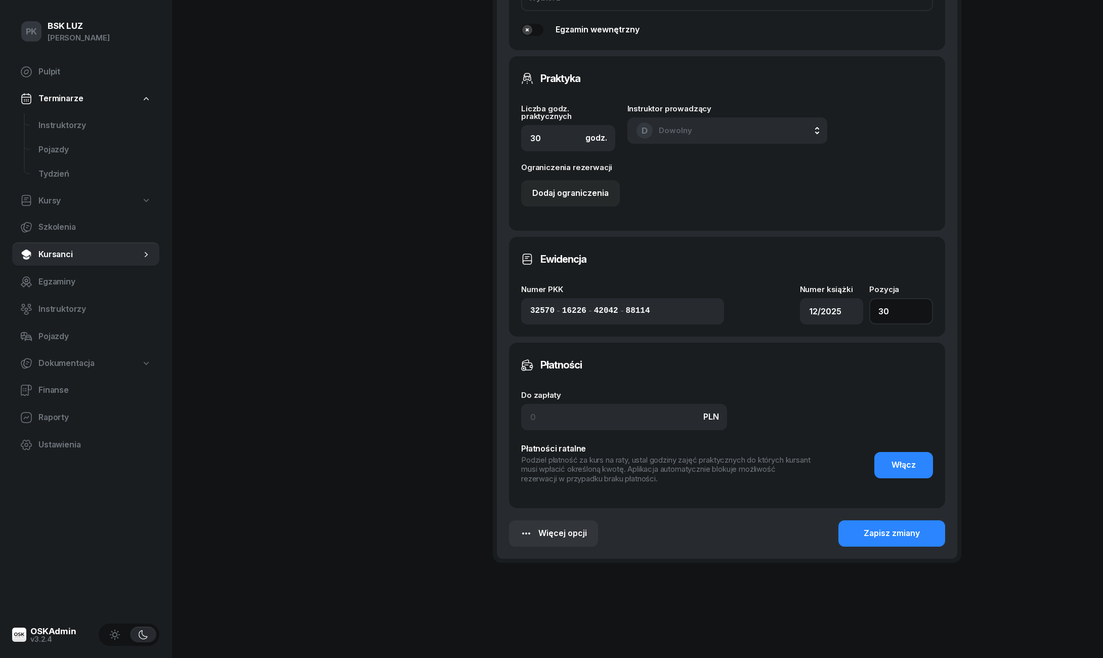
scroll to position [553, 0]
type input "30"
click at [910, 531] on div "Zapisz zmiany" at bounding box center [892, 534] width 56 height 13
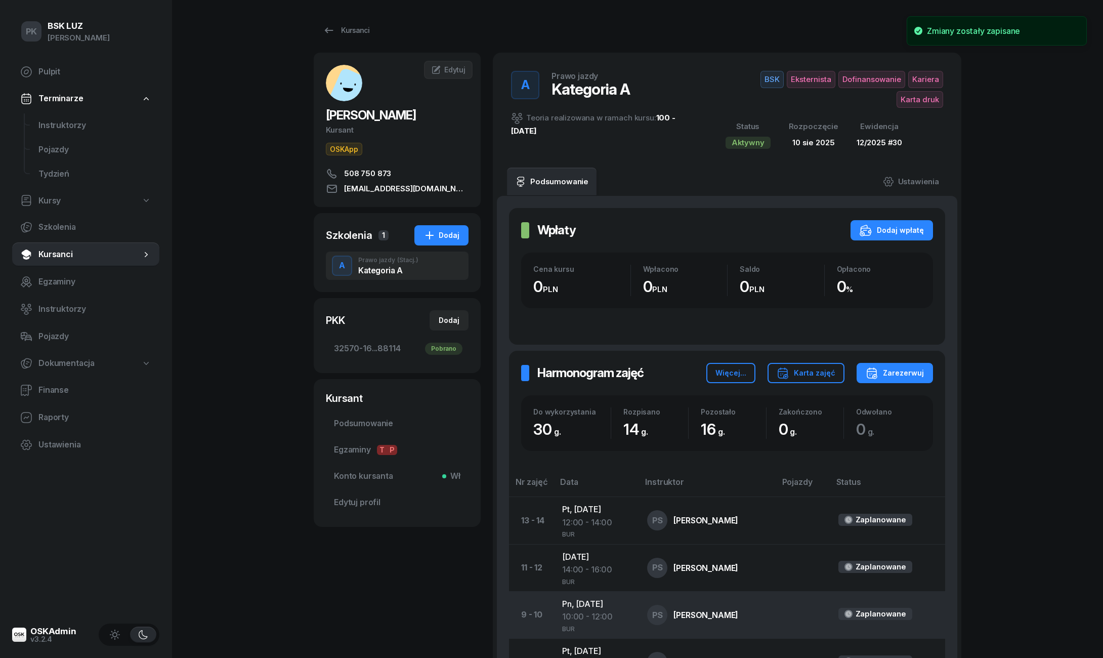
scroll to position [0, 0]
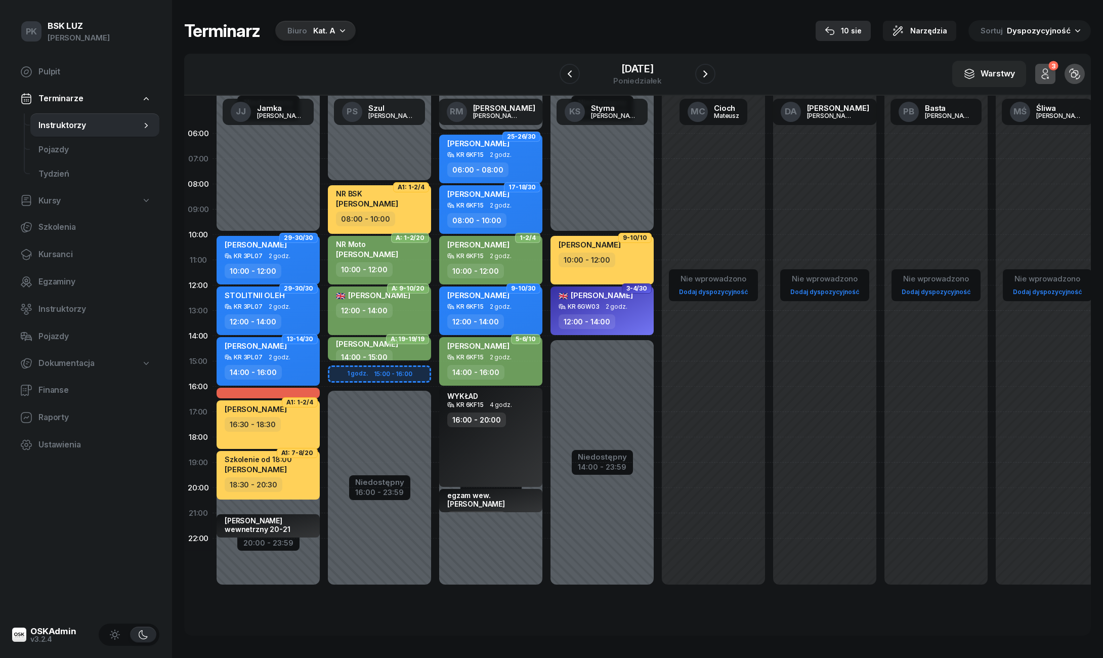
click at [862, 29] on div "10 sie" at bounding box center [843, 31] width 37 height 12
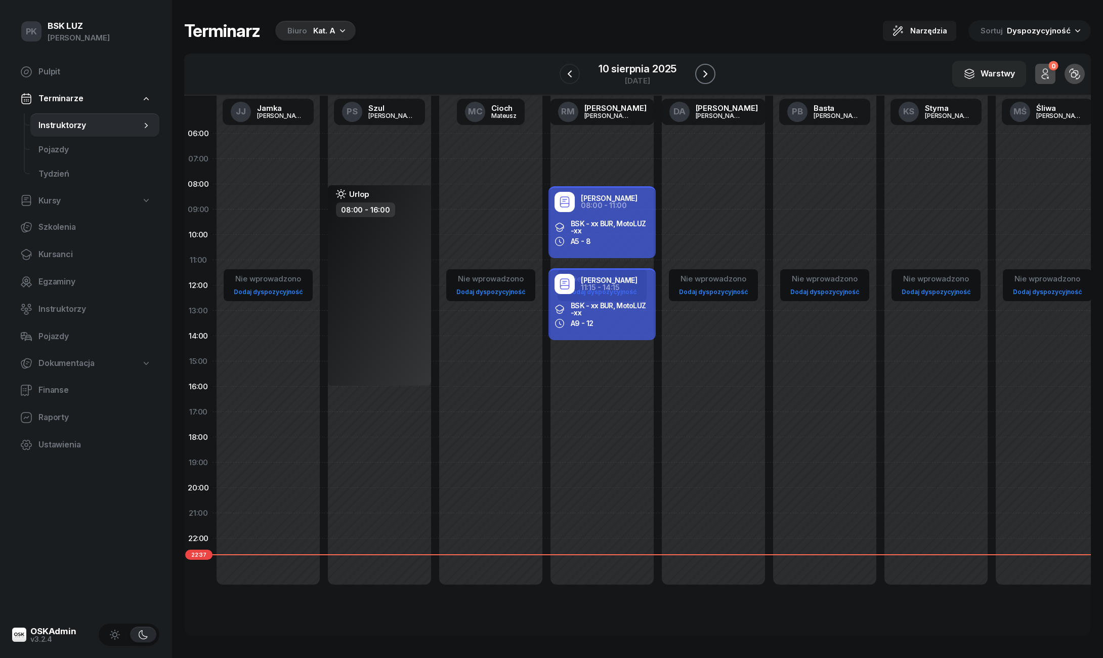
click at [701, 72] on icon "button" at bounding box center [705, 74] width 12 height 12
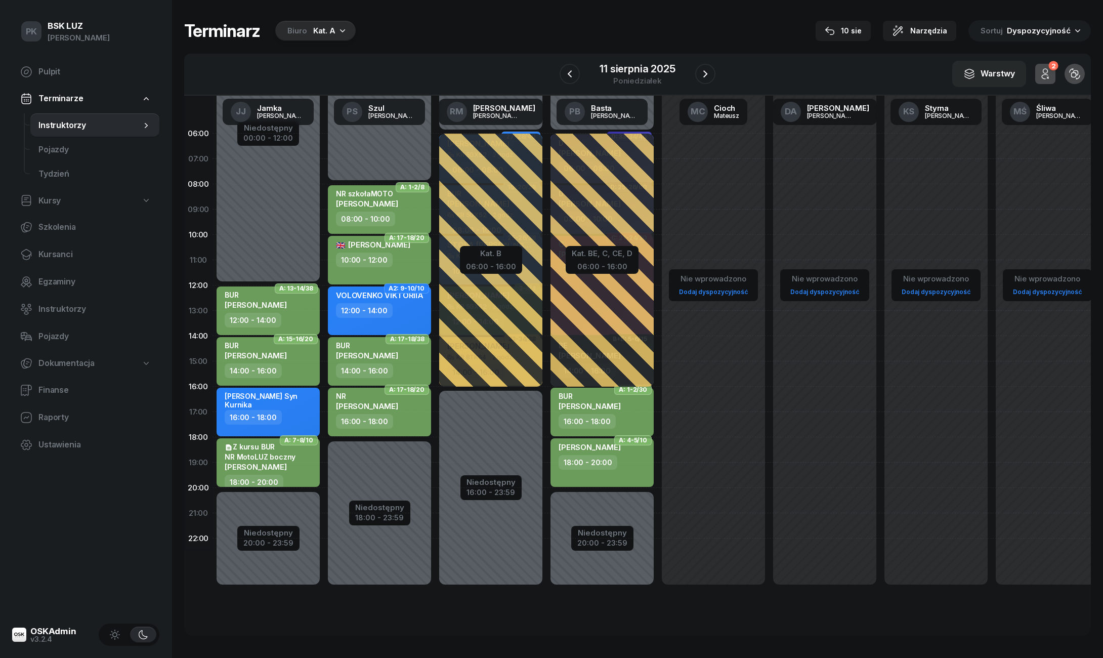
click at [398, 411] on div "NR HRABIA KAMIL" at bounding box center [380, 403] width 89 height 22
select select "16"
select select "18"
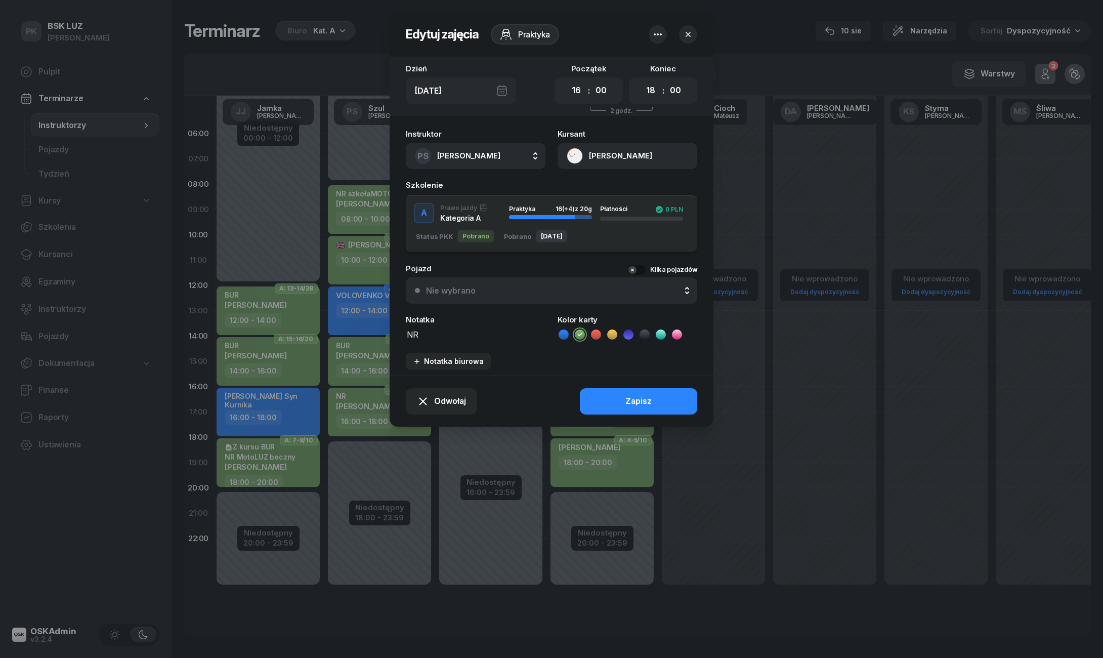
click at [440, 332] on textarea "NR" at bounding box center [476, 333] width 140 height 13
type textarea "NR MotoLUZ"
click at [442, 357] on div "Notatka biurowa" at bounding box center [448, 361] width 71 height 9
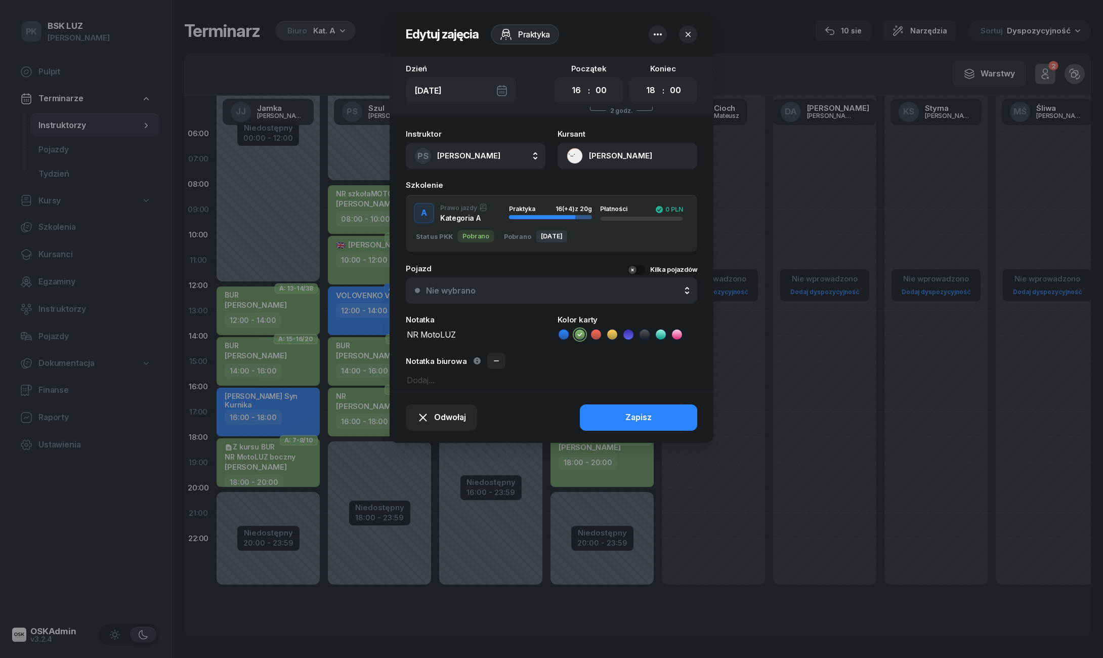
click at [438, 377] on textarea at bounding box center [552, 379] width 292 height 13
type textarea "Z kursu"
click at [611, 420] on button "Zapisz" at bounding box center [638, 417] width 117 height 26
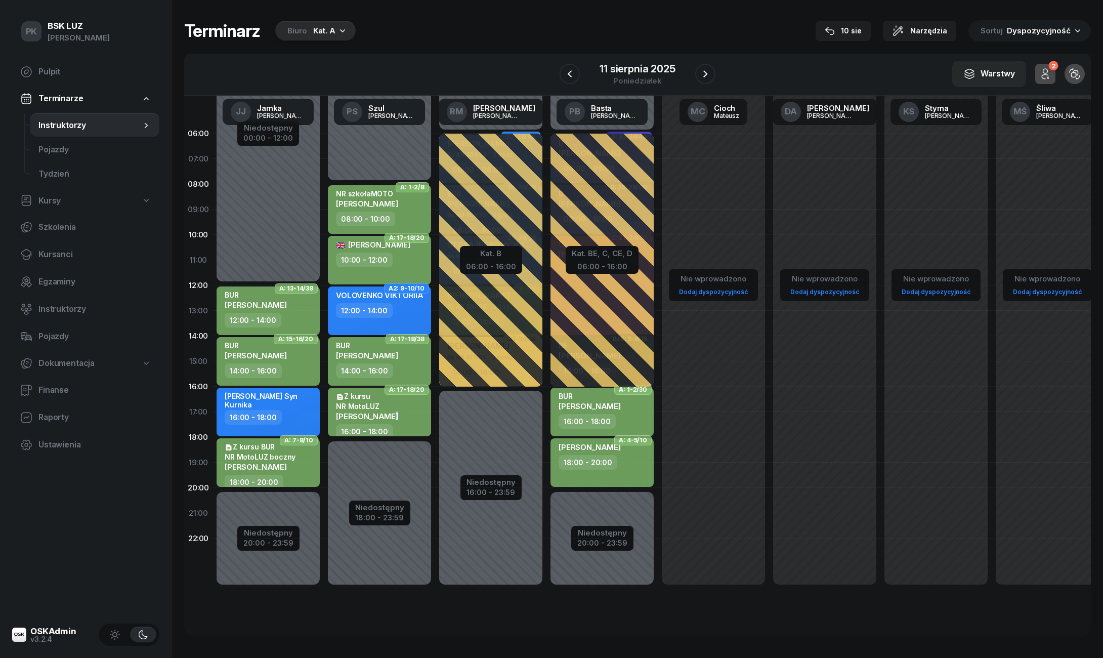
click at [382, 422] on div "Z kursu NR MotoLUZ KAMIL HRABIA 16:00 - 18:00" at bounding box center [379, 412] width 103 height 49
select select "16"
select select "18"
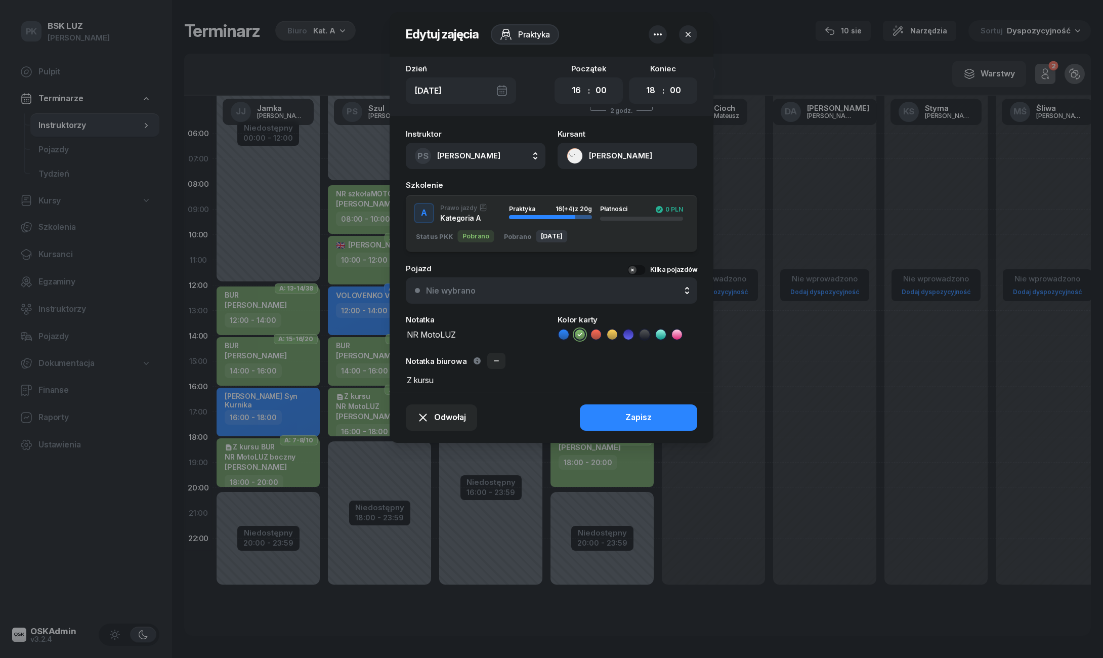
click at [445, 316] on div "Notatka" at bounding box center [476, 320] width 140 height 8
click at [446, 378] on textarea "Z kursu" at bounding box center [552, 379] width 292 height 13
type textarea "Z kursu BUR"
click at [679, 416] on button "Zapisz" at bounding box center [638, 417] width 117 height 26
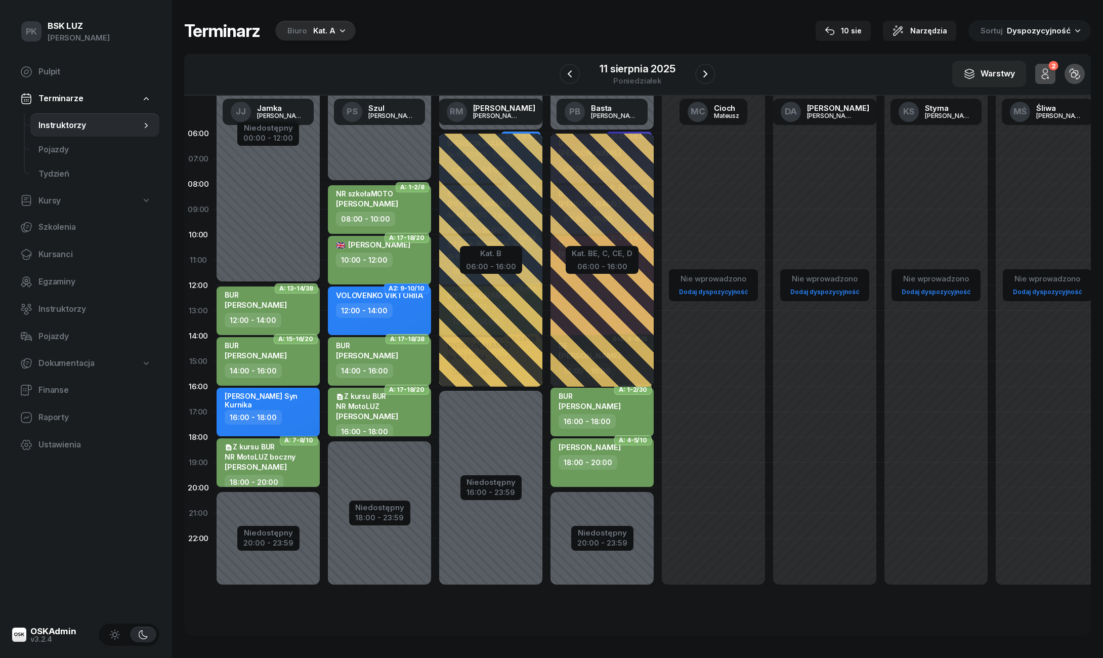
click at [295, 412] on div "16:00 - 18:00" at bounding box center [269, 417] width 89 height 15
select select "16"
select select "18"
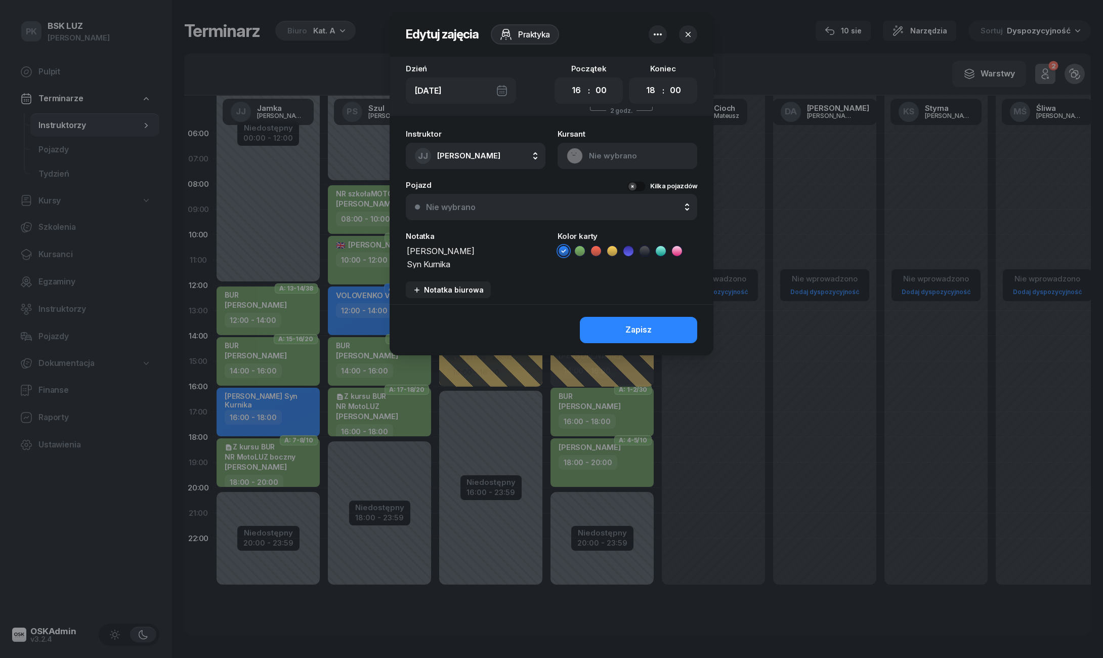
click at [656, 36] on icon "button" at bounding box center [658, 34] width 12 height 12
click at [632, 62] on link "Usuń" at bounding box center [653, 65] width 133 height 25
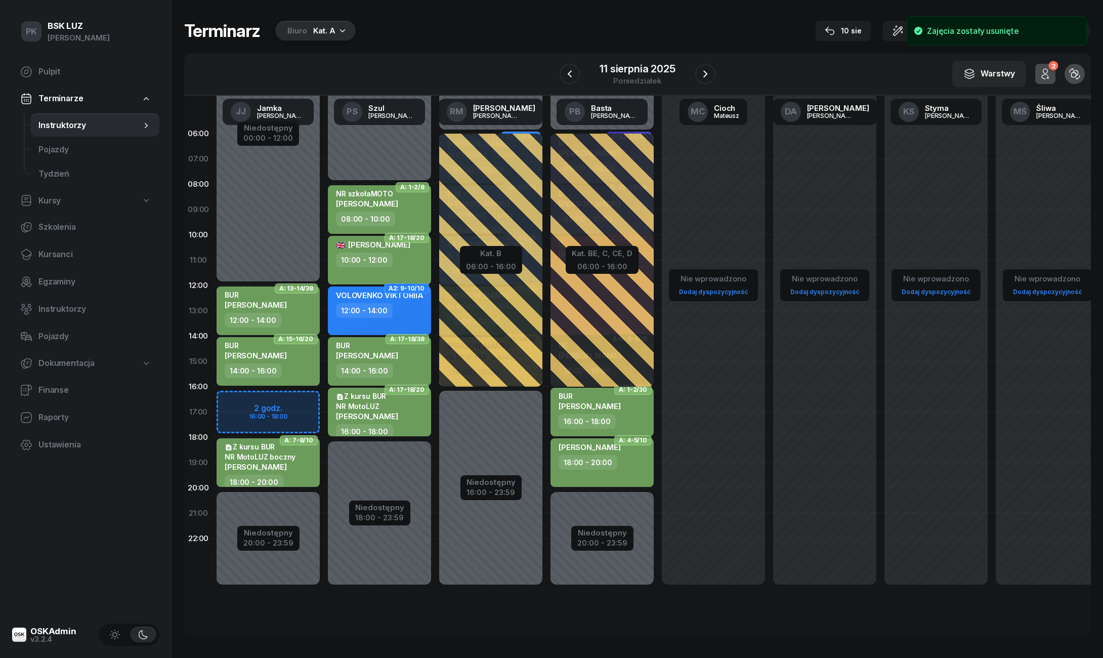
click at [324, 399] on div "Niedostępny 00:00 - 12:00 Niedostępny 20:00 - 23:59 A: 13-14/38 BUR MACIEJASZ K…" at bounding box center [379, 361] width 111 height 481
select select "16"
select select "18"
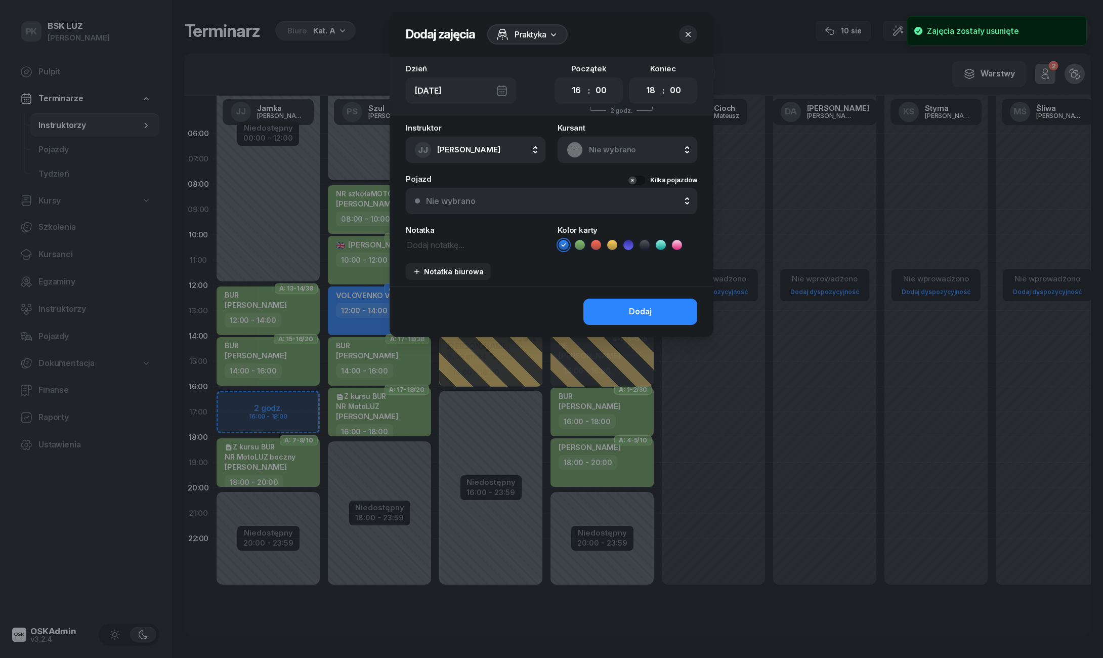
click at [598, 149] on span "Nie wybrano" at bounding box center [638, 149] width 99 height 13
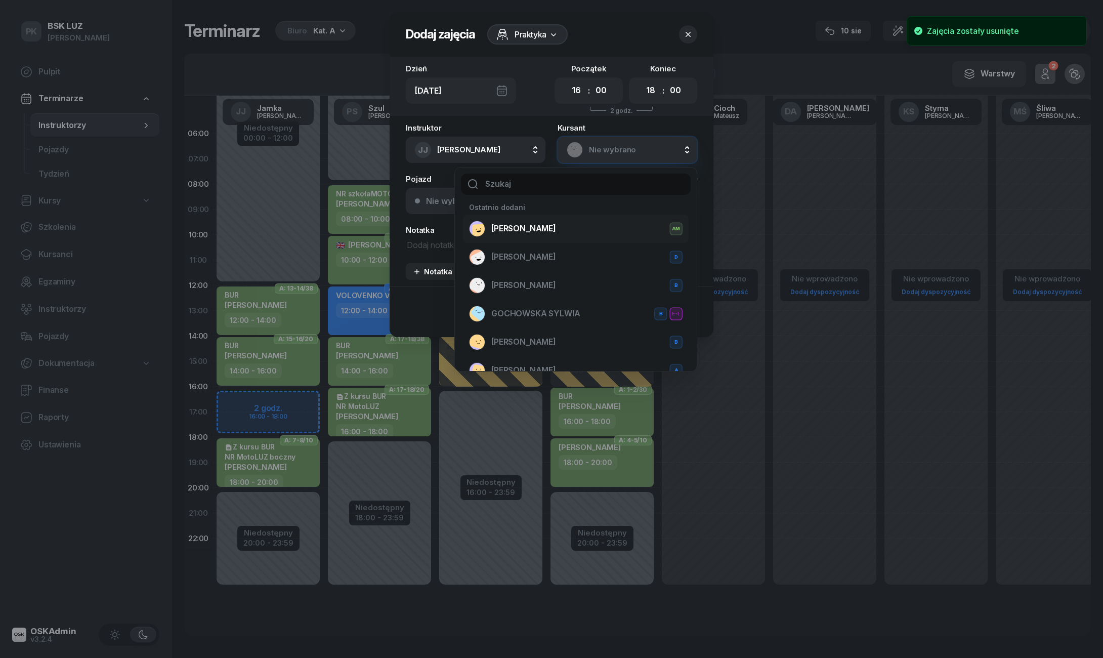
click at [533, 224] on span "[PERSON_NAME]" at bounding box center [523, 228] width 65 height 13
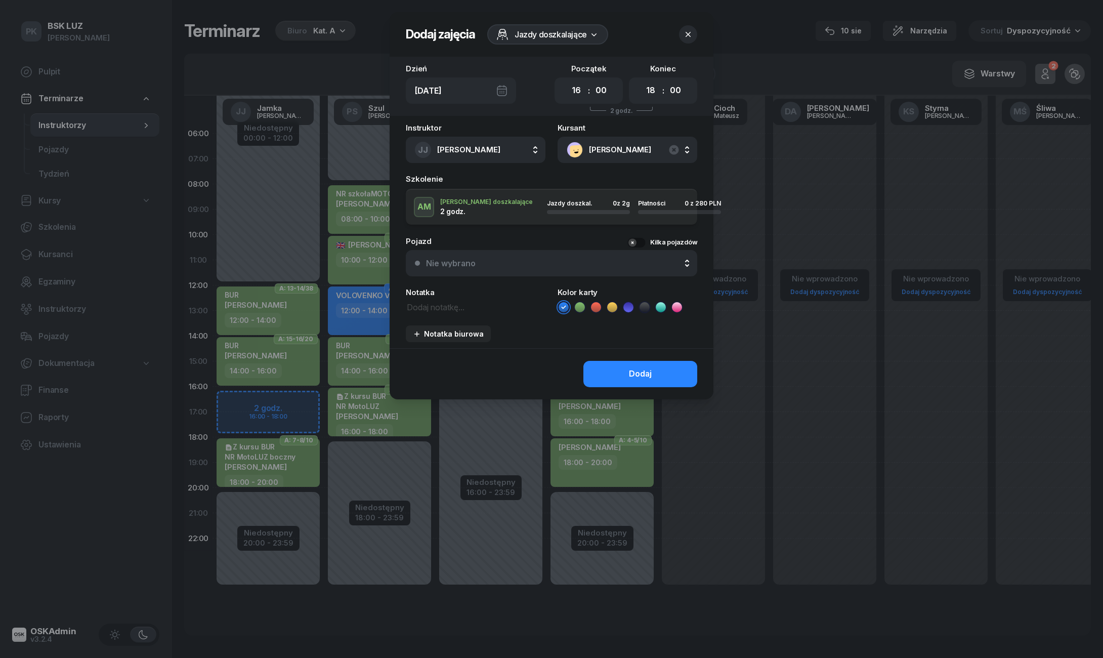
click at [631, 306] on icon at bounding box center [629, 307] width 10 height 10
click at [614, 369] on button "Dodaj" at bounding box center [641, 374] width 114 height 26
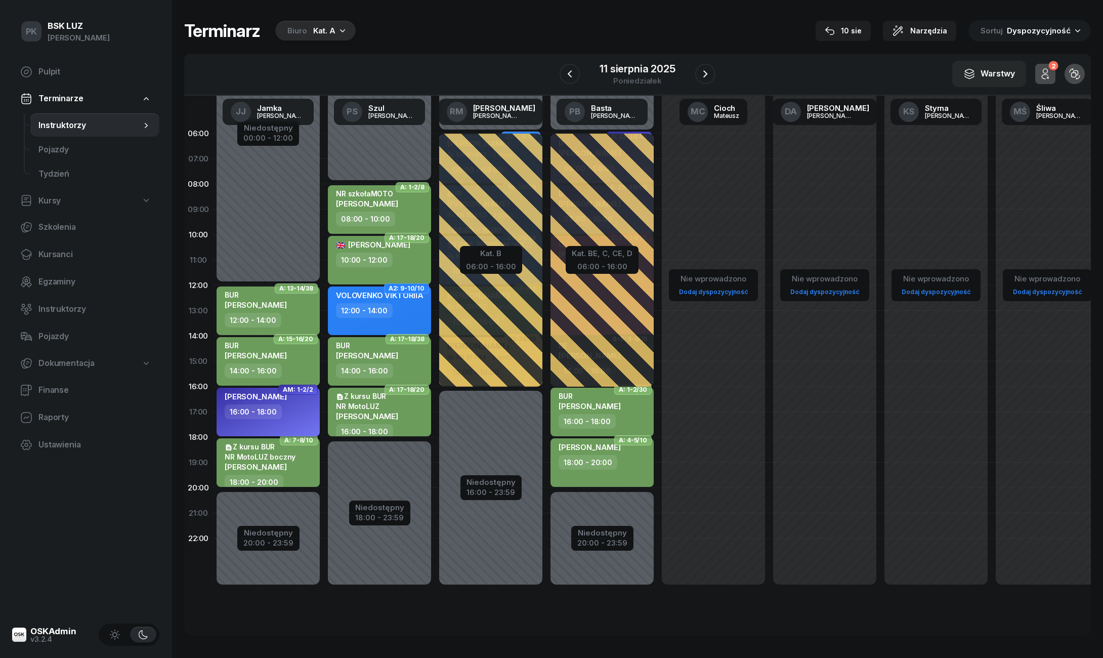
click at [296, 414] on div "16:00 - 18:00" at bounding box center [269, 411] width 89 height 15
select select "16"
select select "18"
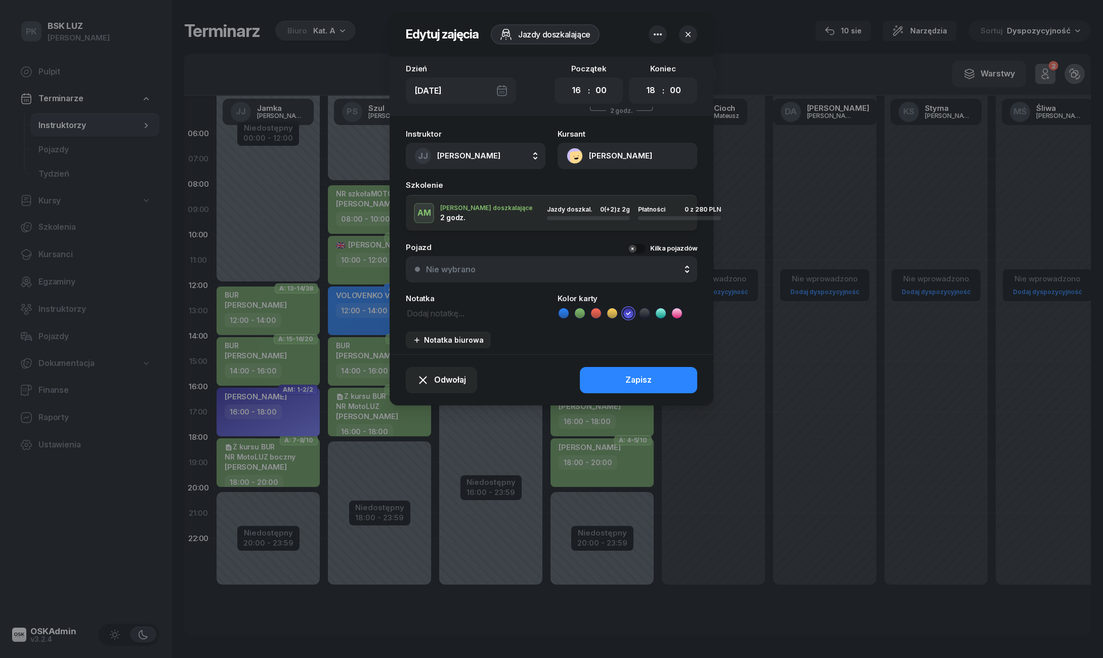
click at [432, 312] on textarea at bounding box center [476, 312] width 140 height 13
type textarea "Syn Kurnika"
click at [610, 387] on button "Zapisz" at bounding box center [638, 380] width 117 height 26
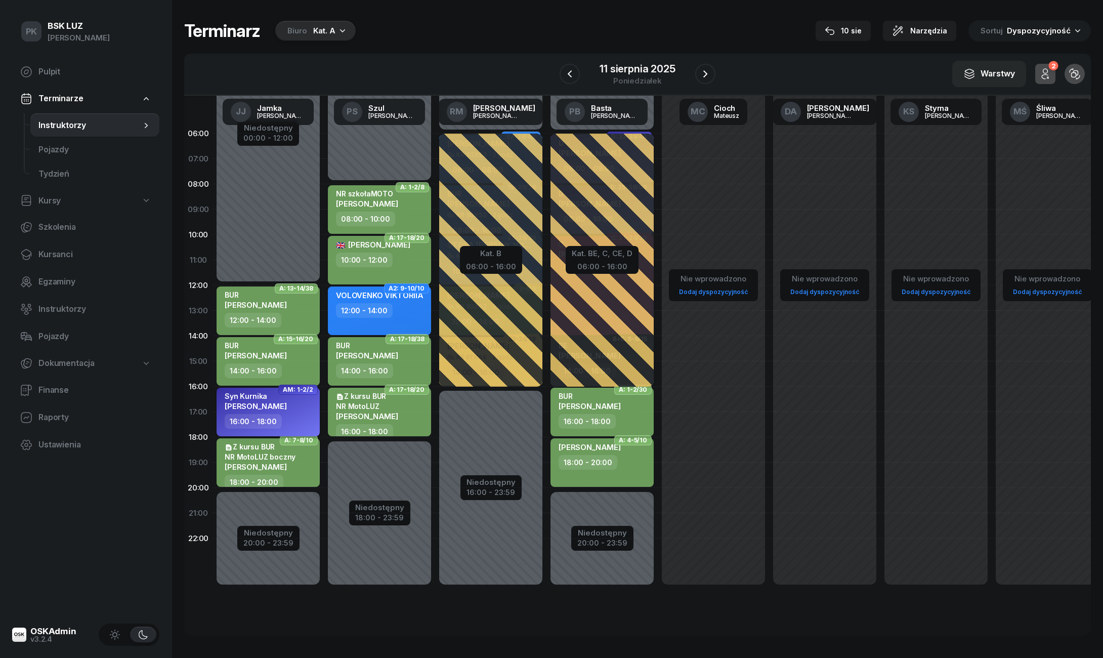
click at [308, 416] on div "16:00 - 18:00" at bounding box center [269, 421] width 89 height 15
select select "16"
select select "18"
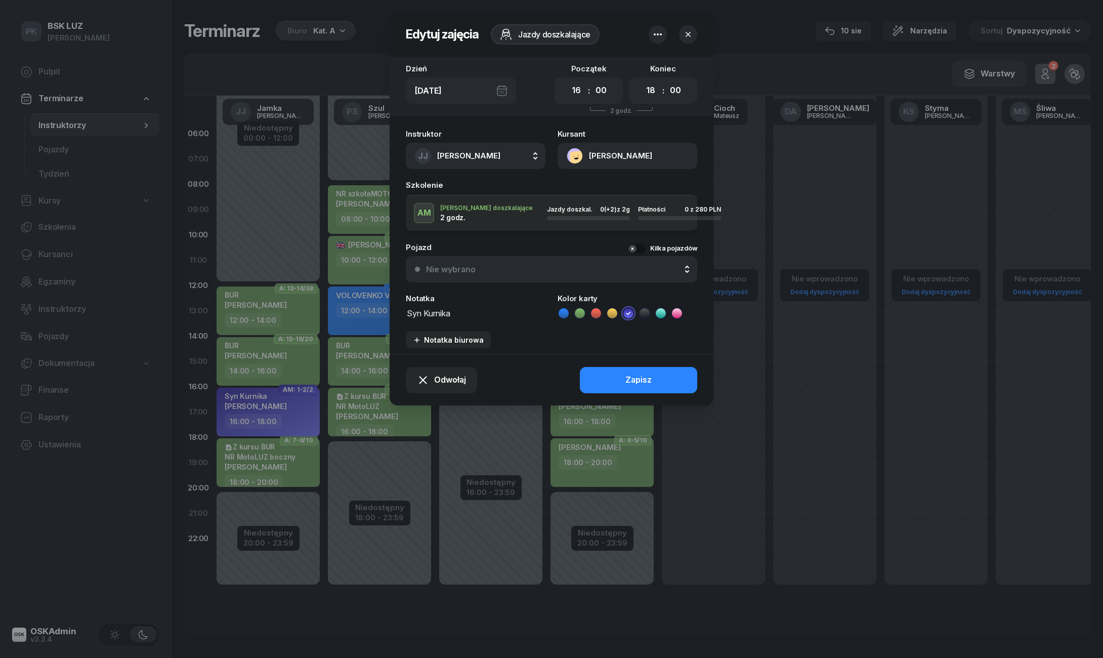
click at [460, 314] on textarea "Syn Kurnika" at bounding box center [476, 312] width 140 height 13
click at [409, 315] on textarea "Syn Kurnika" at bounding box center [476, 312] width 140 height 13
click at [436, 310] on textarea "NR zkoSyn Kurnika" at bounding box center [476, 312] width 140 height 13
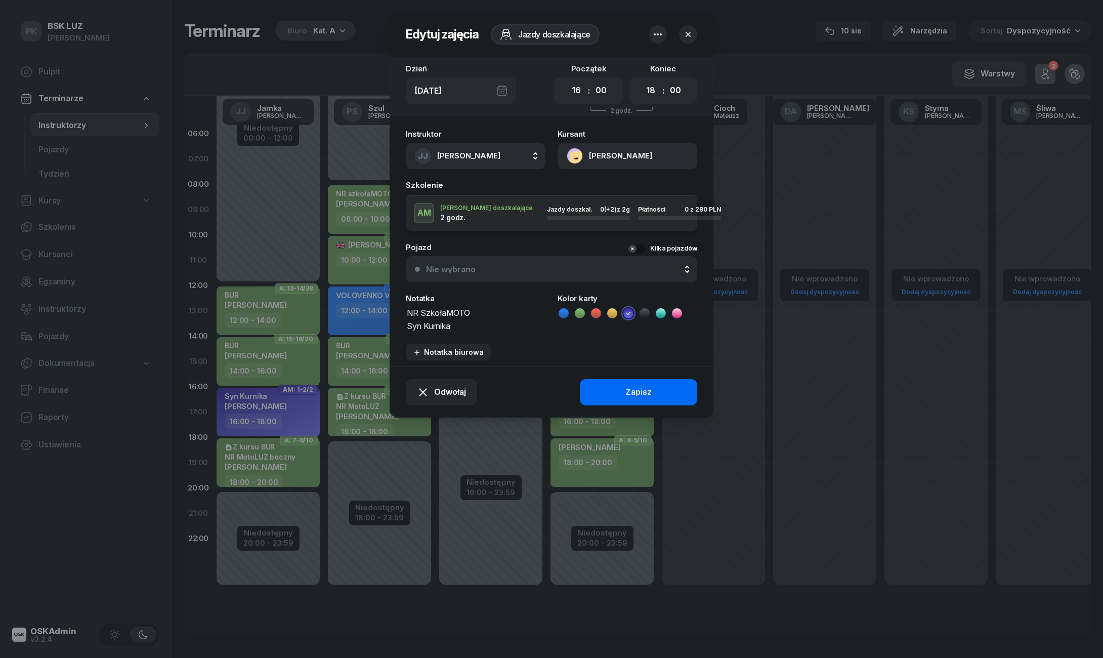
type textarea "NR SzkołaMOTO Syn Kurnika"
click at [600, 391] on button "Zapisz" at bounding box center [638, 392] width 117 height 26
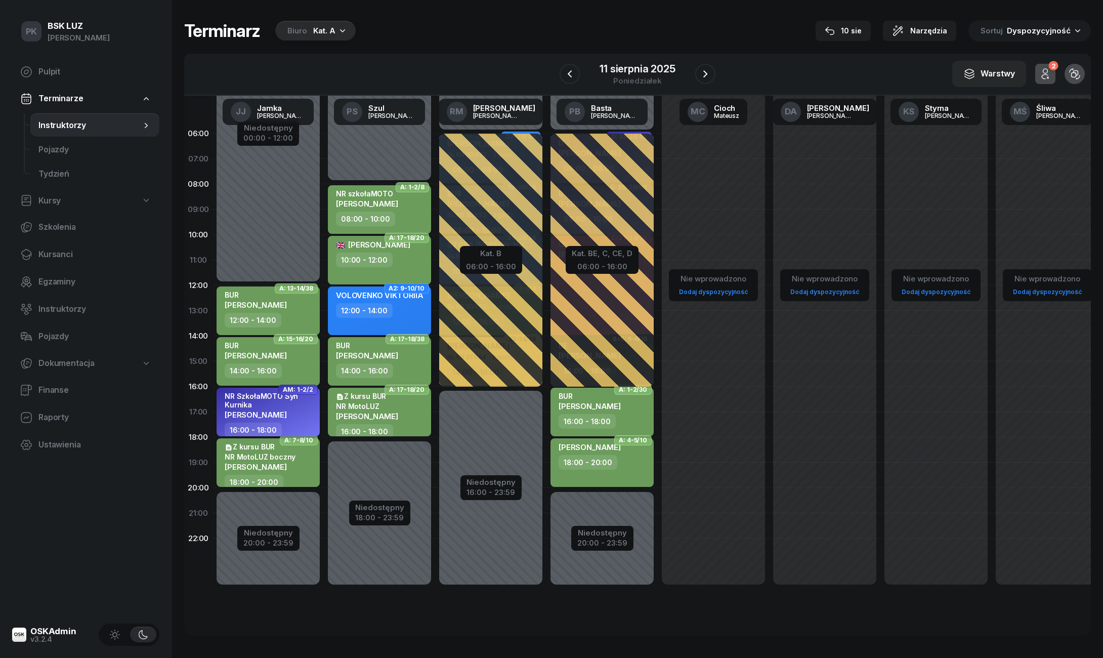
click at [306, 423] on div "16:00 - 18:00" at bounding box center [269, 430] width 89 height 15
select select "16"
select select "18"
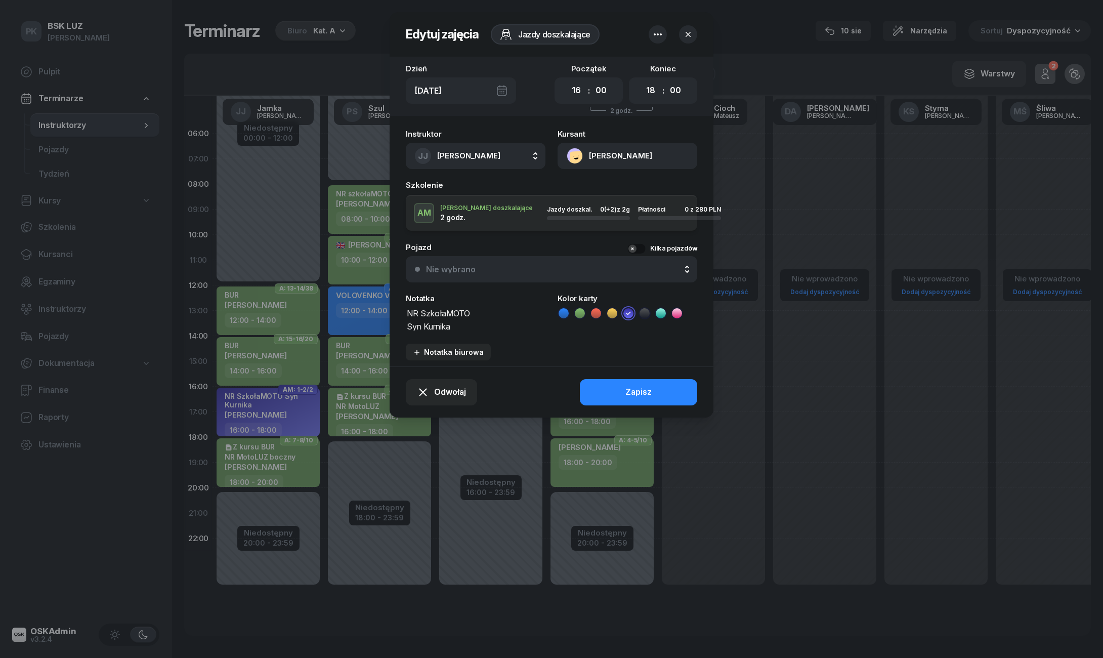
click at [468, 312] on textarea "NR SzkołaMOTO Syn Kurnika" at bounding box center [476, 318] width 140 height 25
type textarea "NR SzkołaMOTO. Syn Kurnika"
click at [606, 391] on button "Zapisz" at bounding box center [638, 392] width 117 height 26
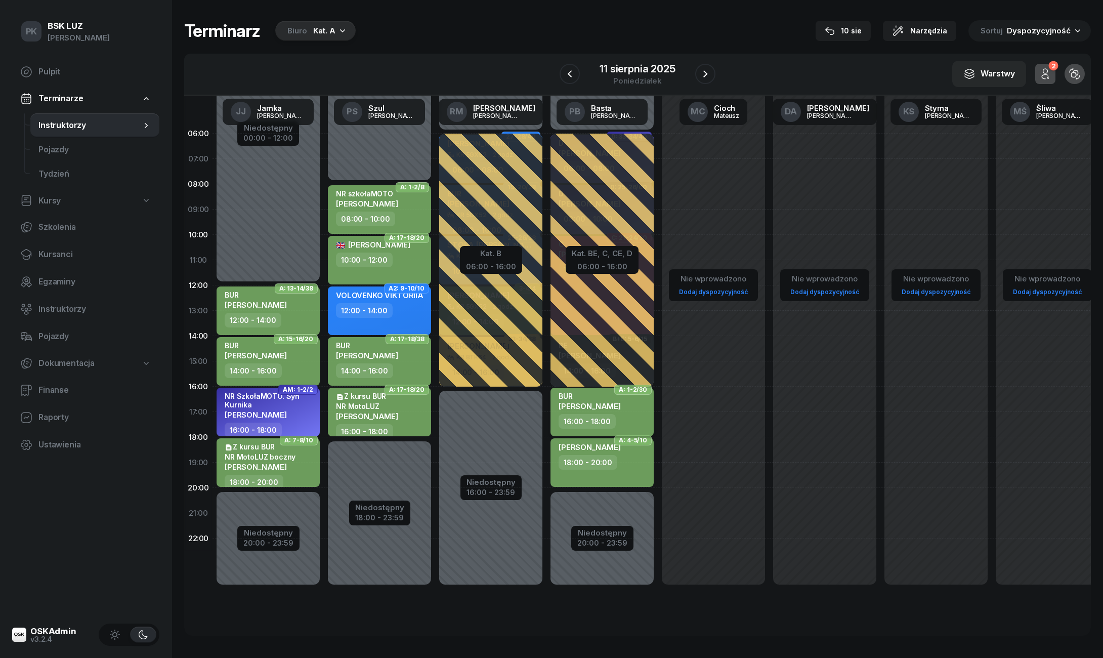
click at [620, 407] on span "[PERSON_NAME]" at bounding box center [590, 406] width 62 height 10
select select "16"
select select "18"
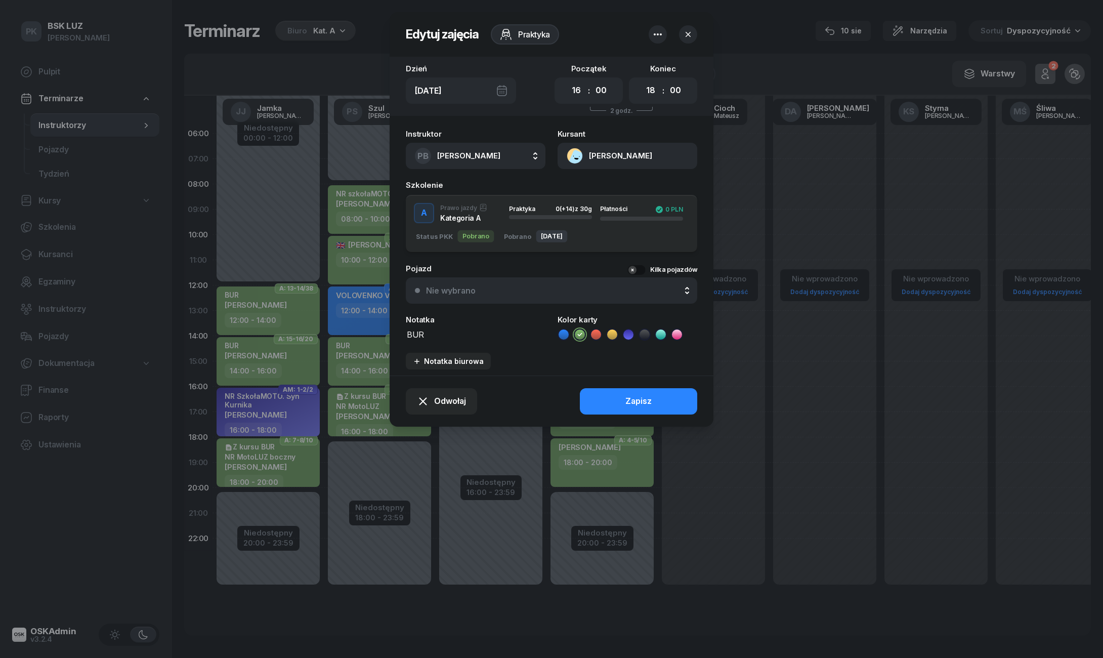
click at [688, 35] on icon "button" at bounding box center [688, 34] width 10 height 10
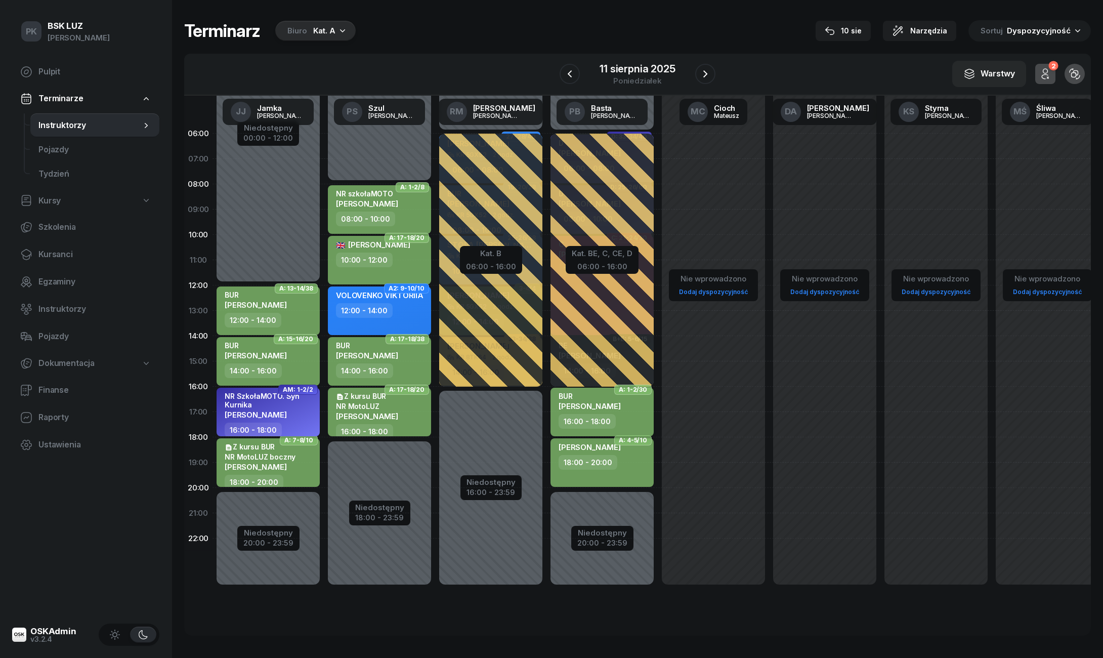
click at [617, 405] on span "[PERSON_NAME]" at bounding box center [590, 406] width 62 height 10
select select "16"
select select "18"
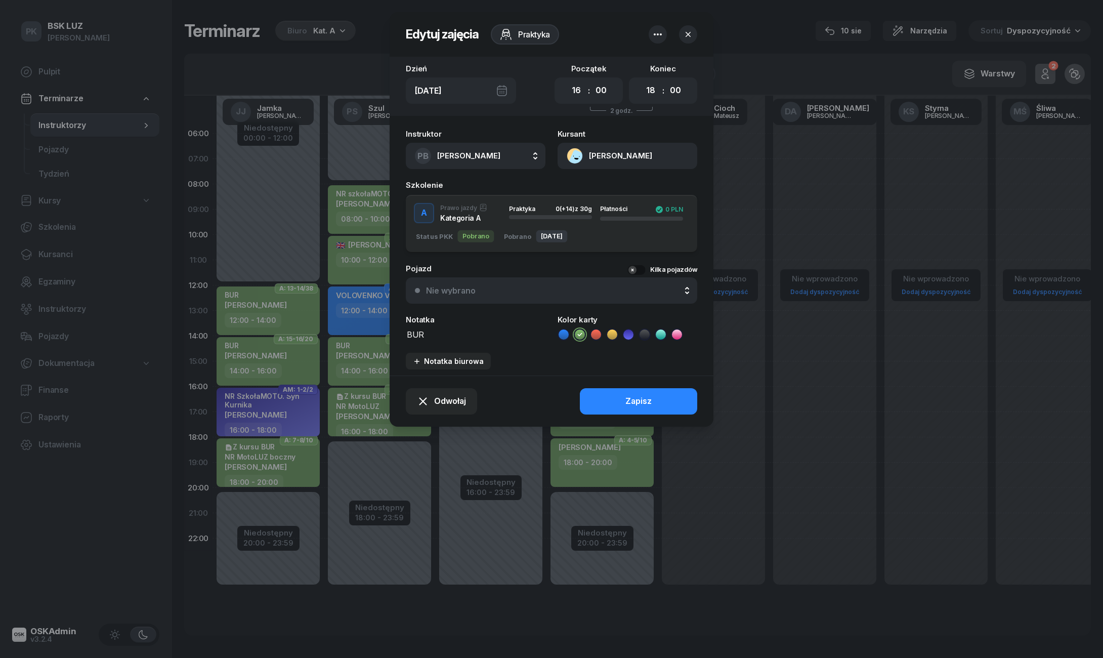
click at [689, 35] on icon "button" at bounding box center [688, 34] width 5 height 5
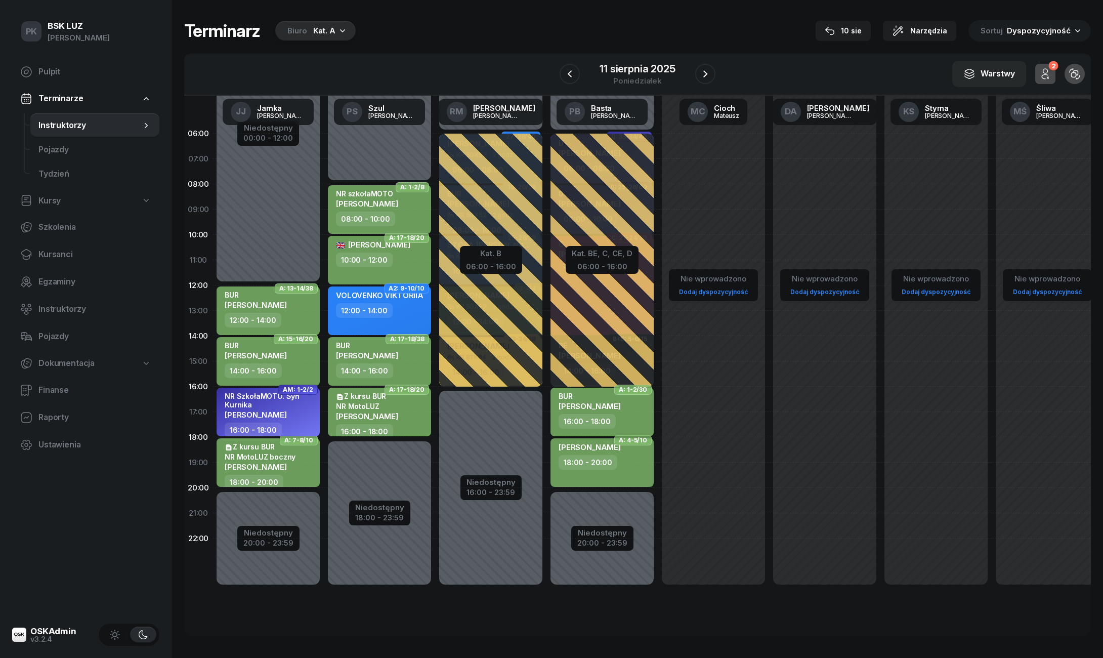
click at [608, 409] on div "BUR CHLEBDA JOANNA" at bounding box center [590, 403] width 62 height 22
